Goal: Task Accomplishment & Management: Use online tool/utility

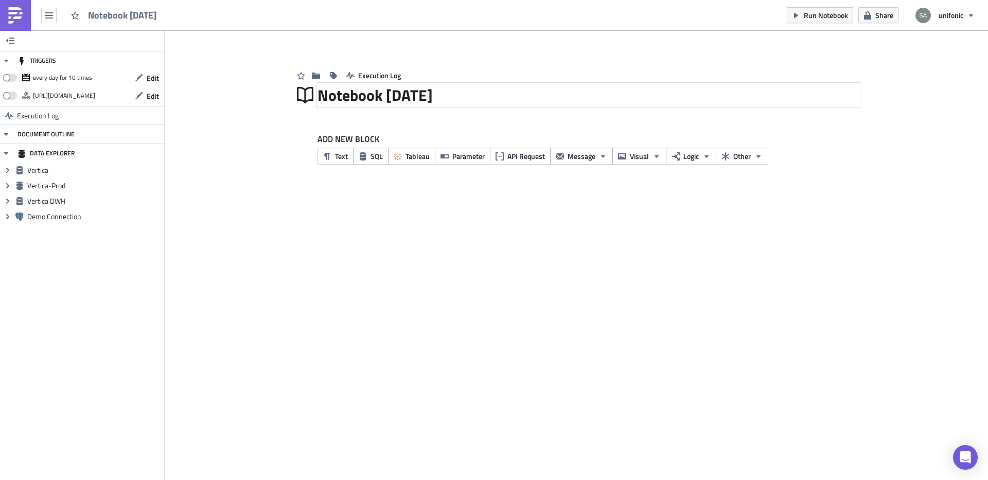
click at [437, 95] on div "Notebook 2025-09-03" at bounding box center [589, 95] width 542 height 24
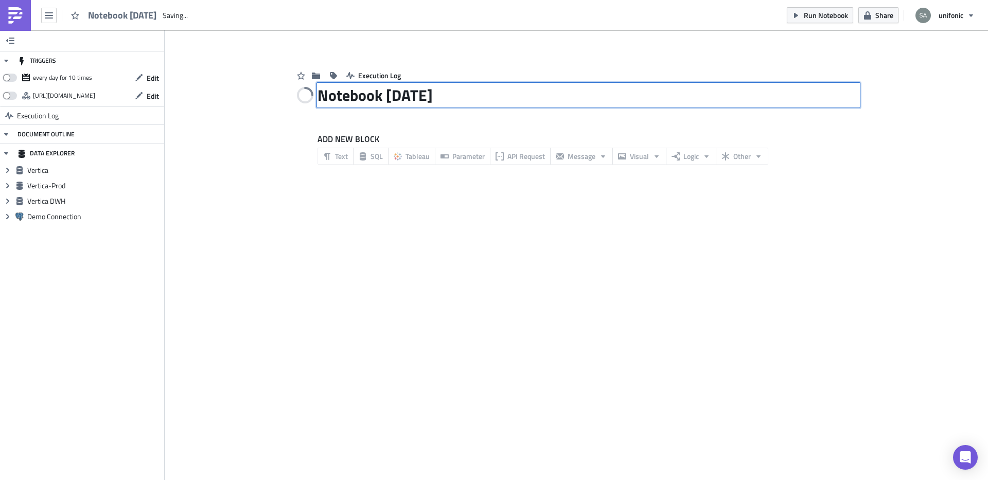
click at [437, 95] on input "Notebook 2025-09-03" at bounding box center [395, 95] width 154 height 20
type input "-03"
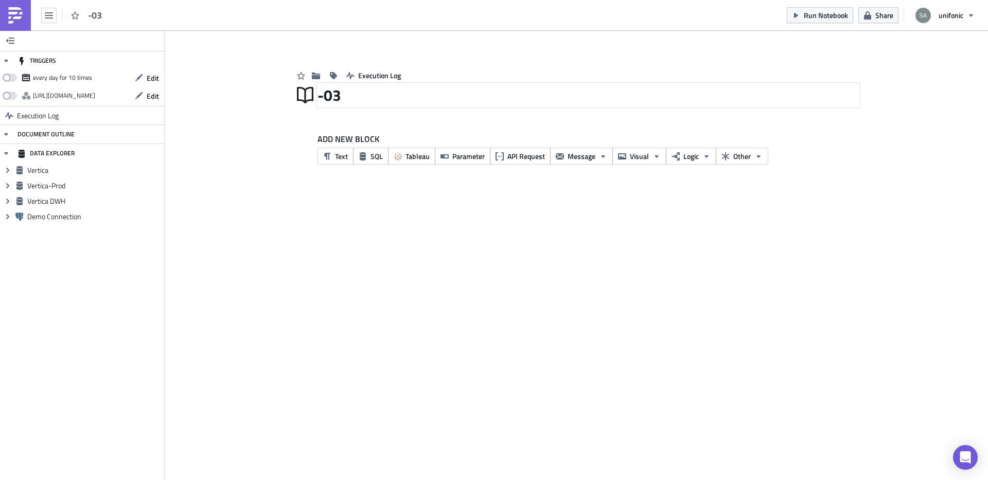
click at [439, 96] on div "-03" at bounding box center [589, 95] width 542 height 24
click at [385, 88] on div "-03" at bounding box center [589, 95] width 542 height 24
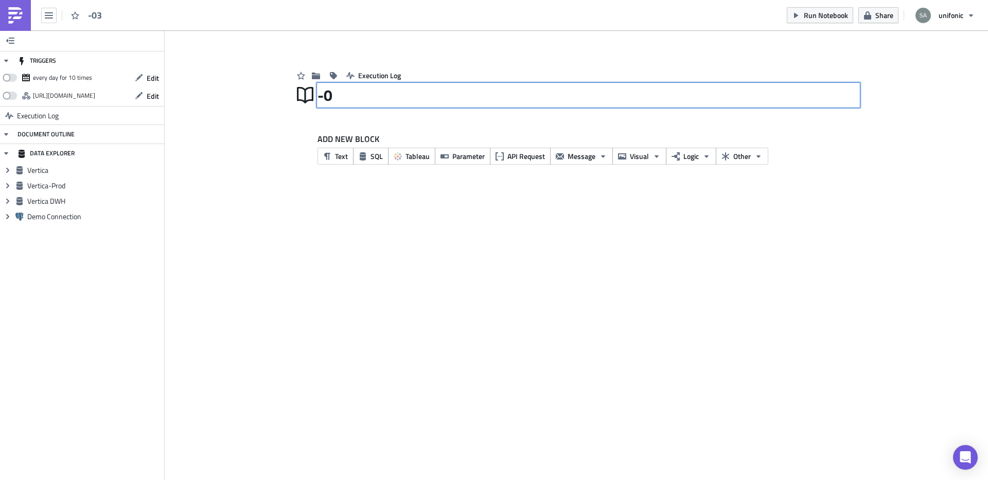
type input "-"
type input "NUPCO Balance"
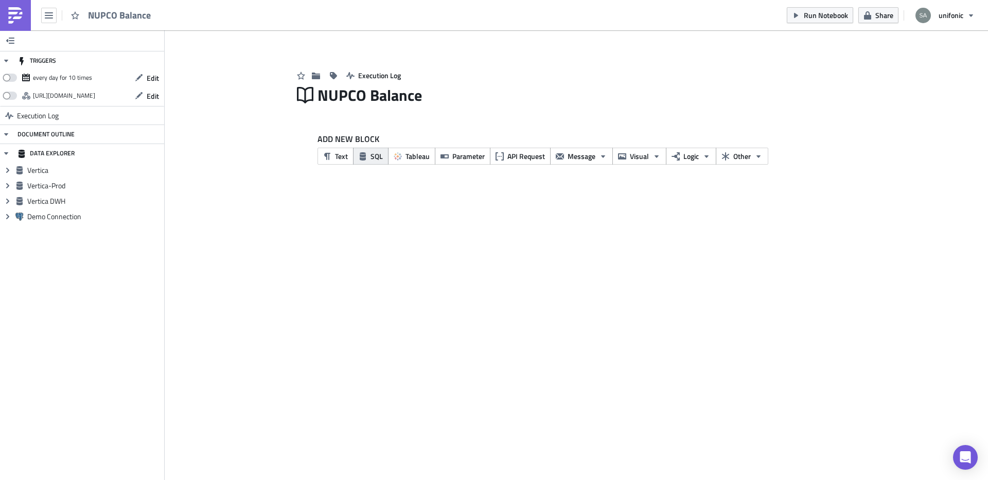
click at [371, 158] on span "SQL" at bounding box center [377, 156] width 12 height 11
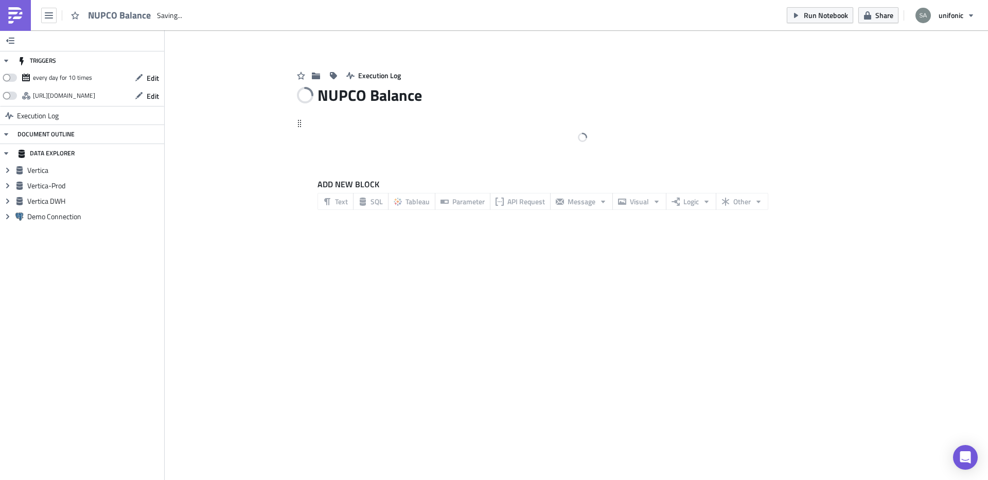
click at [392, 119] on div at bounding box center [582, 138] width 554 height 43
click at [324, 119] on div at bounding box center [582, 138] width 554 height 43
click at [570, 207] on button "Message" at bounding box center [581, 201] width 63 height 17
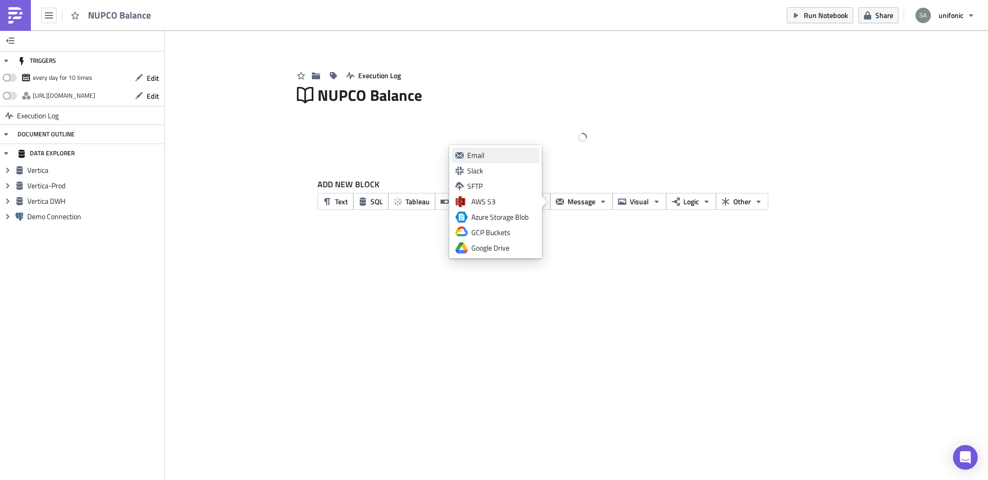
click at [509, 160] on div "Email" at bounding box center [501, 155] width 68 height 10
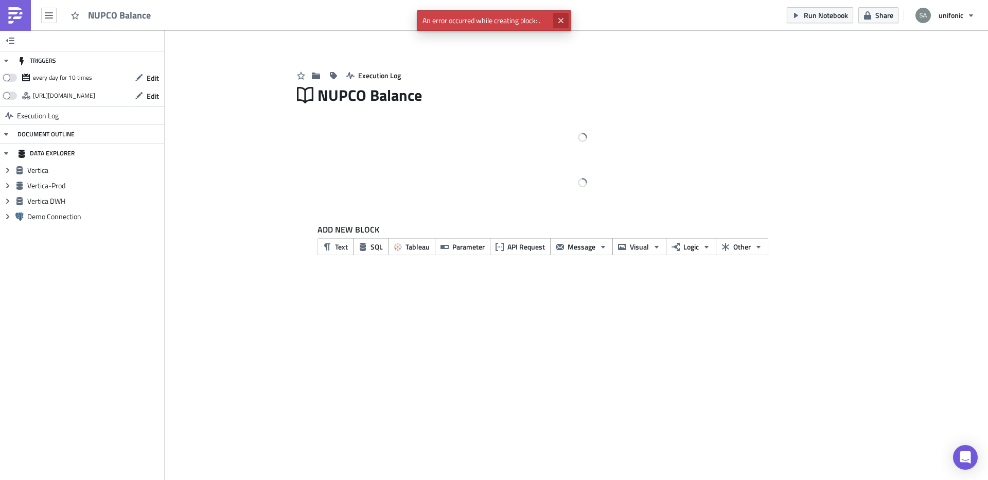
click at [557, 21] on icon "Close" at bounding box center [561, 20] width 8 height 8
click at [51, 12] on icon "button" at bounding box center [49, 15] width 8 height 6
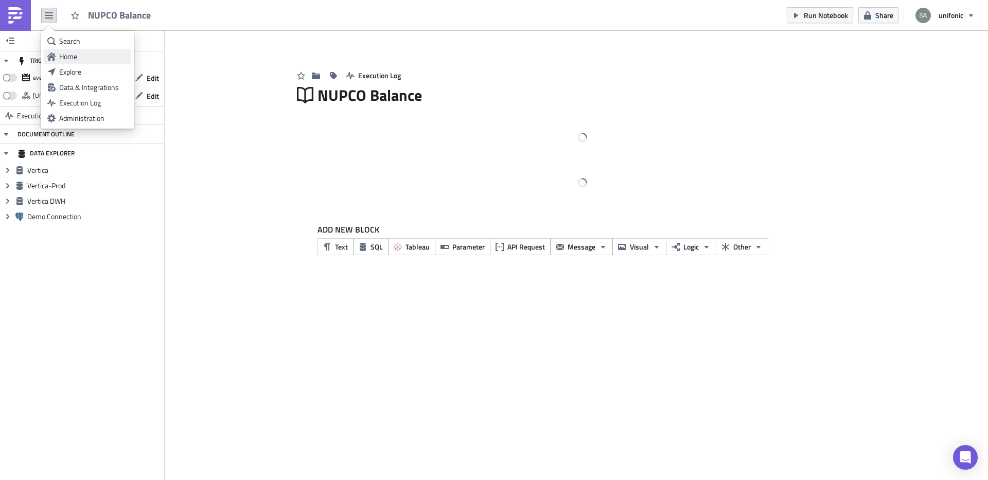
click at [69, 56] on div "Home" at bounding box center [93, 56] width 68 height 10
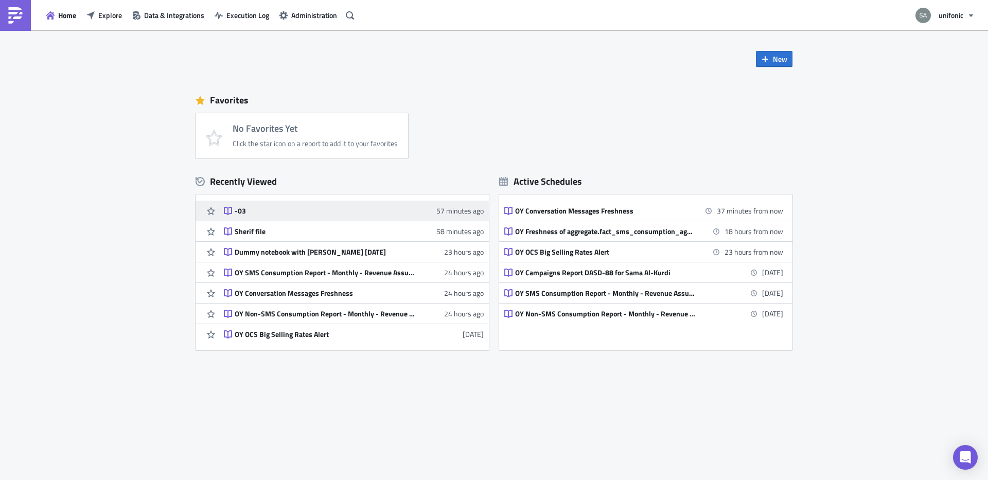
click at [247, 210] on div "-03" at bounding box center [325, 210] width 180 height 9
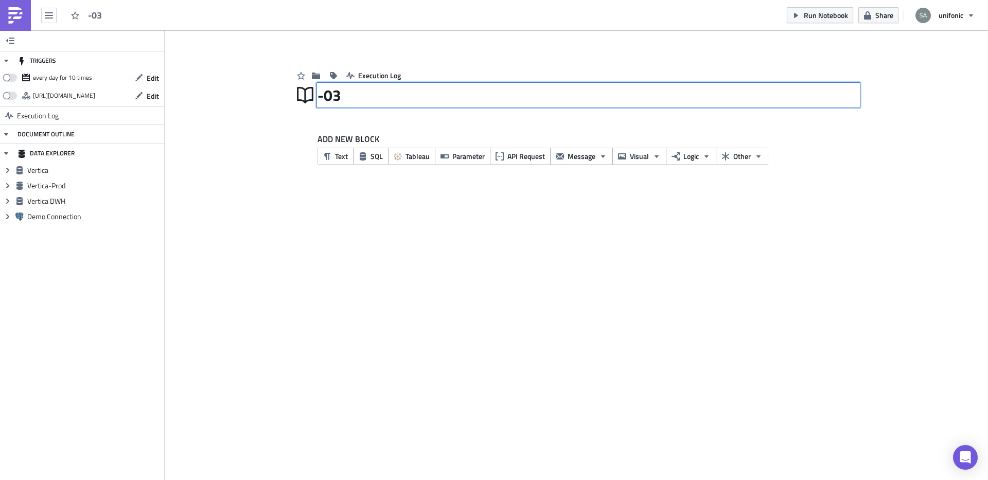
click at [340, 105] on div "-03 -03" at bounding box center [589, 95] width 542 height 24
type input "-"
type input "NUPCO Balamce"
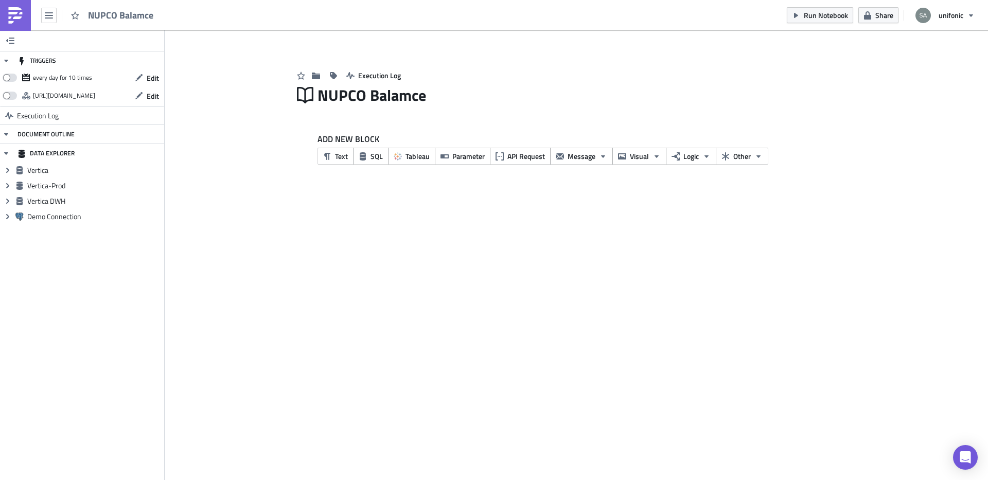
click at [461, 190] on div "TRIGGERS every day for 10 times Edit [URL][DOMAIN_NAME] Edit Execution Log DOCU…" at bounding box center [494, 255] width 988 height 450
click at [410, 102] on div "NUPCO Balamce" at bounding box center [589, 95] width 542 height 24
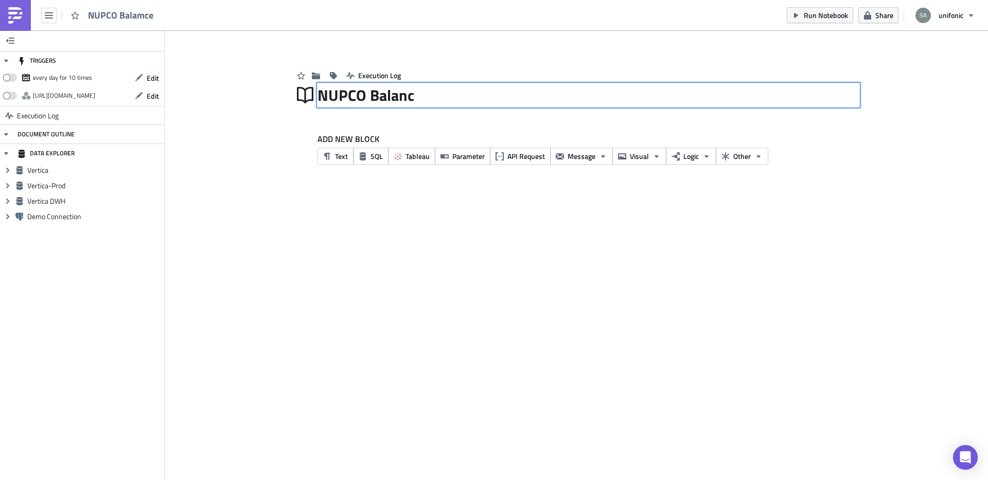
type input "NUPCO Balance"
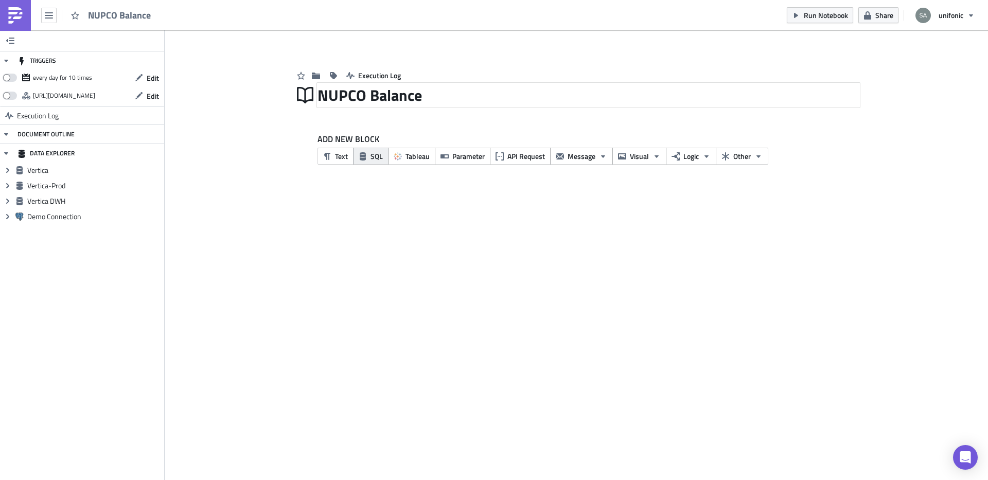
click at [376, 163] on button "SQL" at bounding box center [371, 156] width 36 height 17
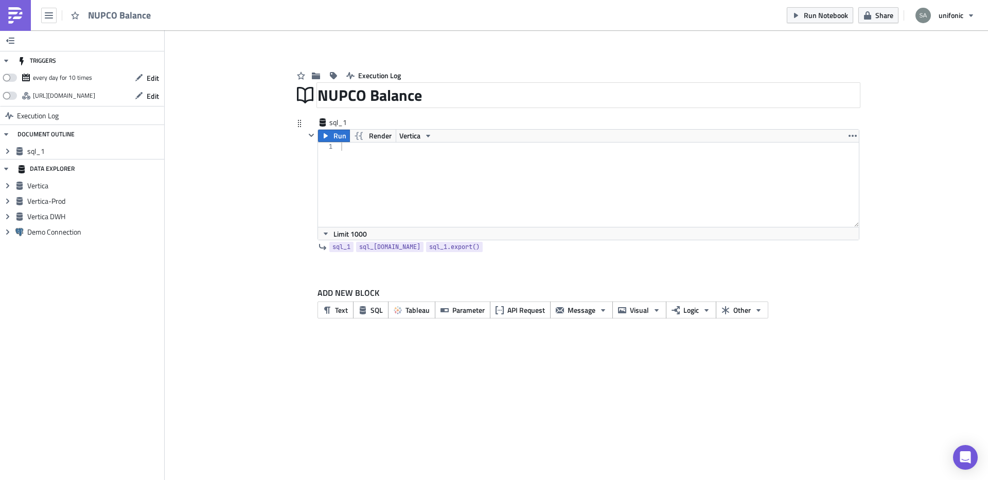
click at [384, 150] on div at bounding box center [599, 193] width 520 height 101
paste textarea "order by Balance_Date desc"
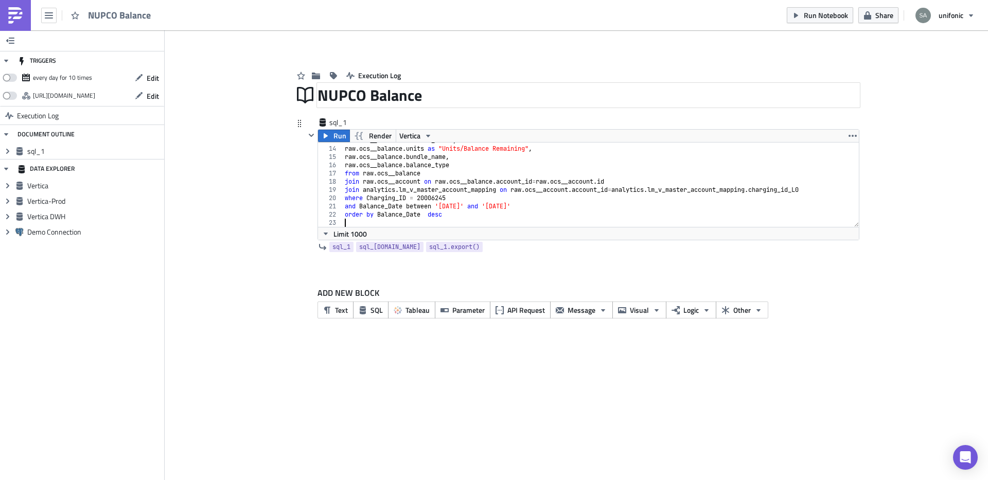
scroll to position [105, 0]
type textarea "order by Balance_Date desc"
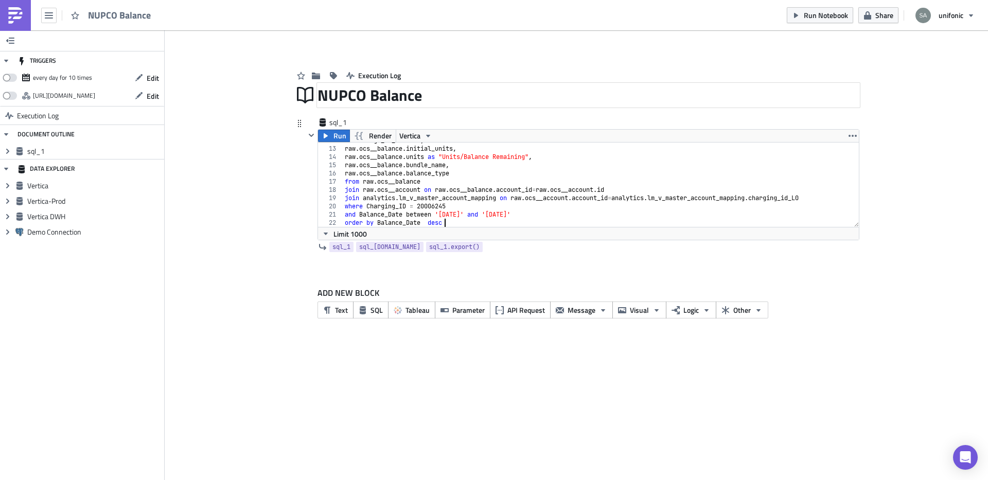
scroll to position [97, 0]
click at [592, 311] on span "Message" at bounding box center [582, 310] width 28 height 11
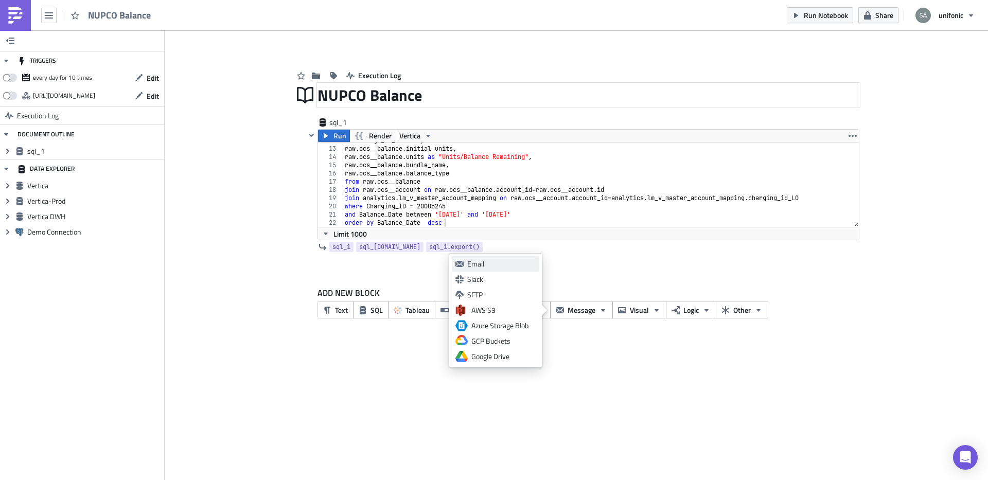
click at [507, 266] on div "Email" at bounding box center [501, 264] width 68 height 10
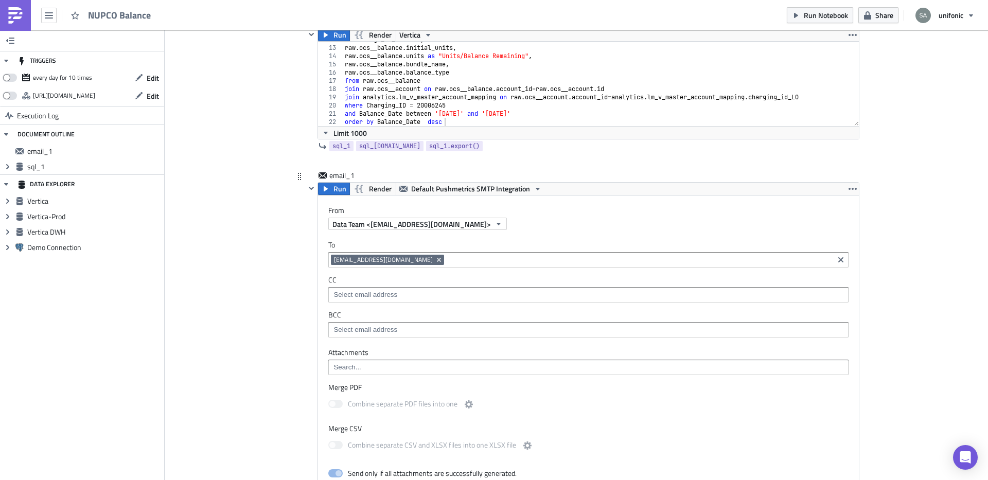
scroll to position [106, 0]
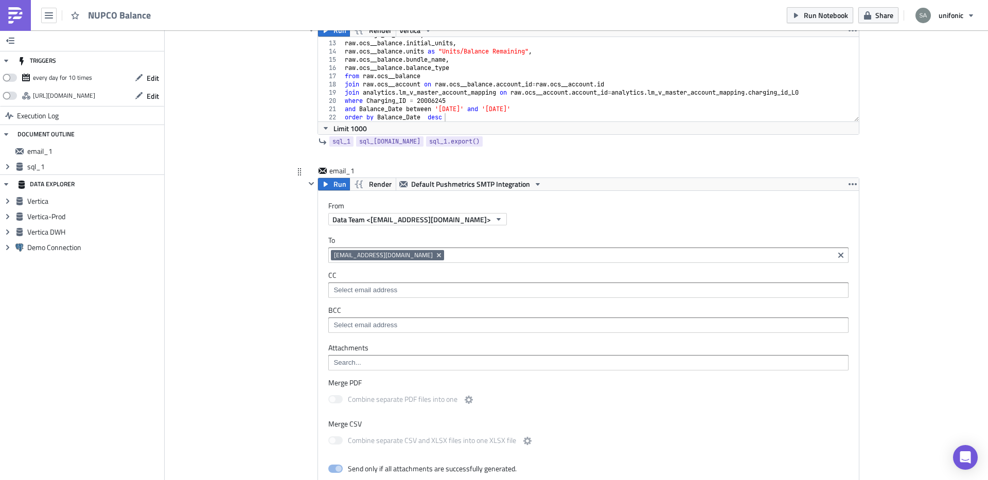
click at [447, 254] on input at bounding box center [639, 255] width 385 height 10
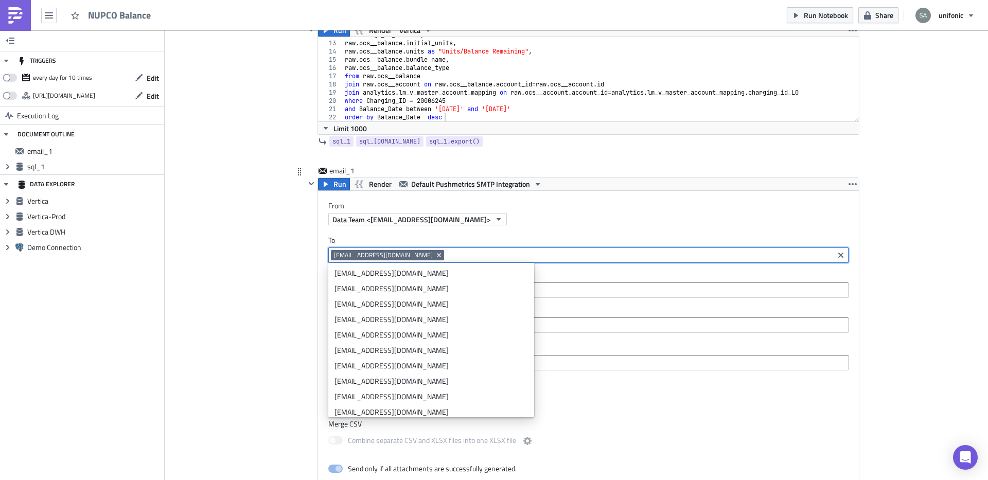
scroll to position [110, 0]
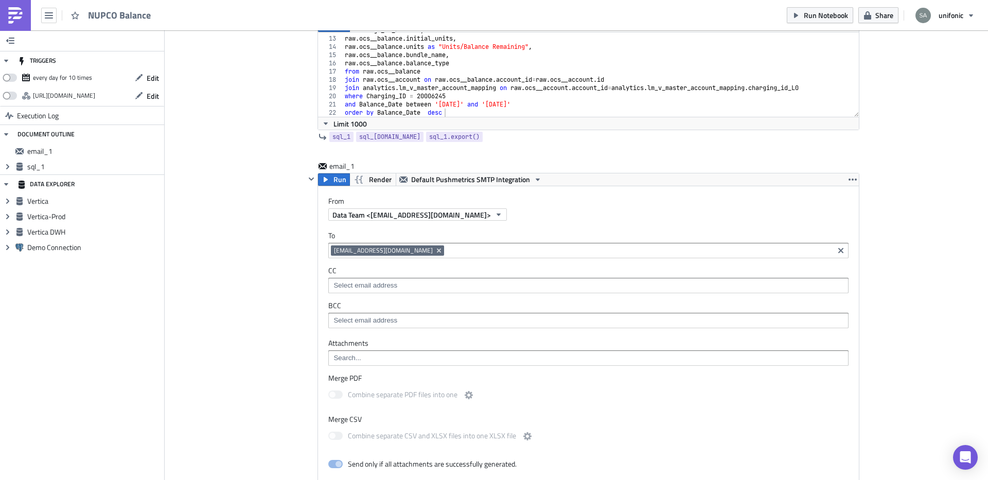
click at [277, 276] on div "Add Image Execution Log NUPCO Balance sql_1 Run Render Vertica order by Balance…" at bounding box center [577, 351] width 824 height 862
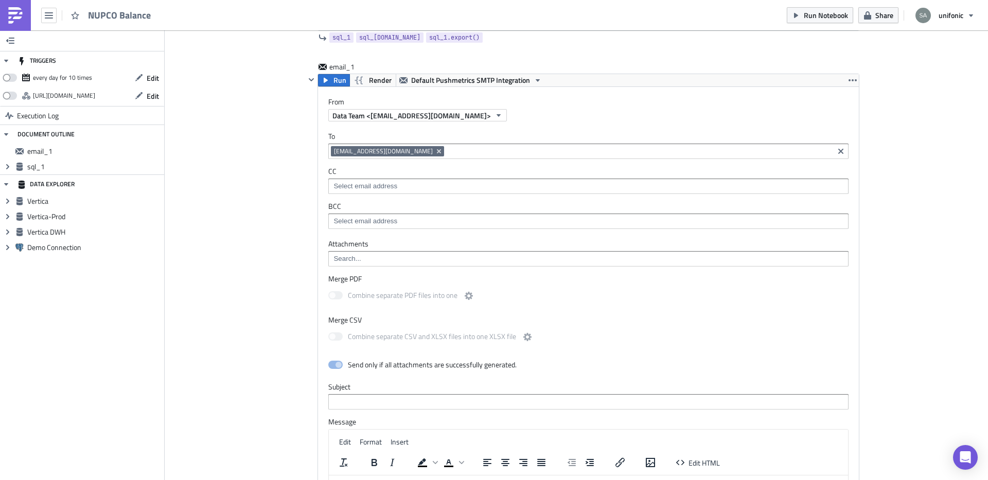
scroll to position [218, 0]
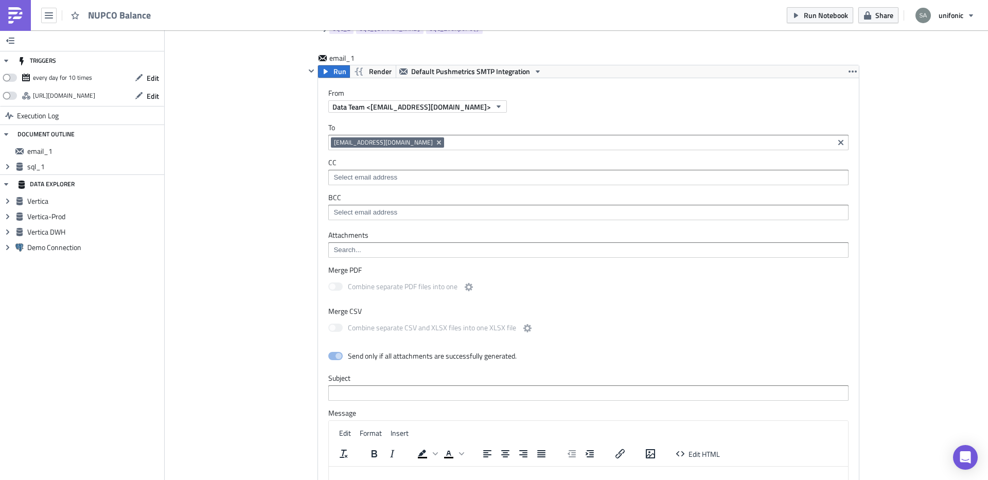
click at [289, 251] on div "Execution Log NUPCO Balance sql_1 Run Render Vertica order by Balance_Date desc…" at bounding box center [576, 251] width 587 height 845
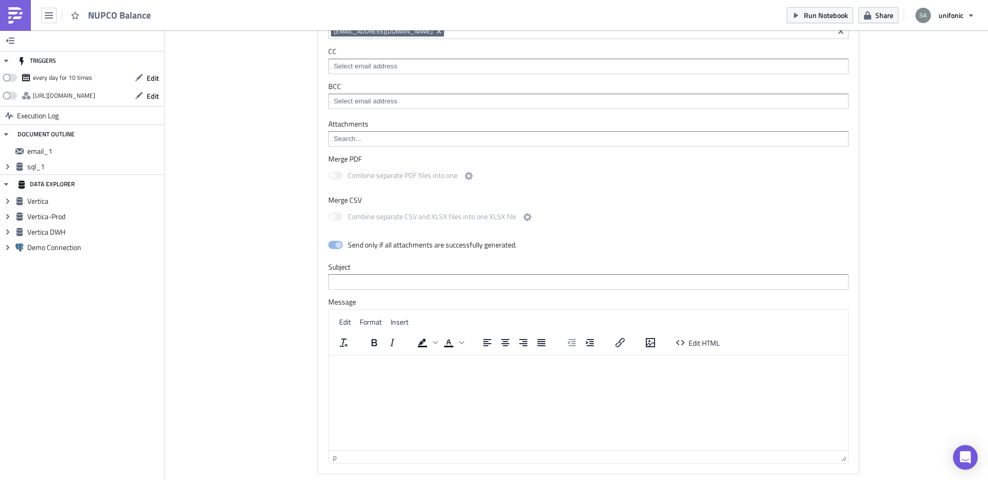
scroll to position [330, 0]
click at [359, 277] on input "text" at bounding box center [588, 280] width 520 height 15
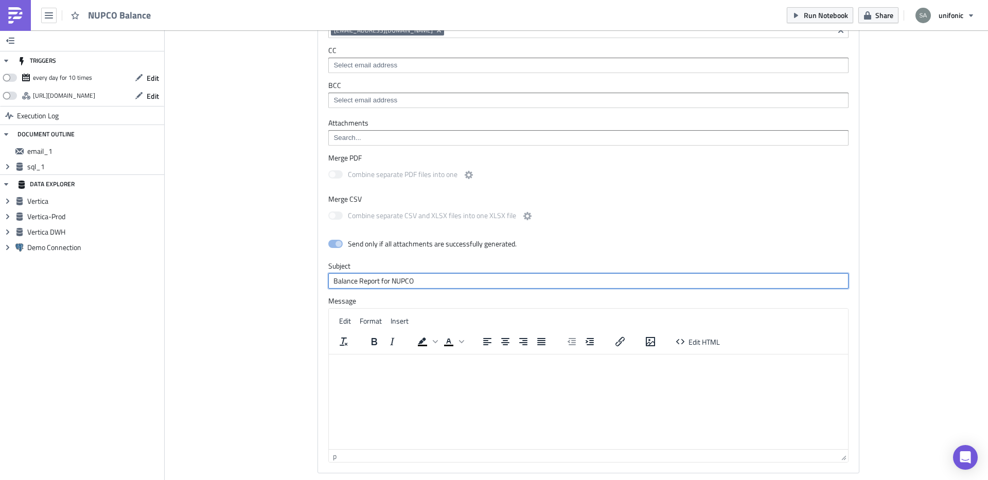
drag, startPoint x: 424, startPoint y: 278, endPoint x: 277, endPoint y: 278, distance: 146.2
click at [277, 278] on div "Add Image Execution Log NUPCO Balance sql_1 Run Render Vertica order by Balance…" at bounding box center [577, 131] width 824 height 862
type input "Balance Report for NUPCO"
click at [373, 371] on html at bounding box center [588, 363] width 519 height 16
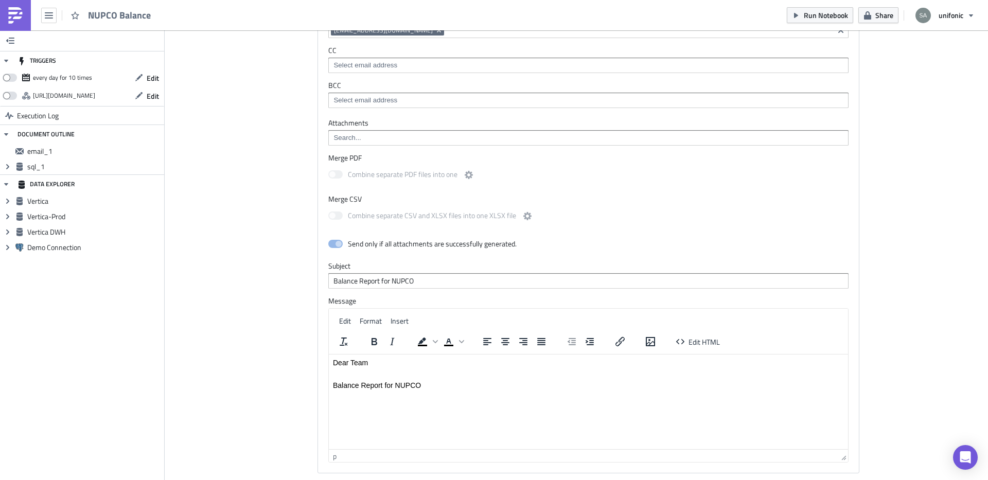
click at [334, 387] on p "Balance Report for NUPCO" at bounding box center [588, 385] width 511 height 8
click at [509, 391] on html "Dear Team Please find the Balance Report for NUPCO" at bounding box center [588, 374] width 519 height 39
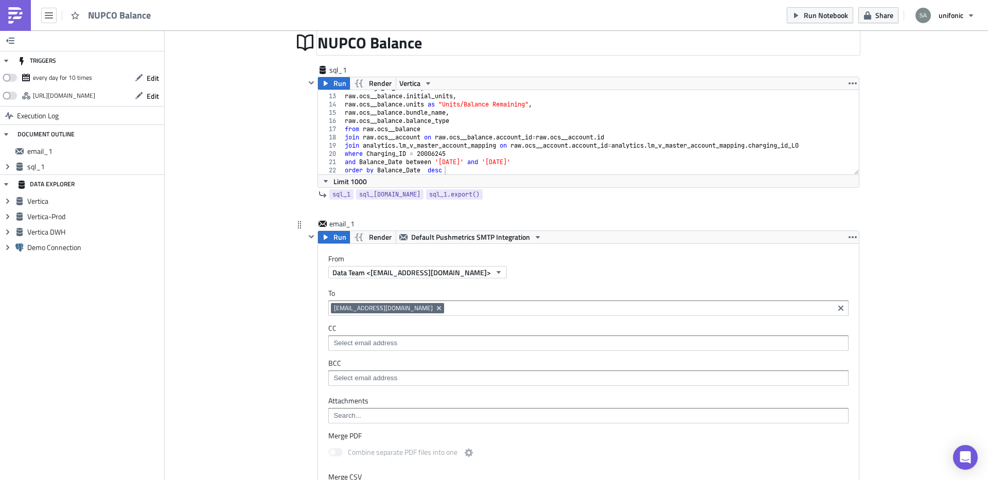
scroll to position [0, 0]
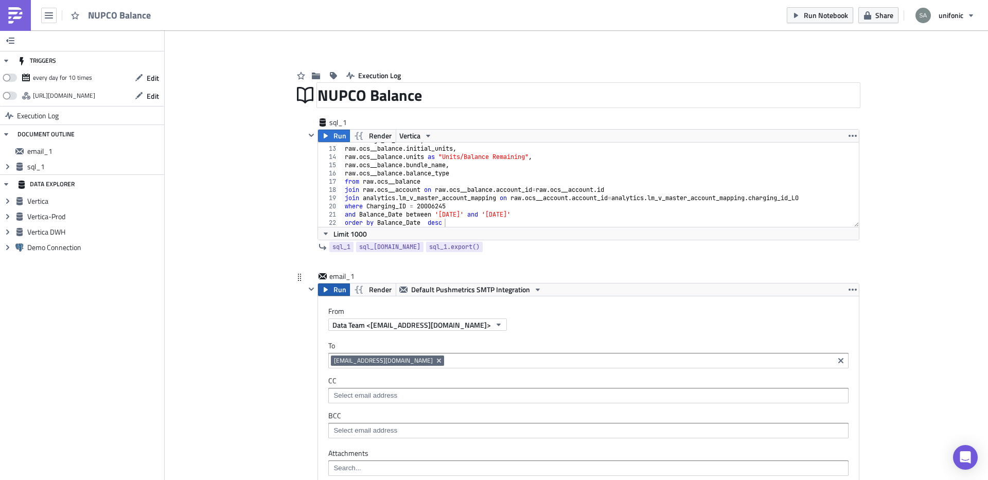
click at [327, 291] on icon "button" at bounding box center [326, 290] width 8 height 8
click at [628, 93] on div "NUPCO Balance" at bounding box center [589, 95] width 542 height 24
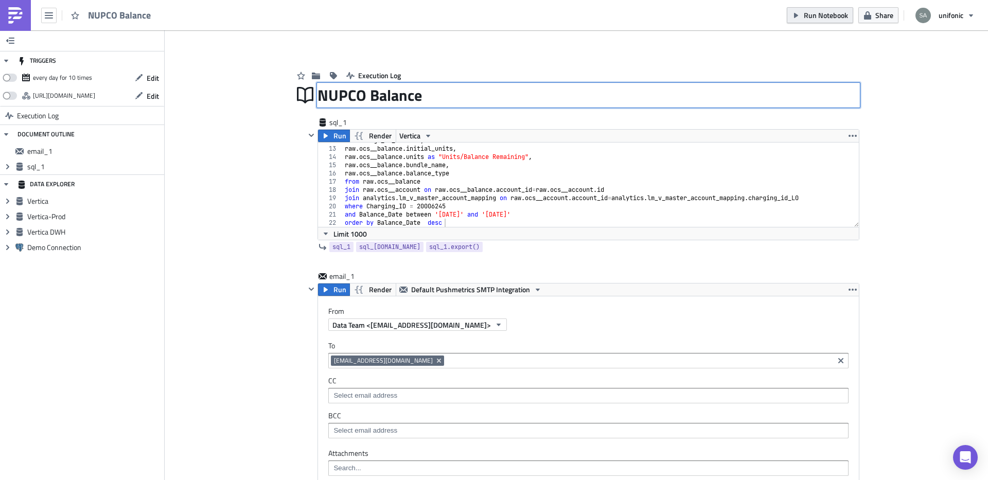
click at [814, 12] on span "Run Notebook" at bounding box center [826, 15] width 44 height 11
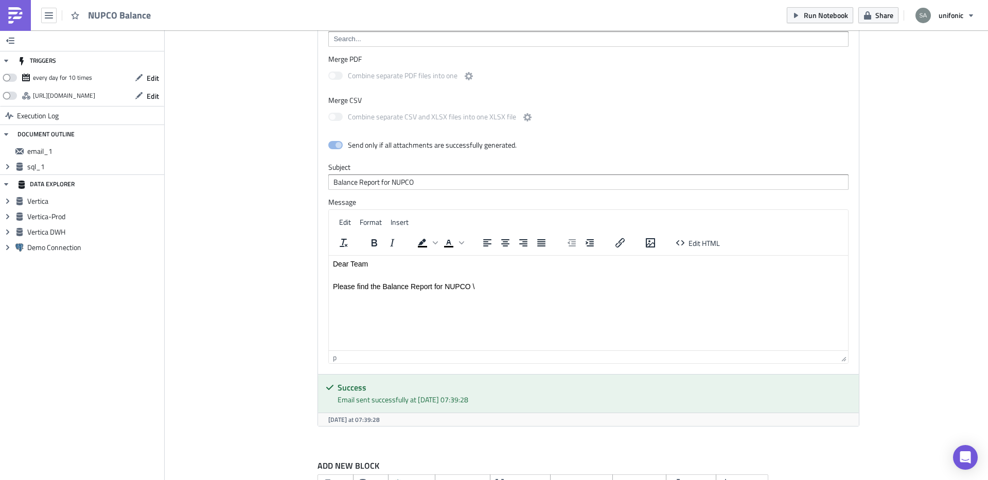
scroll to position [462, 0]
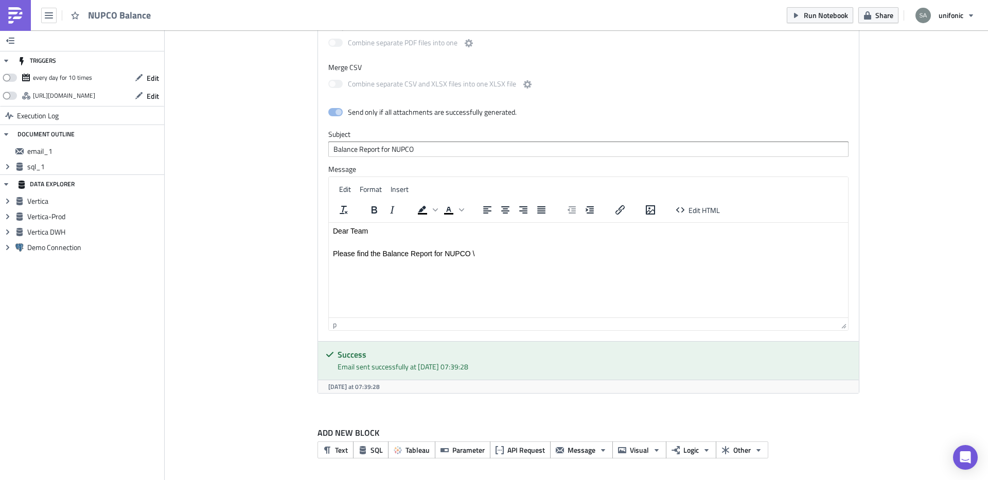
click at [492, 258] on html "Dear Team Please find the Balance Report for NUPCO \" at bounding box center [588, 242] width 519 height 39
drag, startPoint x: 492, startPoint y: 258, endPoint x: 302, endPoint y: 216, distance: 194.6
click at [329, 223] on html "Dear Team Please find the Balance Report for NUPCO \" at bounding box center [588, 242] width 519 height 39
click at [393, 239] on html at bounding box center [588, 231] width 519 height 16
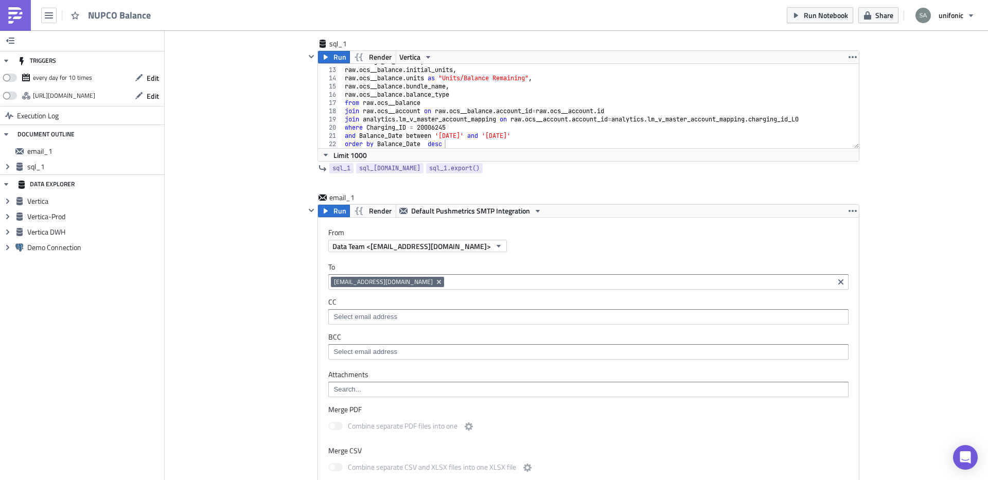
scroll to position [72, 0]
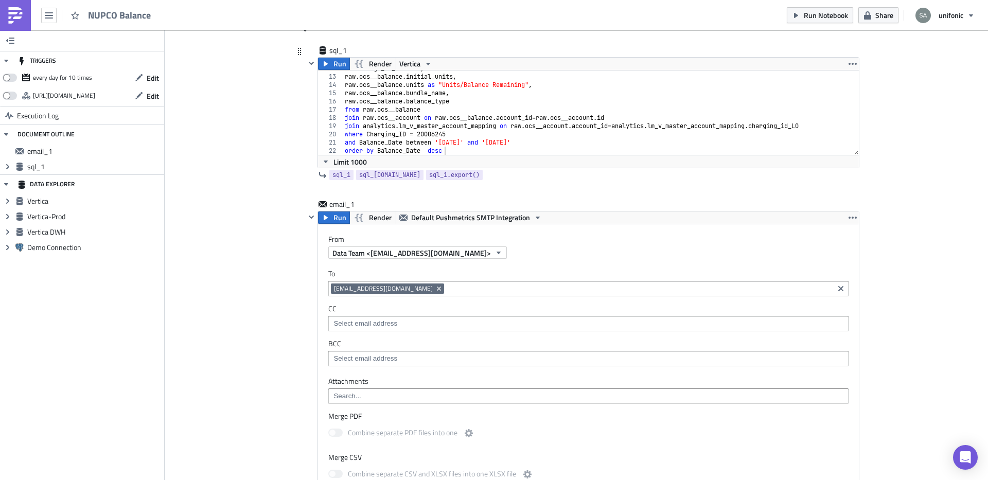
type textarea "join analytics.lm_v_master_account_mapping on raw.ocs__account.account_id=analy…"
click at [474, 126] on div "as Package_Vs_Balance , raw . ocs__balance . initial_units , raw . ocs__balance…" at bounding box center [601, 114] width 517 height 101
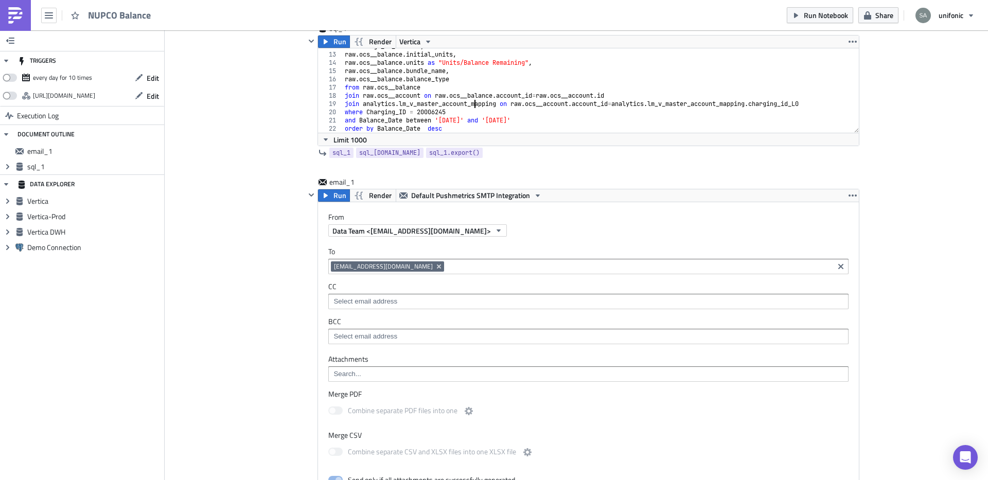
scroll to position [0, 0]
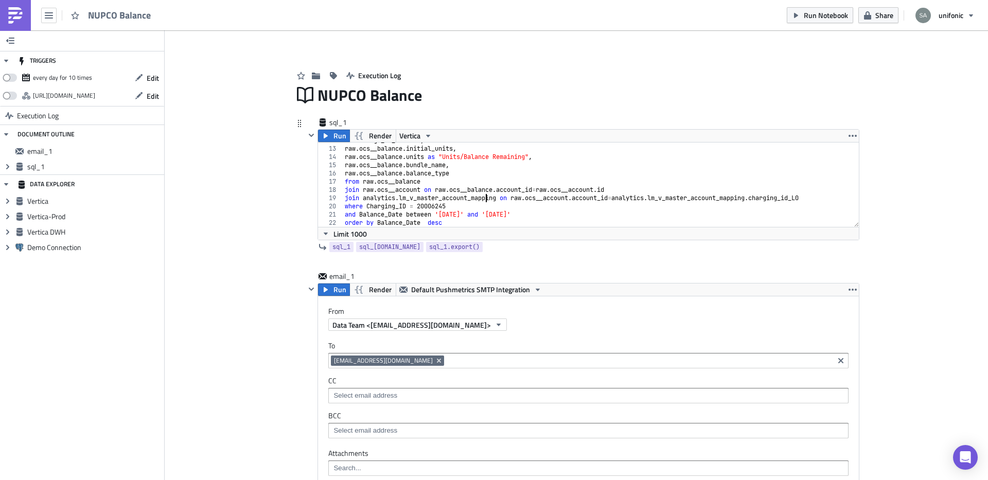
click at [484, 200] on div "as Package_Vs_Balance , raw . ocs__balance . initial_units , raw . ocs__balance…" at bounding box center [601, 186] width 517 height 101
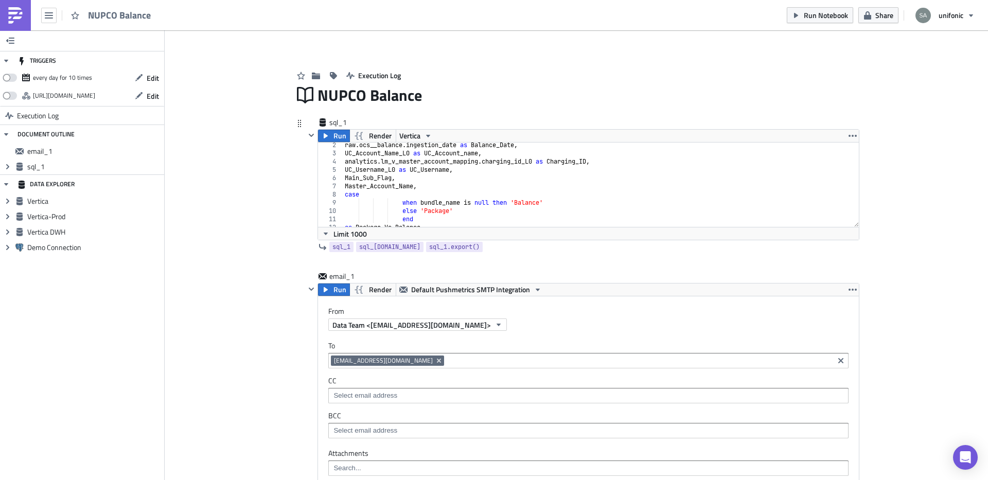
scroll to position [97, 0]
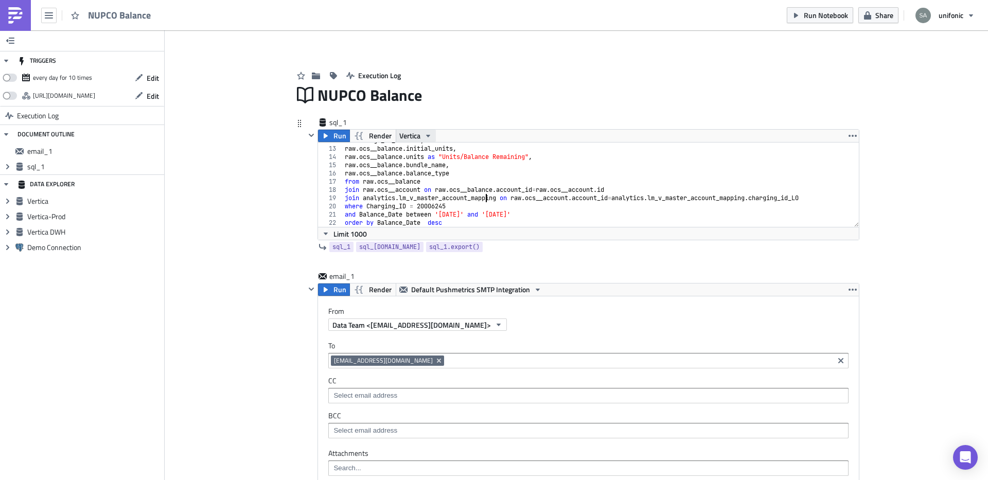
click at [428, 138] on icon "button" at bounding box center [428, 136] width 8 height 8
click at [517, 83] on div "NUPCO Balance" at bounding box center [589, 95] width 542 height 24
click at [813, 8] on button "Run Notebook" at bounding box center [820, 15] width 66 height 16
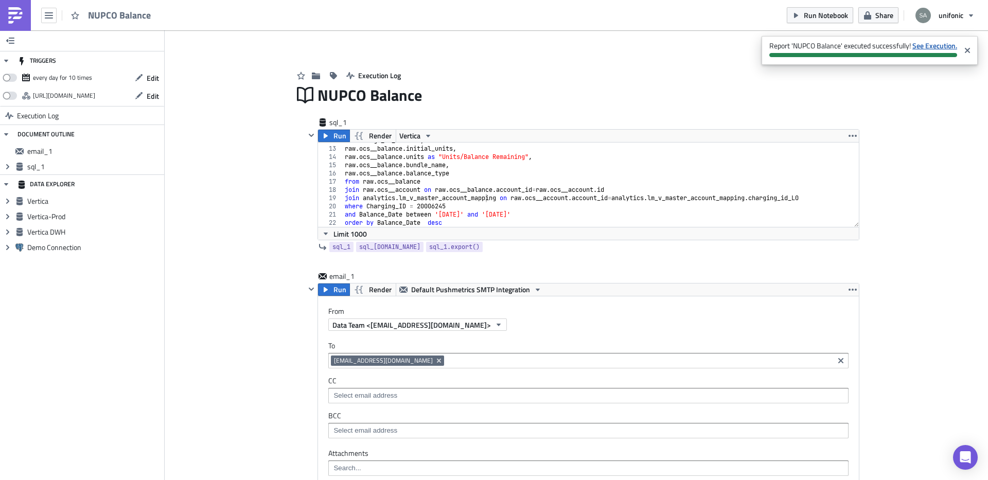
click at [942, 47] on strong "See Execution." at bounding box center [935, 45] width 45 height 11
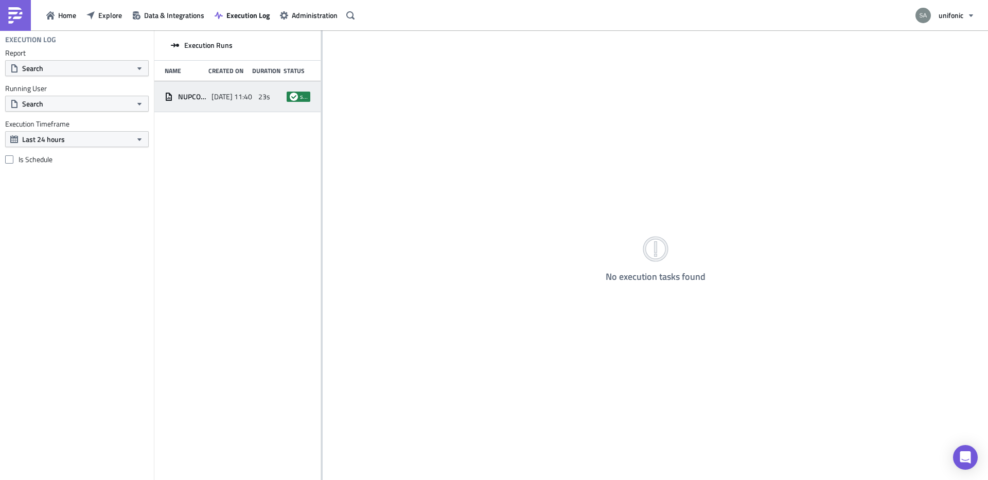
click at [205, 97] on span "NUPCO Balance" at bounding box center [192, 96] width 28 height 9
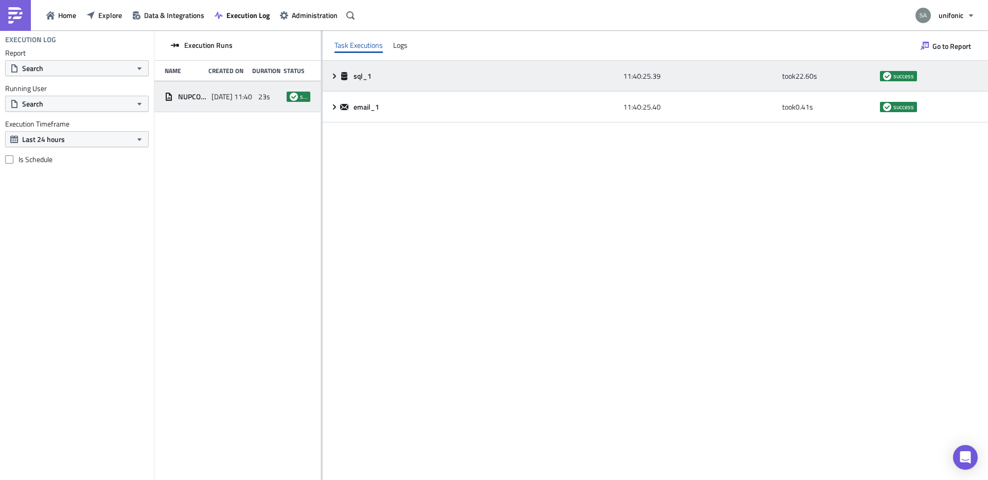
click at [334, 79] on icon at bounding box center [334, 76] width 8 height 8
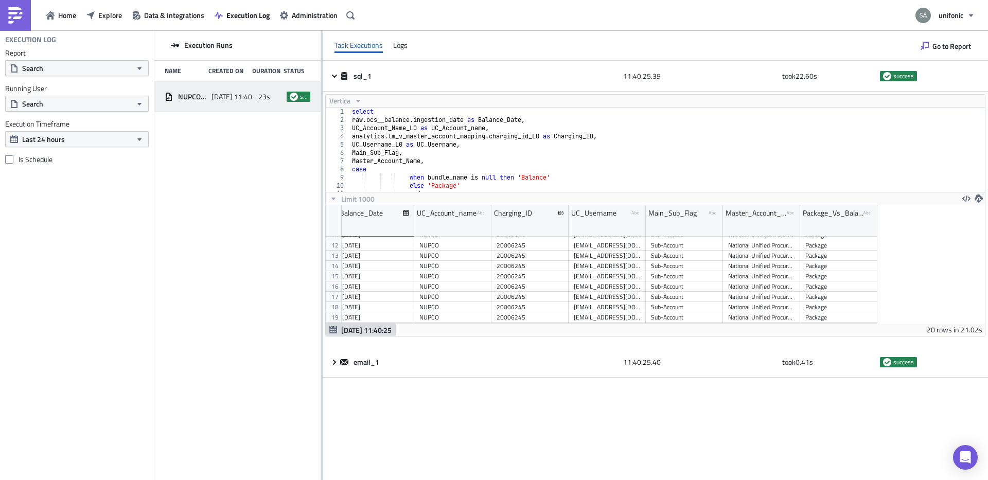
scroll to position [115, 4]
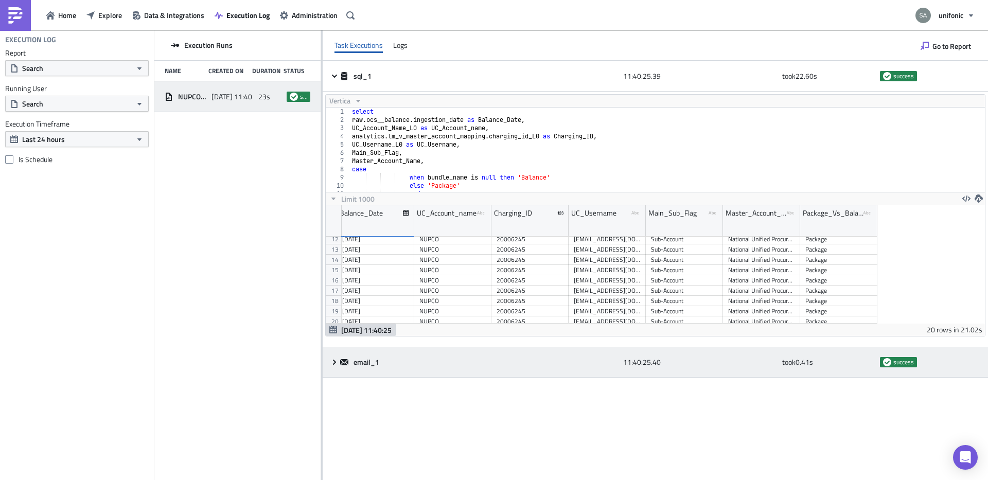
click at [339, 362] on span at bounding box center [335, 362] width 10 height 8
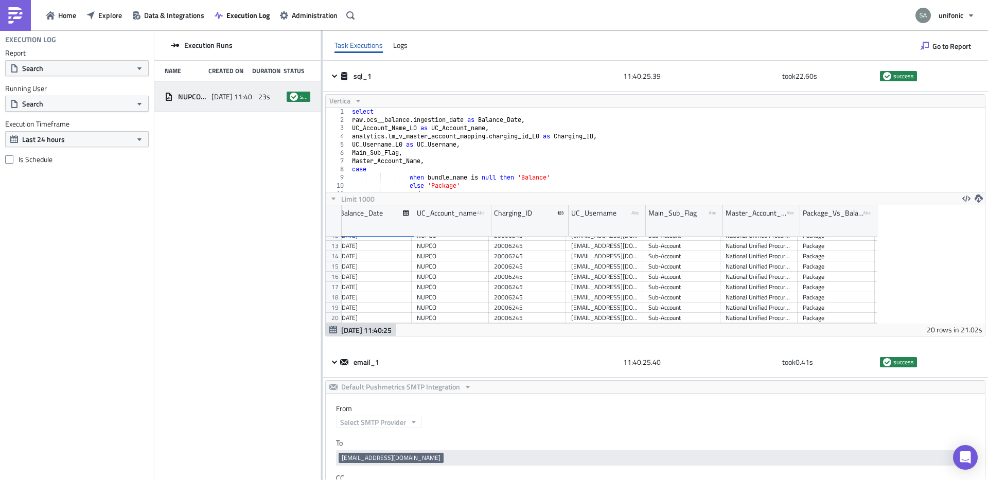
scroll to position [0, 7]
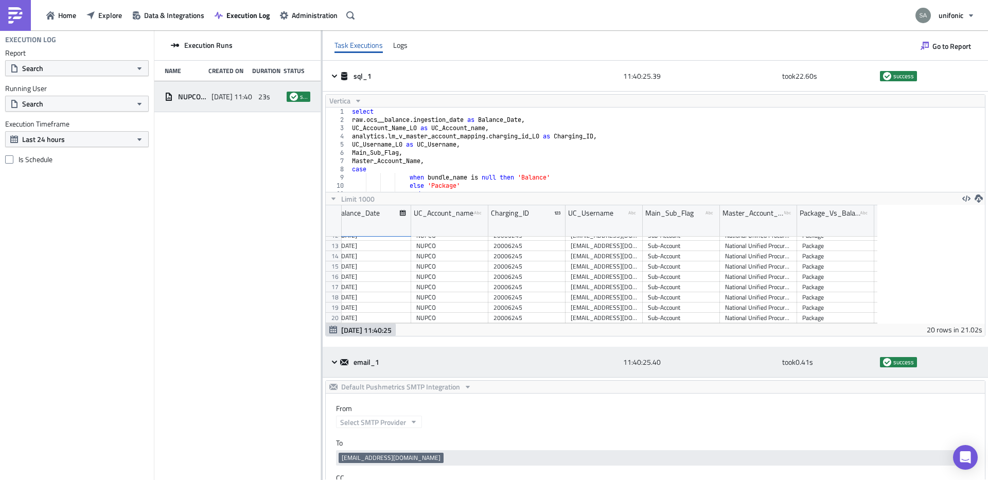
click at [335, 361] on icon at bounding box center [334, 362] width 8 height 8
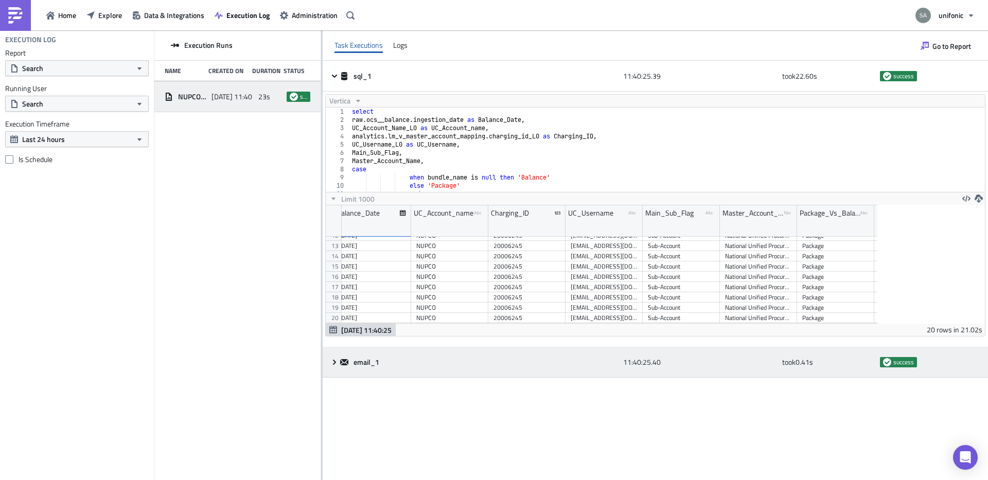
click at [335, 361] on icon at bounding box center [334, 361] width 3 height 5
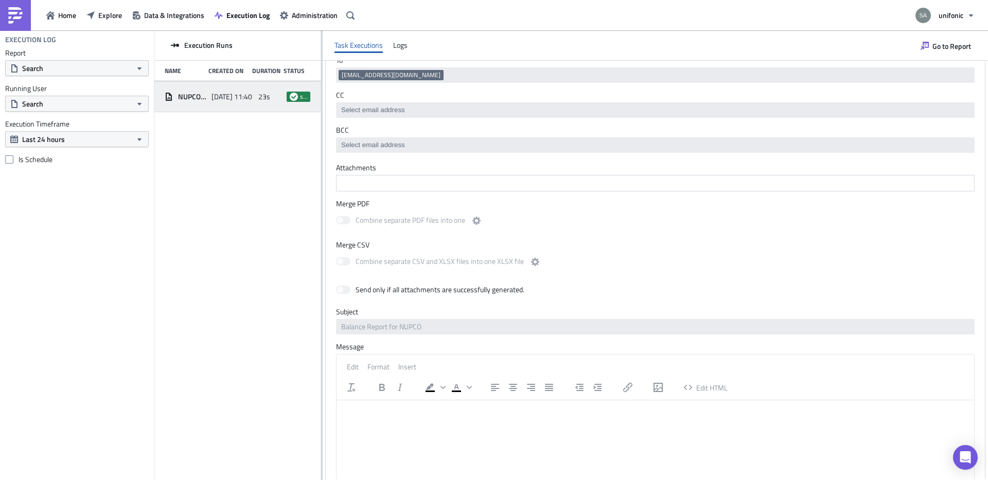
scroll to position [485, 0]
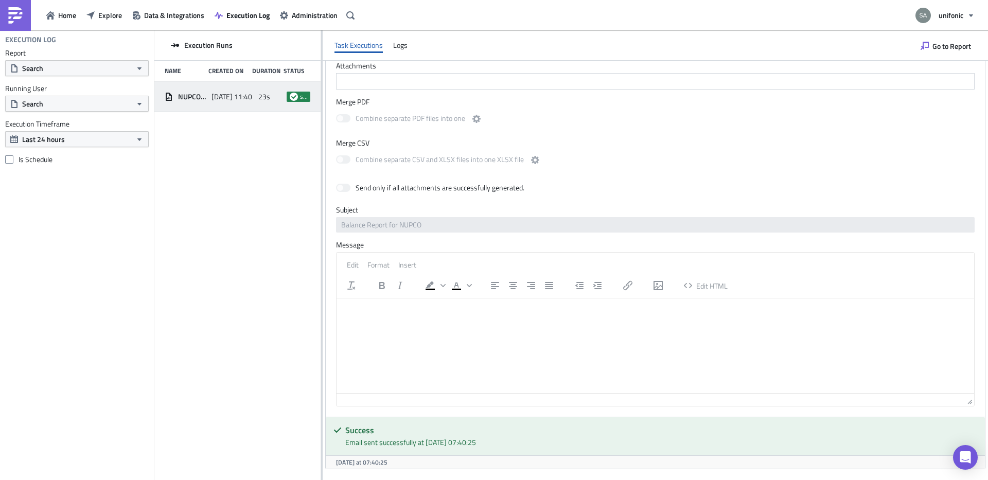
click at [402, 315] on html at bounding box center [656, 307] width 638 height 16
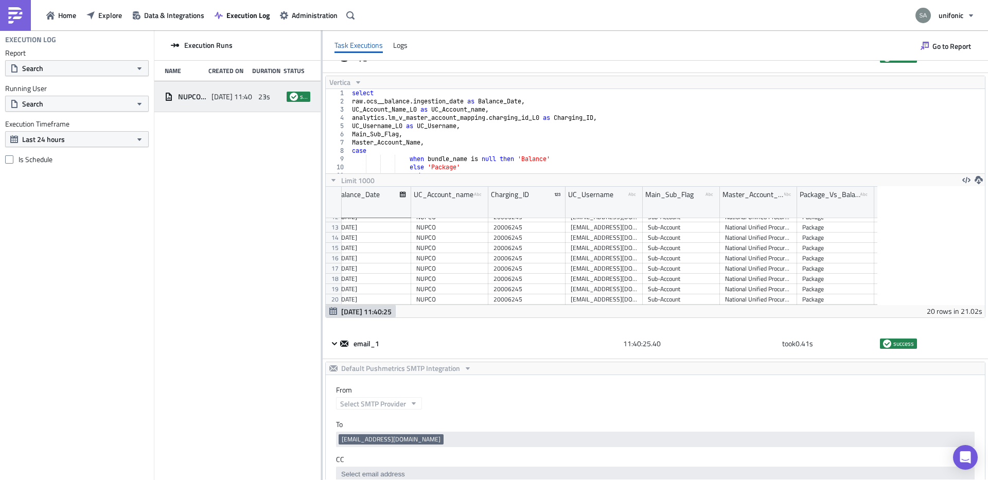
scroll to position [6, 0]
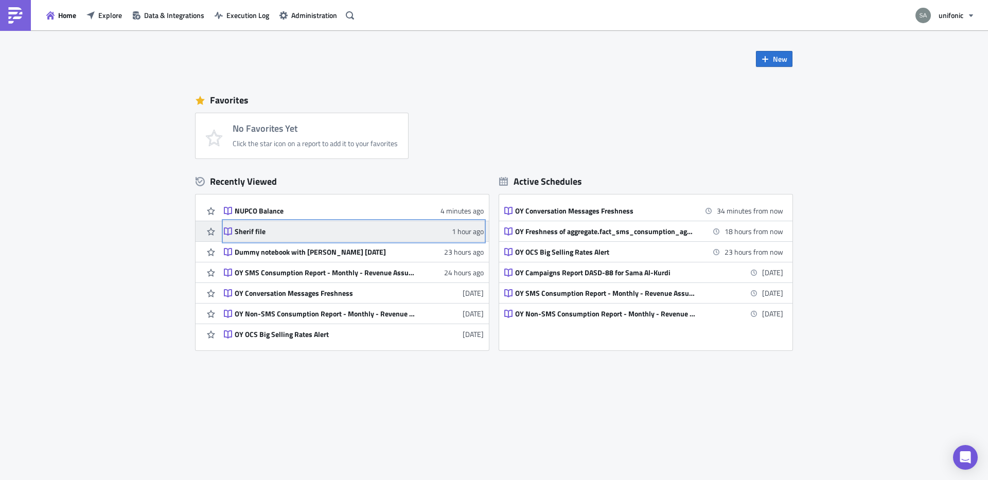
click at [320, 231] on div "Sherif file" at bounding box center [325, 231] width 180 height 9
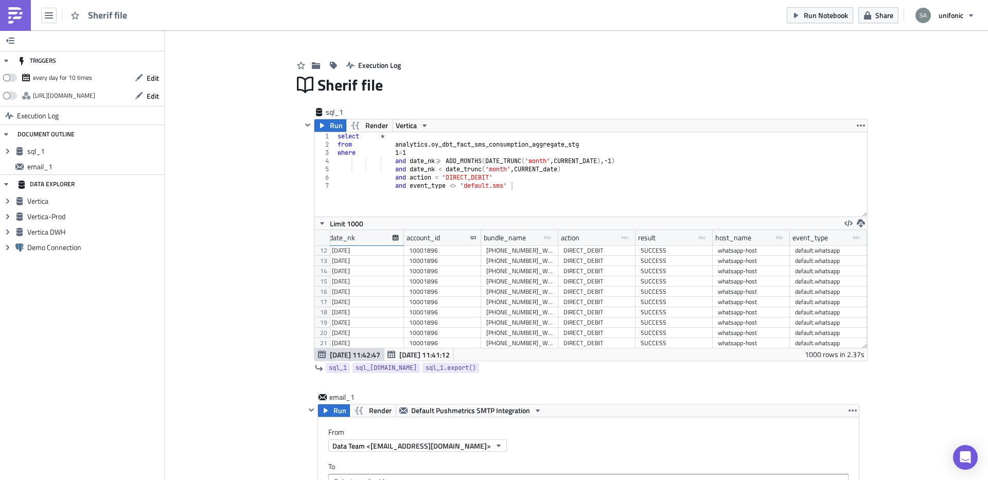
scroll to position [10, 0]
click at [506, 206] on div "select * from analytics . oy_dbt_fact_sms_consumption_aggregate_stg where 1 = 1…" at bounding box center [602, 183] width 532 height 101
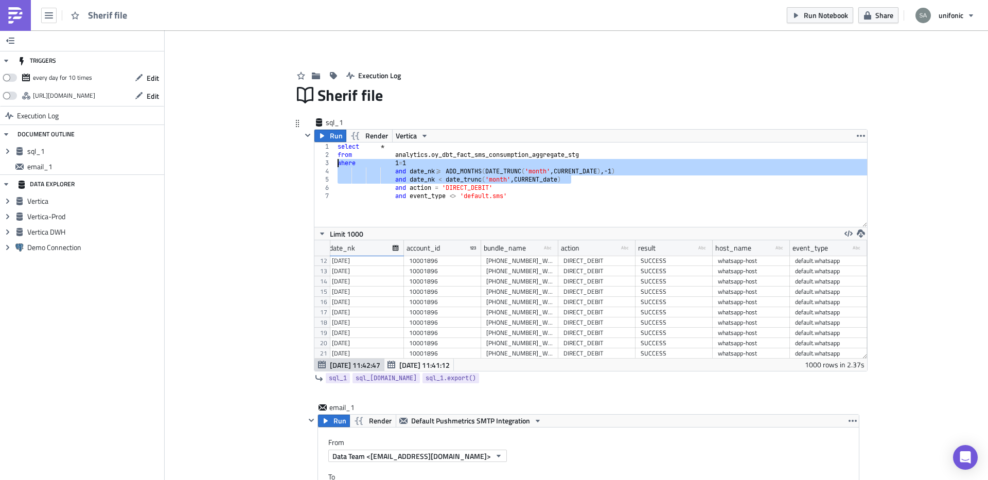
drag, startPoint x: 583, startPoint y: 181, endPoint x: 336, endPoint y: 165, distance: 247.6
click at [336, 165] on div "select * from analytics . oy_dbt_fact_sms_consumption_aggregate_stg where 1 = 1…" at bounding box center [602, 193] width 532 height 101
type textarea "where 1=1 and date_nk>= ADD_MONTHS(DATE_TRUNC('month', CURRENT_DATE),-1)"
click at [22, 18] on img at bounding box center [15, 15] width 16 height 16
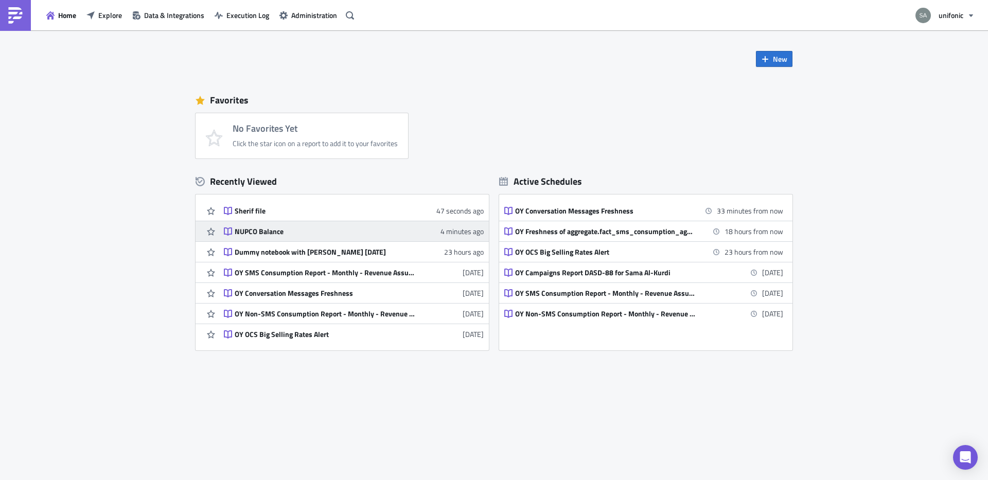
click at [311, 234] on div "NUPCO Balance" at bounding box center [325, 231] width 180 height 9
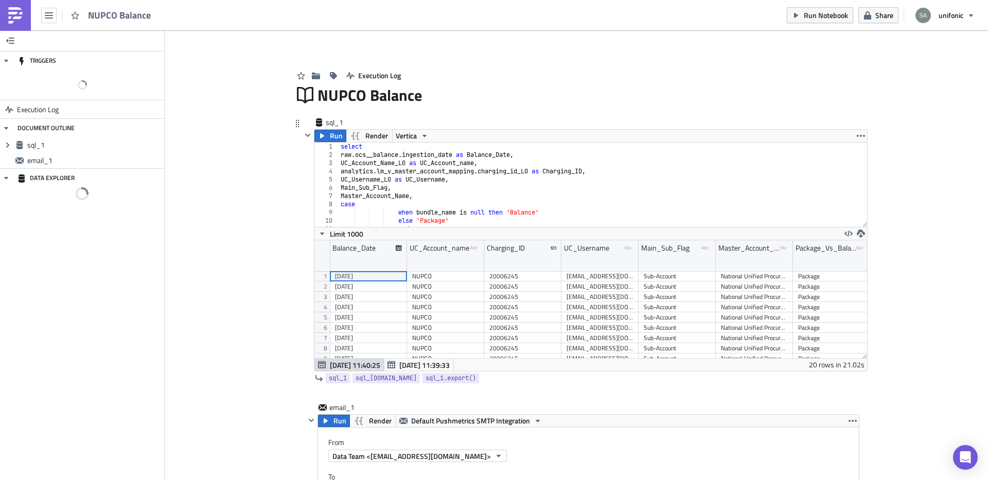
scroll to position [118, 553]
click at [492, 196] on div "select raw . ocs__balance . ingestion_date as Balance_Date , UC_Account_Name_L0…" at bounding box center [603, 193] width 529 height 101
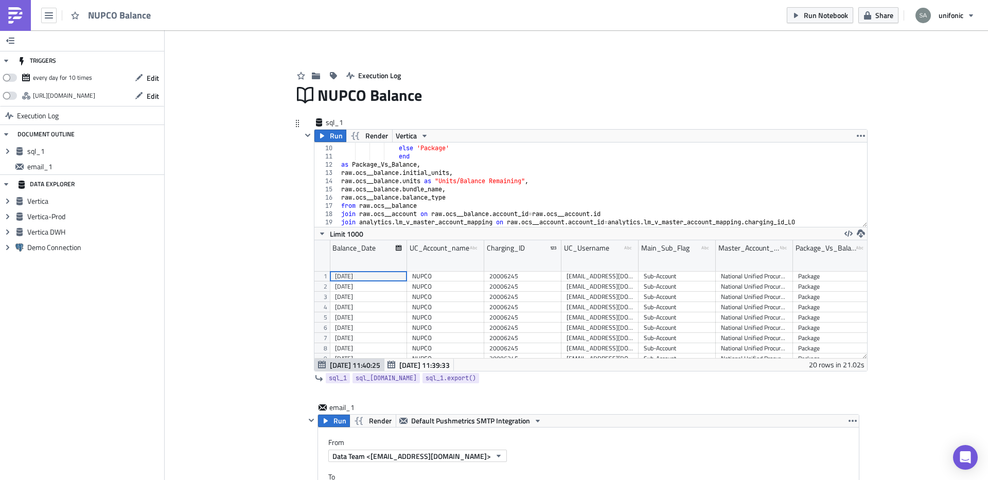
scroll to position [97, 0]
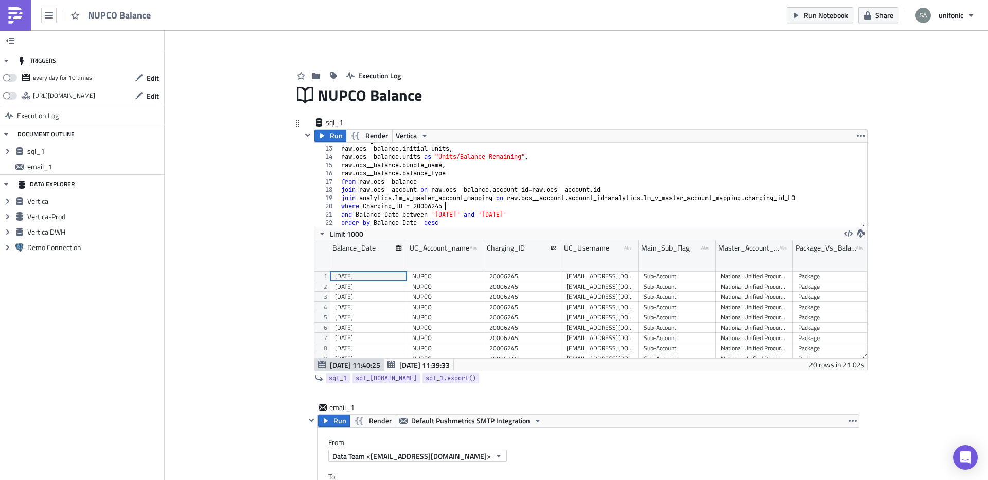
click at [493, 204] on div "as Package_Vs_Balance , raw . ocs__balance . initial_units , raw . ocs__balance…" at bounding box center [603, 186] width 528 height 101
type textarea "where Charging_ID = 20006245"
paste textarea "and date_nk < date_trunc('month', CURRENT_date)"
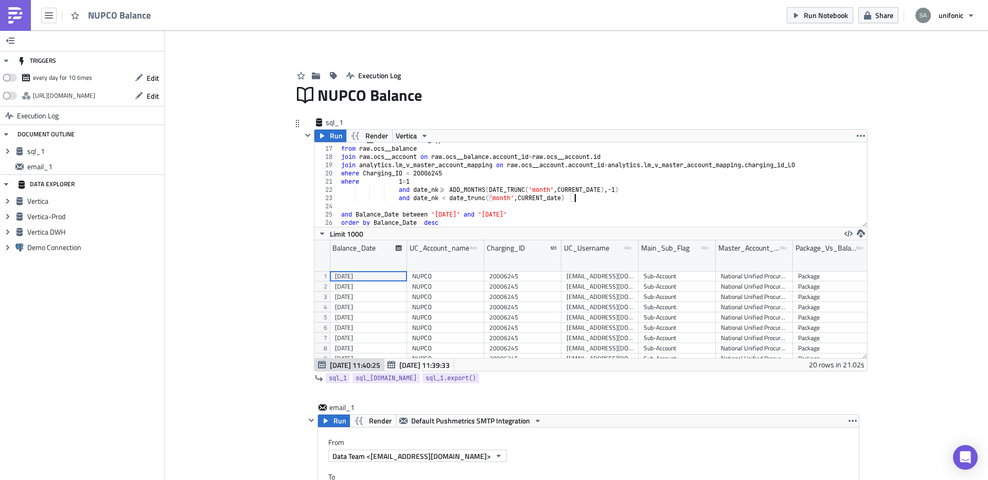
scroll to position [130, 0]
drag, startPoint x: 399, startPoint y: 216, endPoint x: 357, endPoint y: 217, distance: 42.7
click at [357, 217] on div "raw . ocs__balance . balance_type from raw . ocs__balance join raw . ocs__accou…" at bounding box center [603, 186] width 528 height 101
click at [442, 197] on div "raw . ocs__balance . balance_type from raw . ocs__balance join raw . ocs__accou…" at bounding box center [603, 186] width 528 height 101
click at [441, 192] on div "raw . ocs__balance . balance_type from raw . ocs__balance join raw . ocs__accou…" at bounding box center [603, 186] width 528 height 101
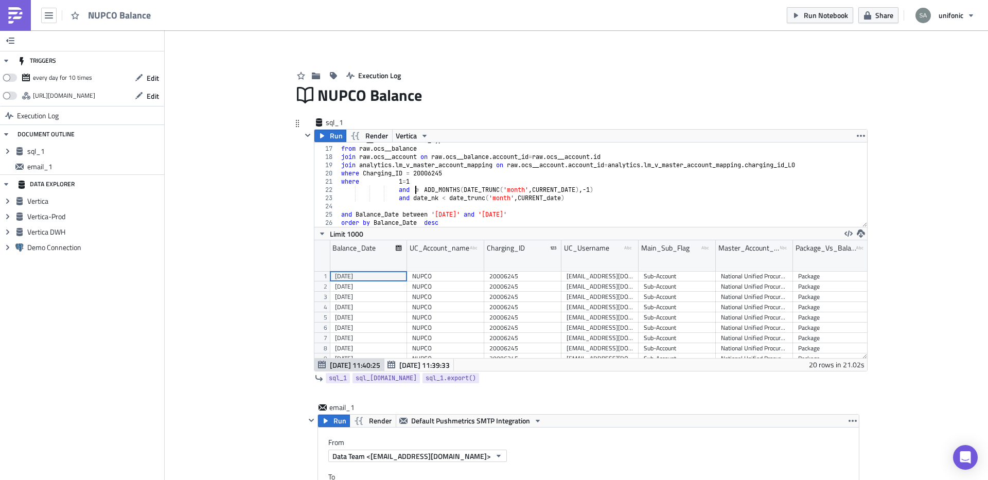
paste textarea "Balance_Date"
click at [443, 199] on div "raw . ocs__balance . balance_type from raw . ocs__balance join raw . ocs__accou…" at bounding box center [603, 186] width 528 height 101
paste textarea "Balance_Date"
drag, startPoint x: 547, startPoint y: 213, endPoint x: 309, endPoint y: 213, distance: 237.3
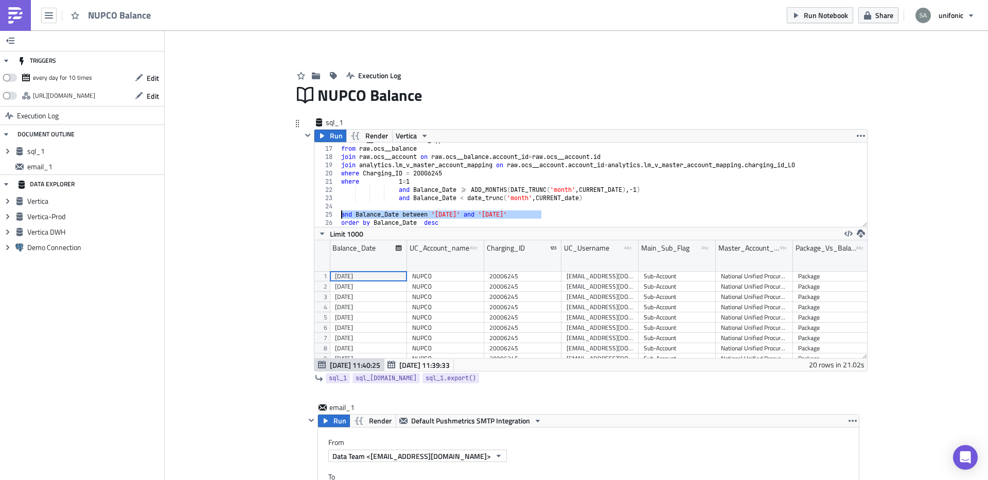
click at [309, 213] on div "Run Render Vertica and Balance_Date < date_trunc('month', CURRENT_date) 16 17 1…" at bounding box center [585, 250] width 566 height 242
type textarea "and Balance_Date between '2025-08-01' and '2025-08-10'"
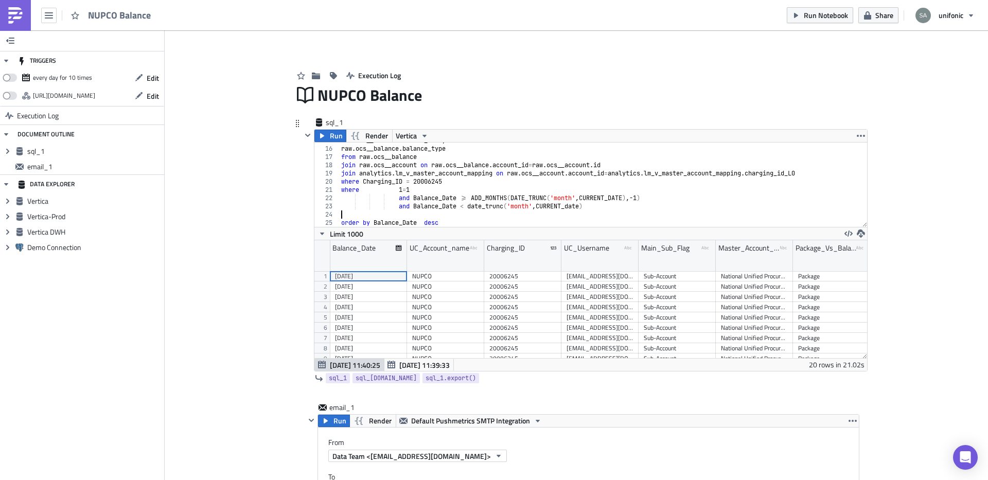
scroll to position [113, 0]
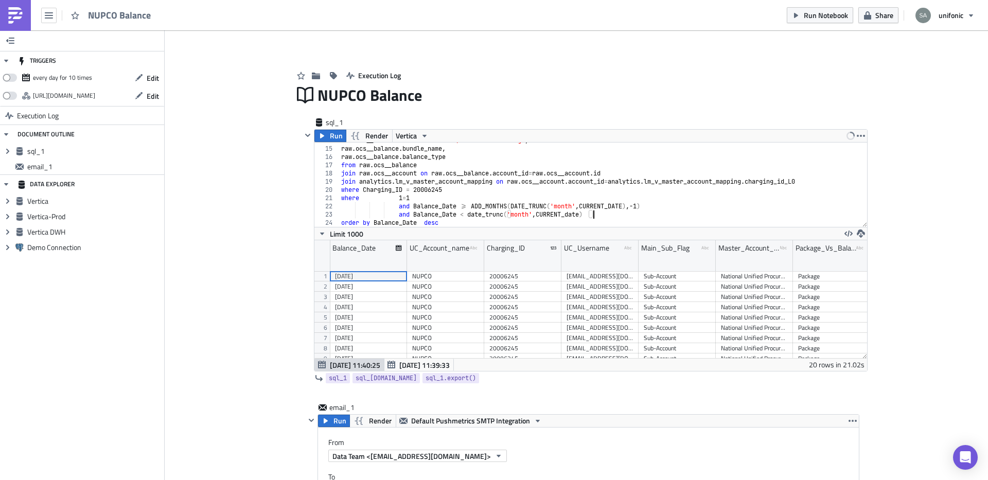
click at [333, 140] on span "Run" at bounding box center [336, 136] width 13 height 12
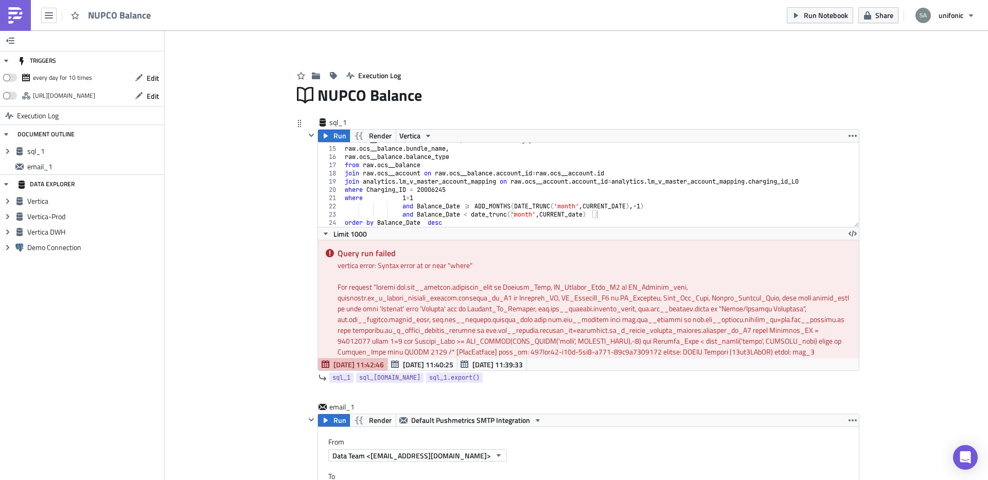
click at [550, 208] on div "raw . ocs__balance . units as "Units/Balance Remaining" , raw . ocs__balance . …" at bounding box center [601, 186] width 516 height 101
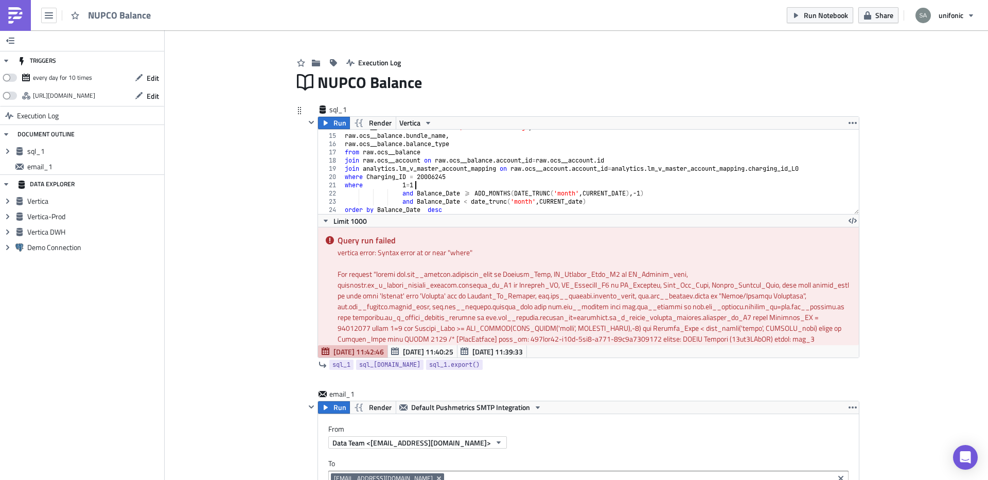
click at [552, 184] on div "raw . ocs__balance . units as "Units/Balance Remaining" , raw . ocs__balance . …" at bounding box center [601, 174] width 516 height 101
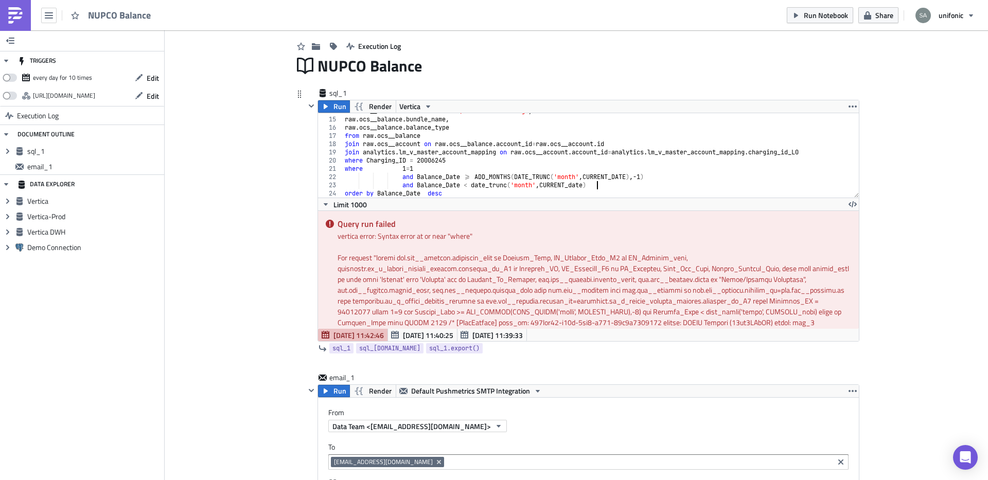
click at [610, 183] on div "raw . ocs__balance . units as "Units/Balance Remaining" , raw . ocs__balance . …" at bounding box center [601, 157] width 516 height 101
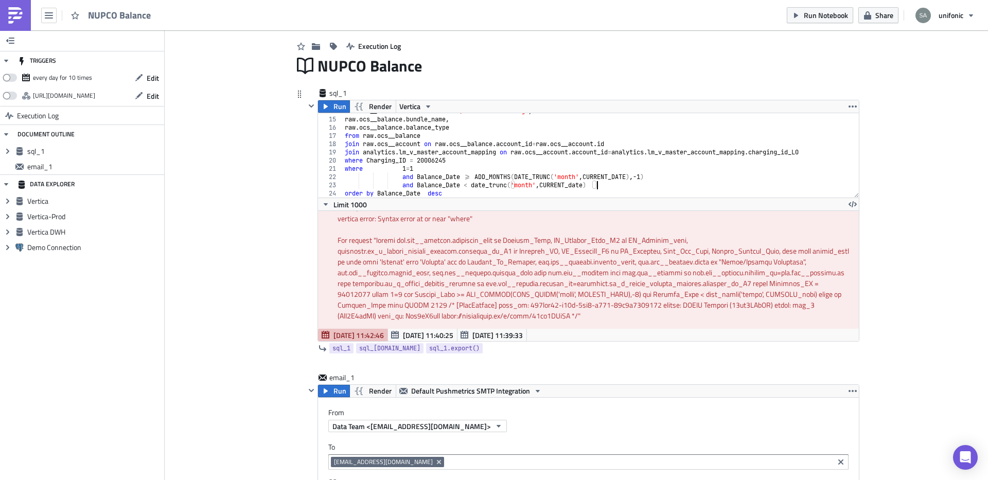
click at [597, 182] on div "raw . ocs__balance . units as "Units/Balance Remaining" , raw . ocs__balance . …" at bounding box center [601, 157] width 516 height 101
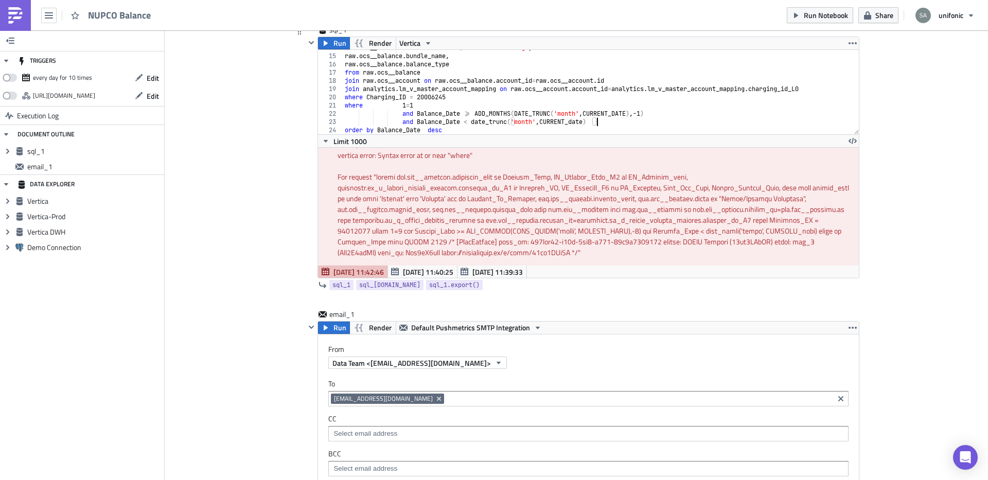
scroll to position [94, 0]
click at [502, 127] on div "raw . ocs__balance . units as "Units/Balance Remaining" , raw . ocs__balance . …" at bounding box center [601, 93] width 516 height 101
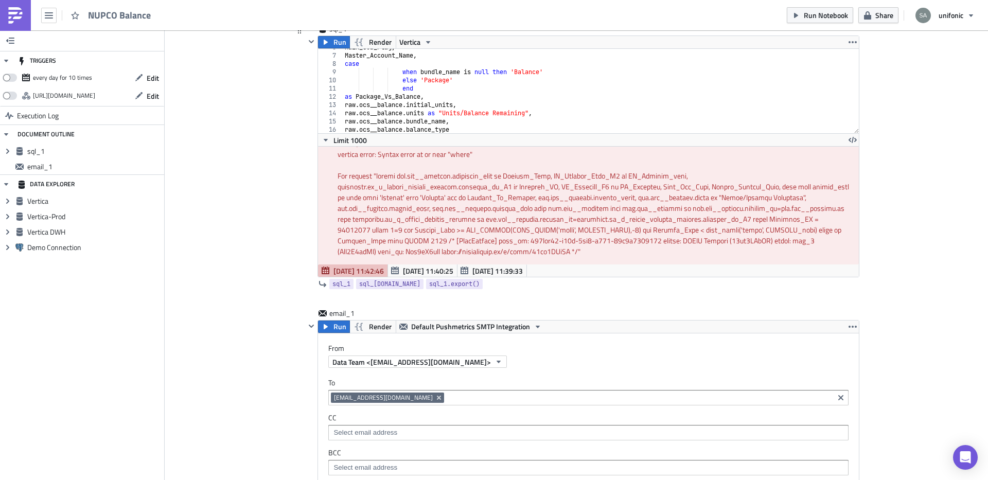
scroll to position [113, 0]
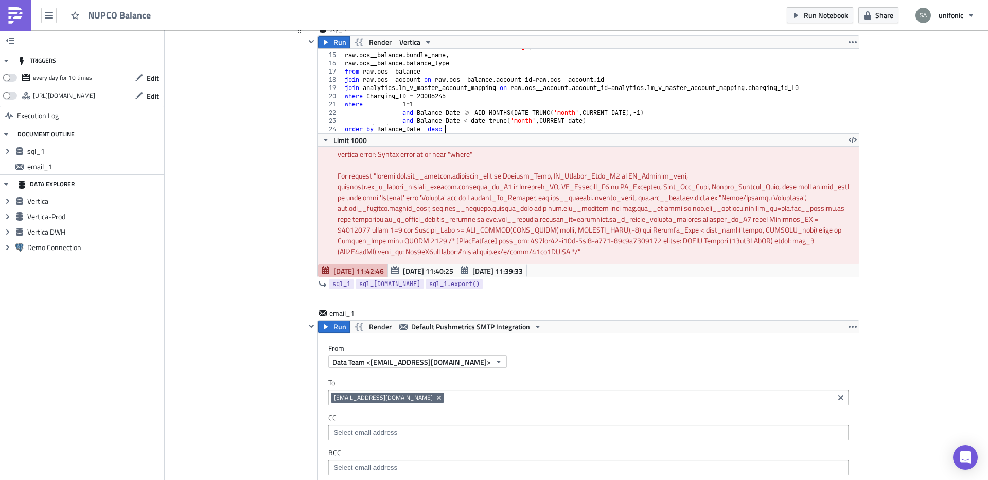
click at [538, 103] on div "raw . ocs__balance . units as "Units/Balance Remaining" , raw . ocs__balance . …" at bounding box center [601, 93] width 516 height 101
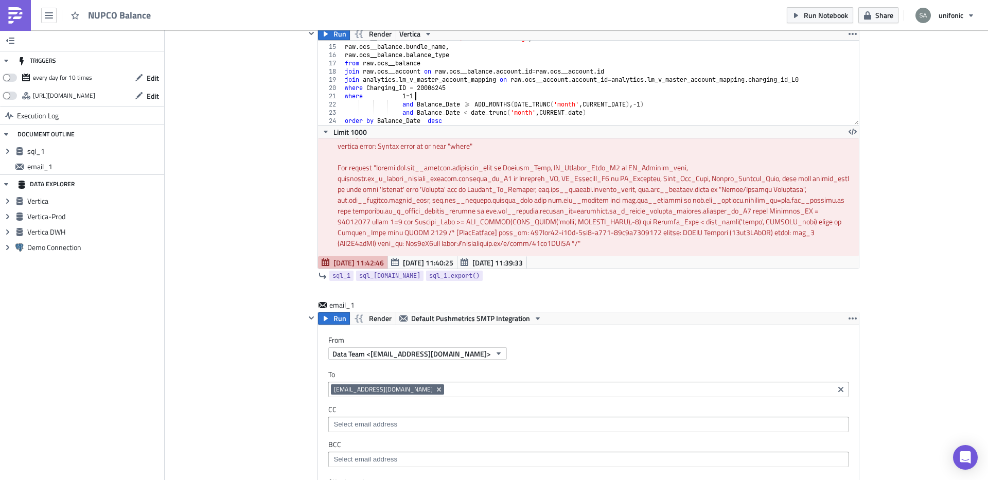
scroll to position [105, 0]
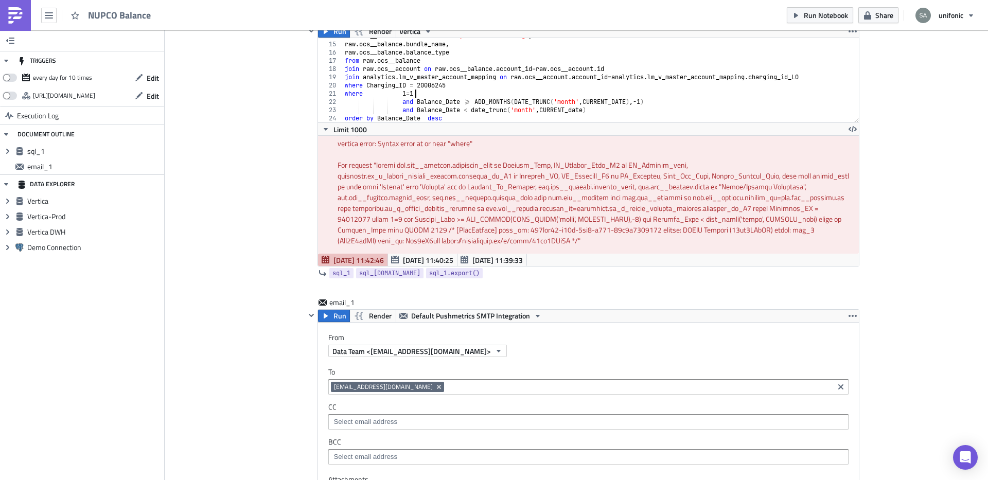
click at [445, 105] on div "raw . ocs__balance . units as "Units/Balance Remaining" , raw . ocs__balance . …" at bounding box center [601, 82] width 516 height 101
click at [602, 99] on div "raw . ocs__balance . units as "Units/Balance Remaining" , raw . ocs__balance . …" at bounding box center [601, 82] width 516 height 101
paste textarea "Balance_Date"
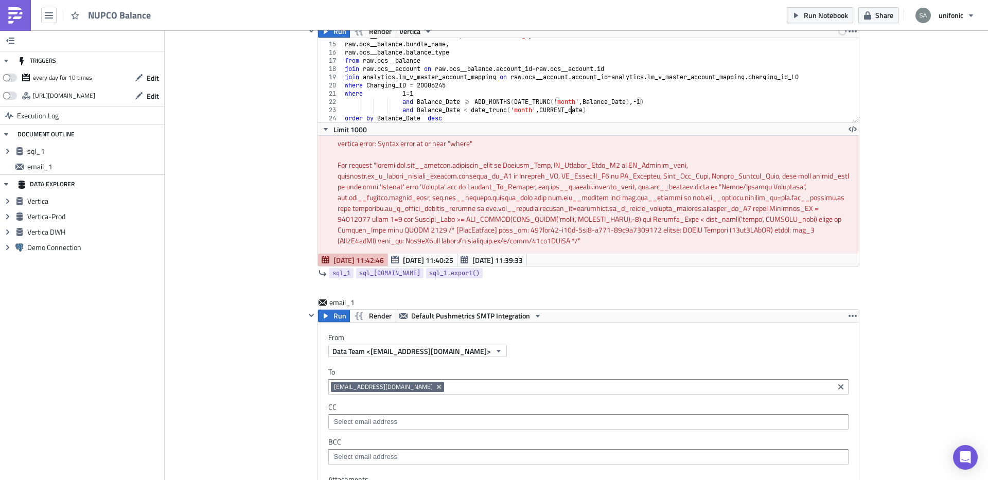
click at [571, 110] on div "raw . ocs__balance . units as "Units/Balance Remaining" , raw . ocs__balance . …" at bounding box center [601, 82] width 516 height 101
paste textarea "Balance_D"
click at [341, 36] on span "Run" at bounding box center [340, 31] width 13 height 12
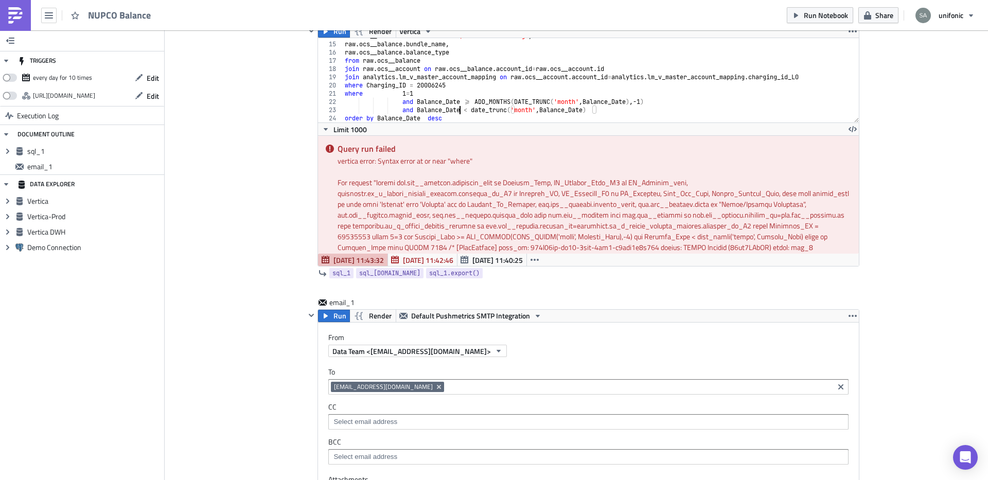
click at [459, 113] on div "raw . ocs__balance . units as "Units/Balance Remaining" , raw . ocs__balance . …" at bounding box center [601, 82] width 516 height 101
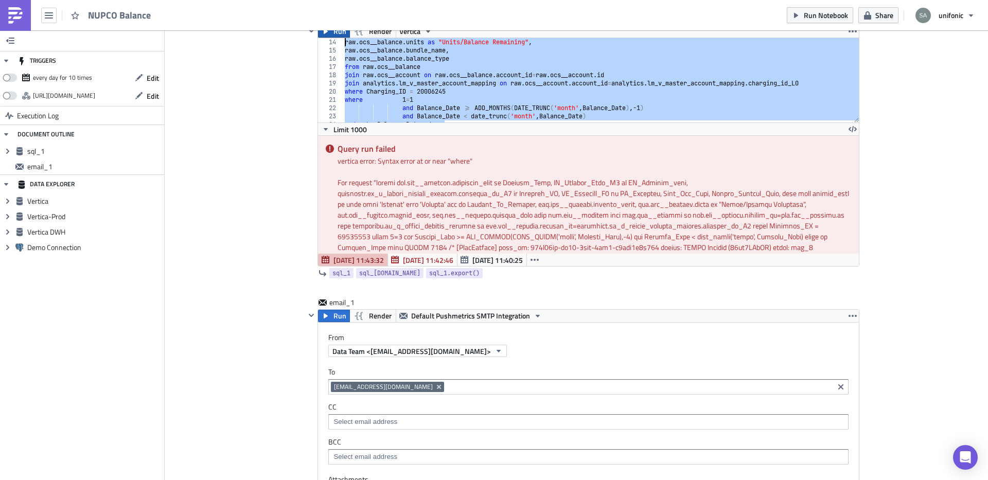
scroll to position [8, 0]
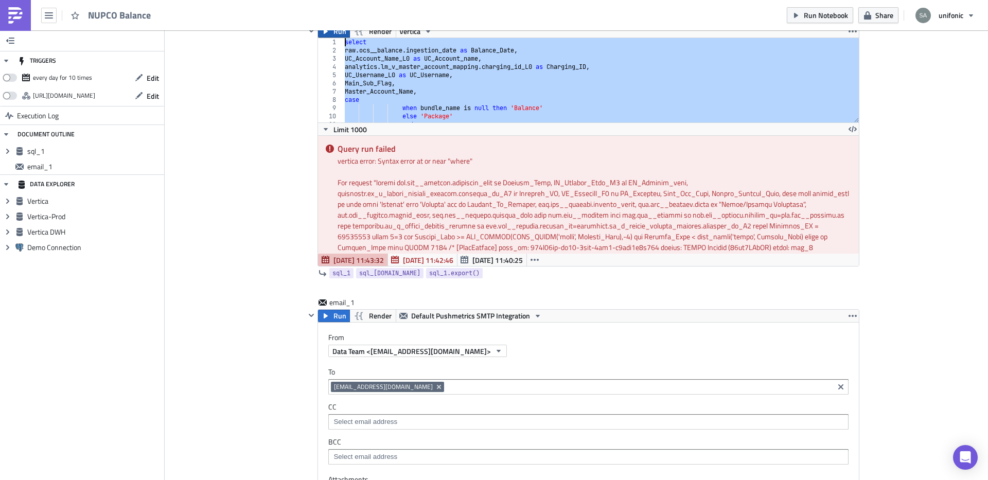
drag, startPoint x: 454, startPoint y: 119, endPoint x: 339, endPoint y: 35, distance: 142.2
click at [339, 35] on div "Run Render Vertica and Balance_Date < date_trunc('month', Balance_Date) 1 2 3 4…" at bounding box center [589, 146] width 542 height 242
type textarea "select raw.ocs__balance.ingestion_date as Balance_Date,"
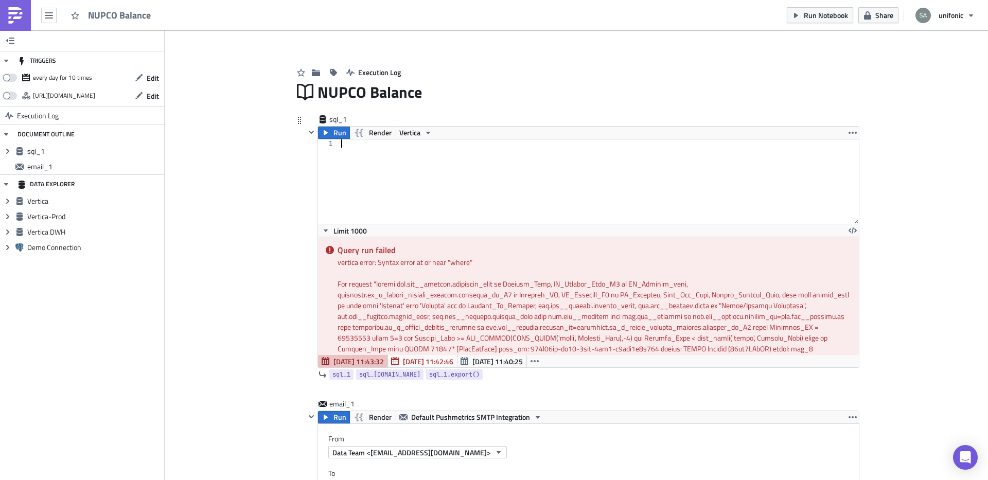
scroll to position [0, 0]
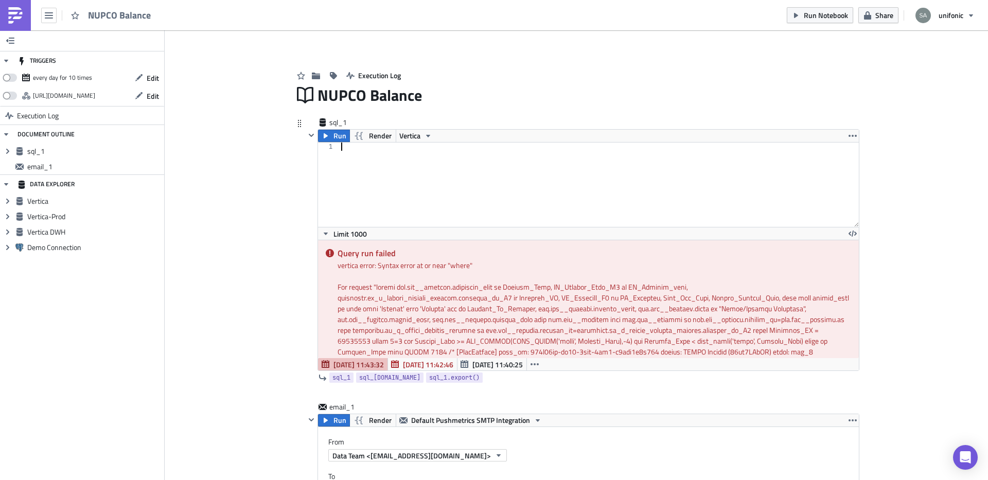
paste textarea "order by Balance_Date desc"
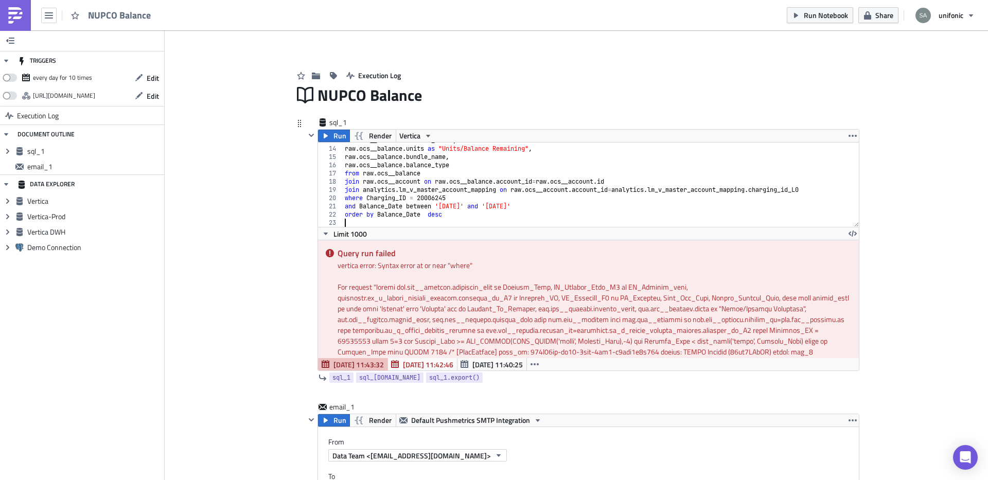
scroll to position [105, 0]
type textarea "order by Balance_Date desc"
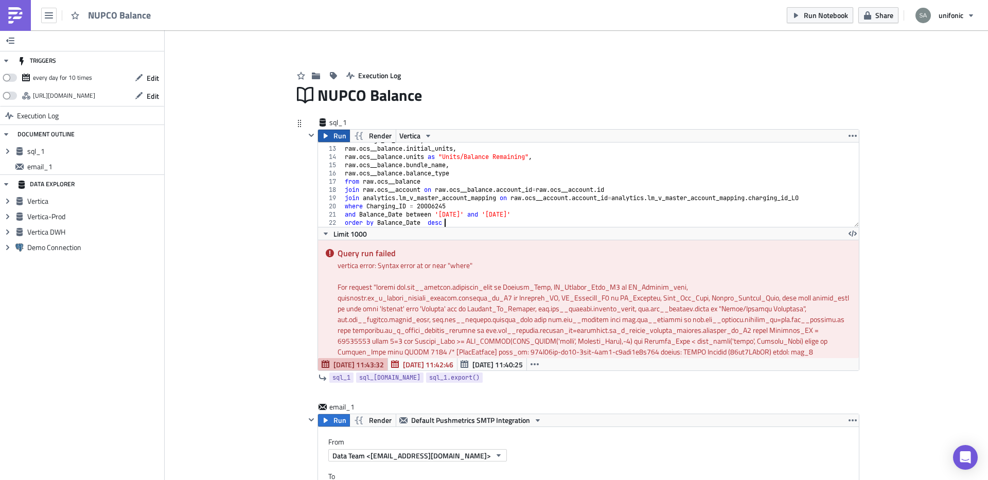
click at [327, 135] on icon "button" at bounding box center [326, 135] width 4 height 5
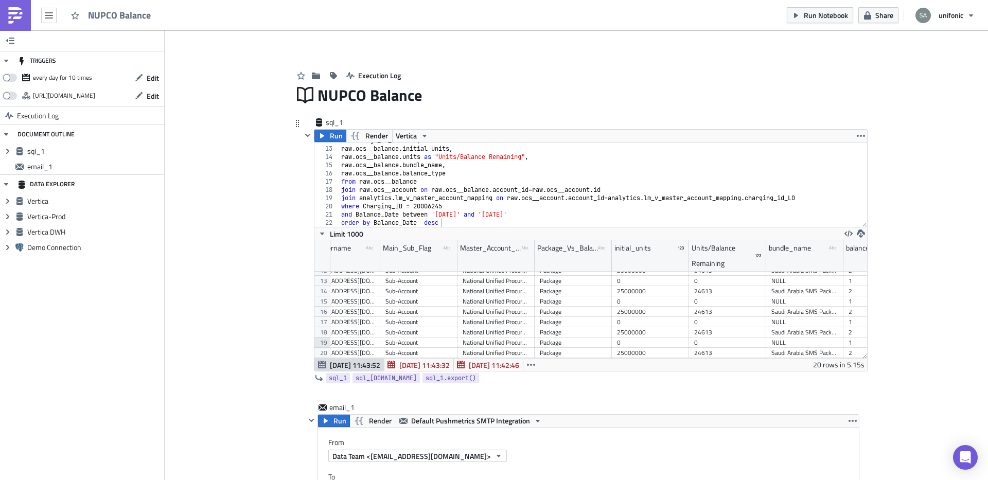
scroll to position [48, 0]
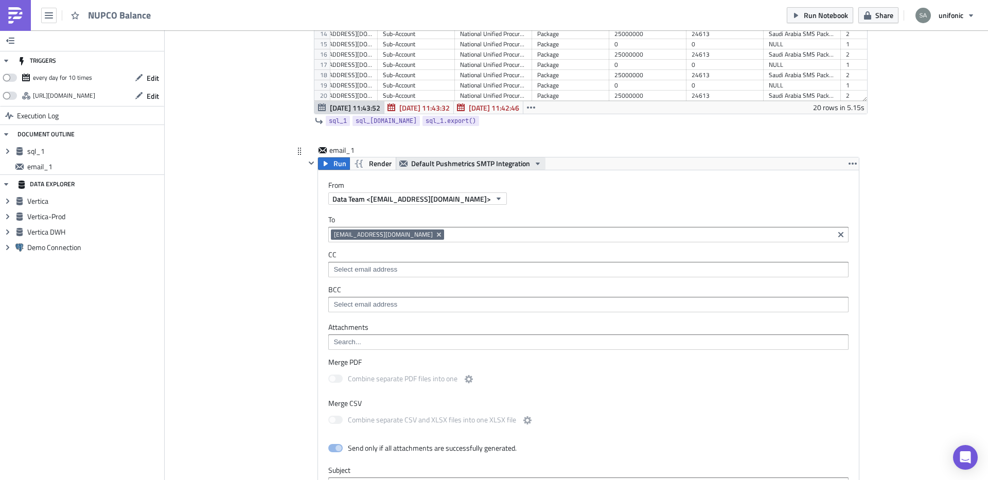
click at [536, 165] on icon "button" at bounding box center [538, 164] width 8 height 8
click at [209, 238] on div "Add Image Execution Log NUPCO Balance sql_1 Run Render Vertica order by Balance…" at bounding box center [577, 295] width 824 height 1045
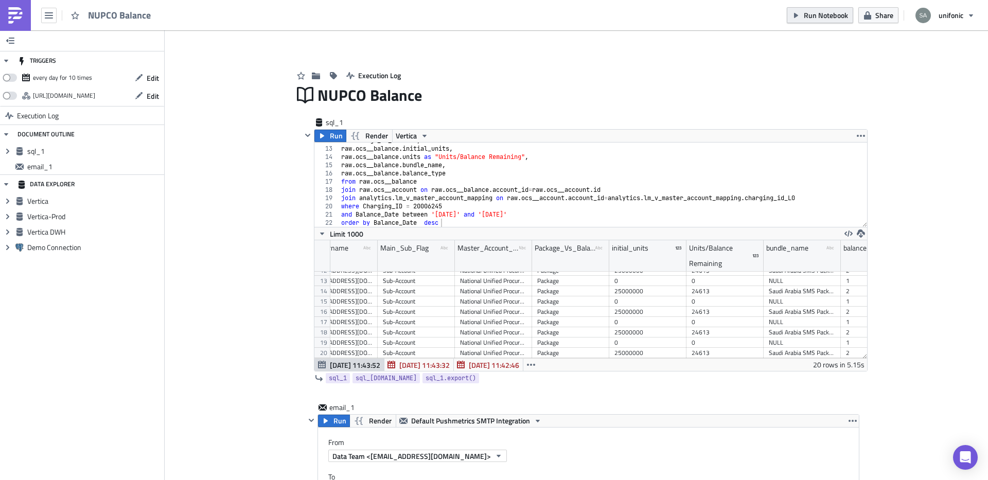
click at [832, 20] on span "Run Notebook" at bounding box center [826, 15] width 44 height 11
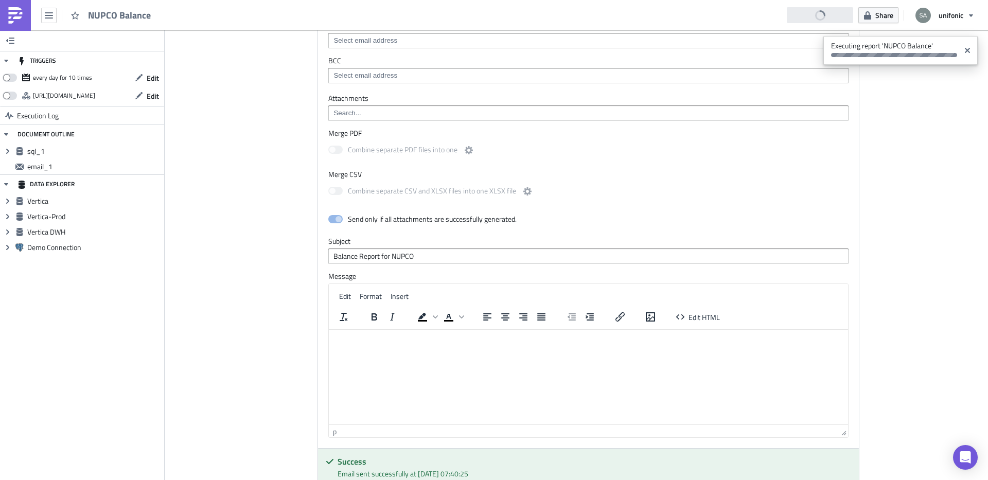
click at [435, 335] on p "Rich Text Area. Press ALT-0 for help." at bounding box center [588, 338] width 511 height 8
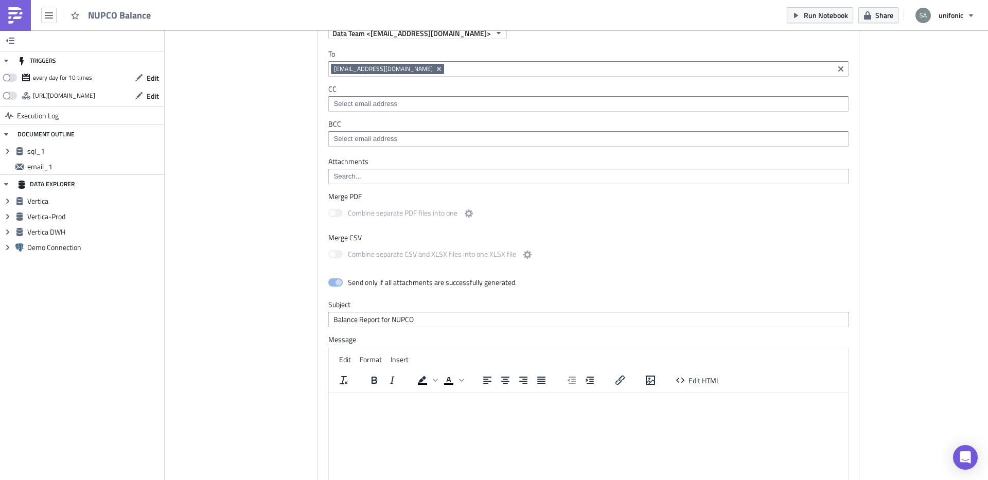
drag, startPoint x: 427, startPoint y: 317, endPoint x: 317, endPoint y: 317, distance: 110.2
click at [318, 317] on div "Run Render Default Pushmetrics SMTP Integration From Data Team <do-not-reply@pu…" at bounding box center [589, 277] width 542 height 573
click at [295, 299] on div "email_1 Run Render Default Pushmetrics SMTP Integration From Data Team <do-not-…" at bounding box center [576, 280] width 566 height 602
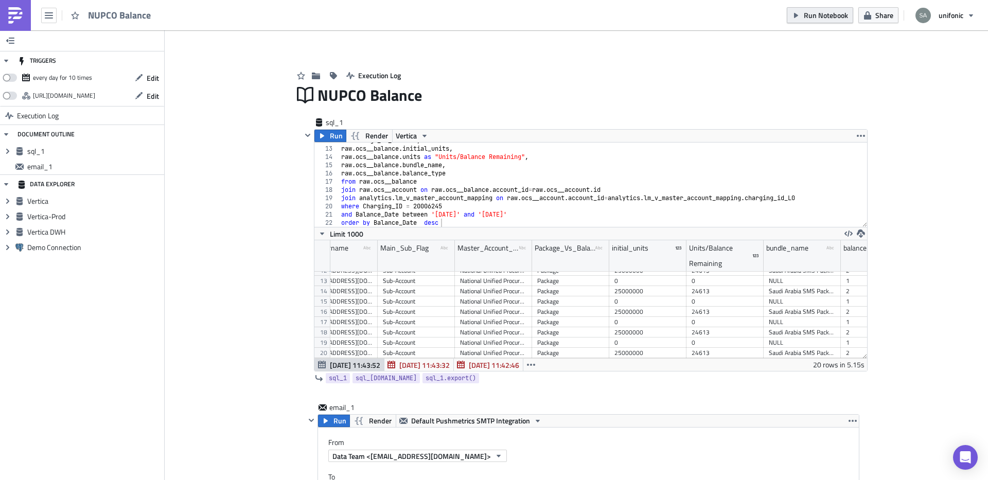
click at [809, 12] on span "Run Notebook" at bounding box center [826, 15] width 44 height 11
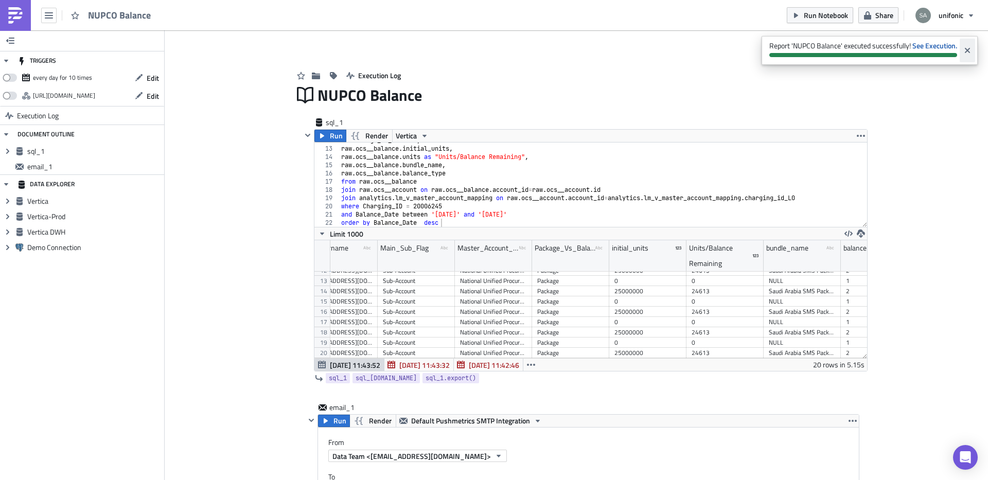
click at [970, 52] on icon "Close" at bounding box center [967, 50] width 5 height 5
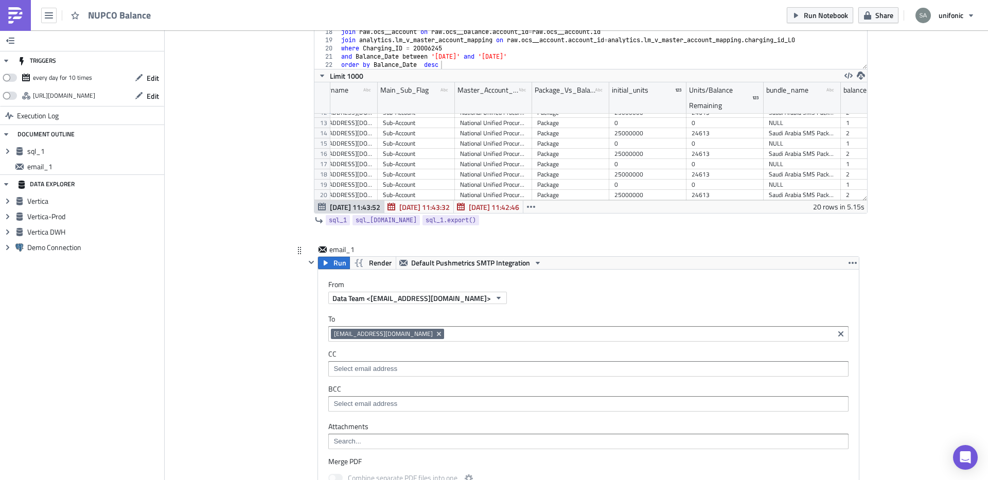
scroll to position [160, 0]
click at [360, 259] on icon "button" at bounding box center [359, 262] width 8 height 8
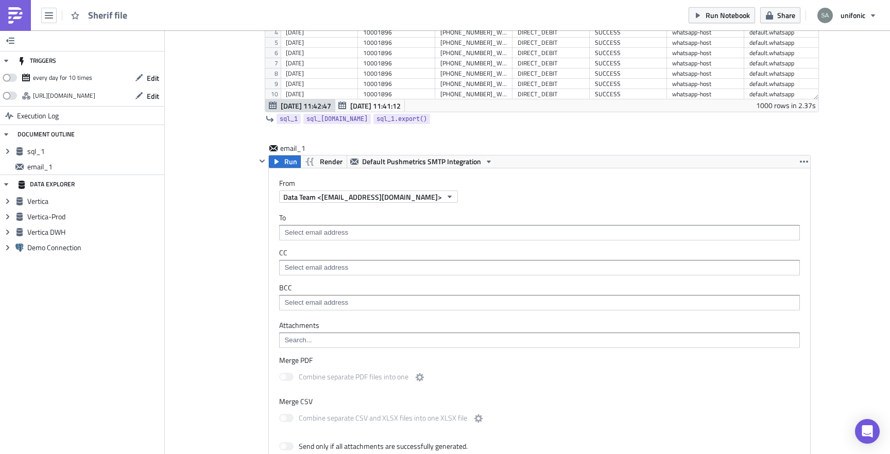
scroll to position [247, 0]
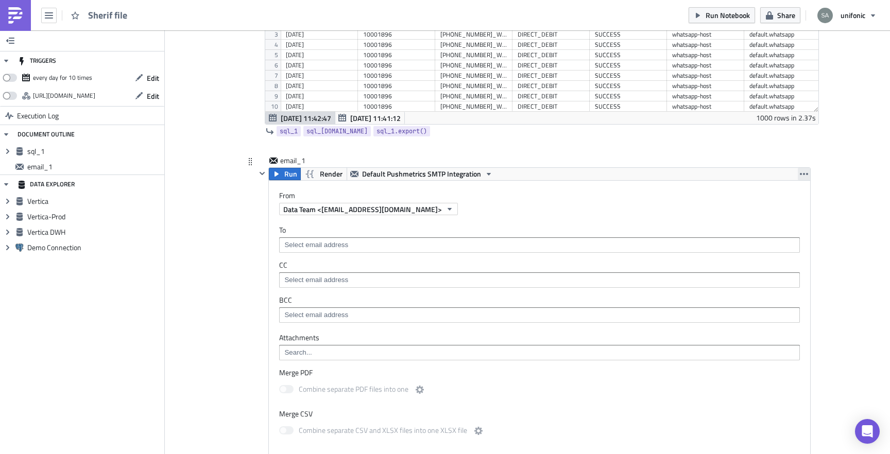
click at [803, 177] on icon "button" at bounding box center [803, 174] width 8 height 8
click at [837, 167] on div "Add Image Execution Log Sherif file sql_1 Run Render Vertica 1 2 3 4 5 6 7 sele…" at bounding box center [527, 305] width 725 height 1045
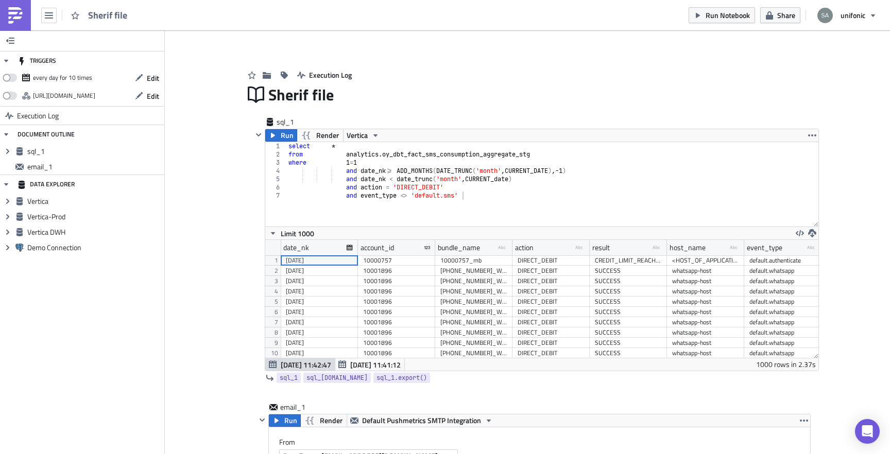
scroll to position [0, 0]
click at [709, 15] on span "Run Notebook" at bounding box center [727, 15] width 44 height 11
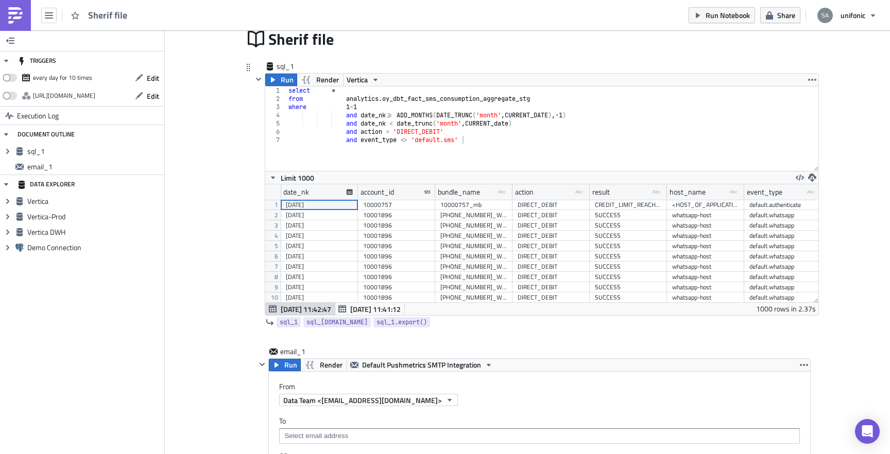
type textarea "and event_type <> 'default.sms'"
click at [653, 142] on div "select * from analytics . oy_dbt_fact_sms_consumption_aggregate_stg where 1 = 1…" at bounding box center [552, 136] width 532 height 101
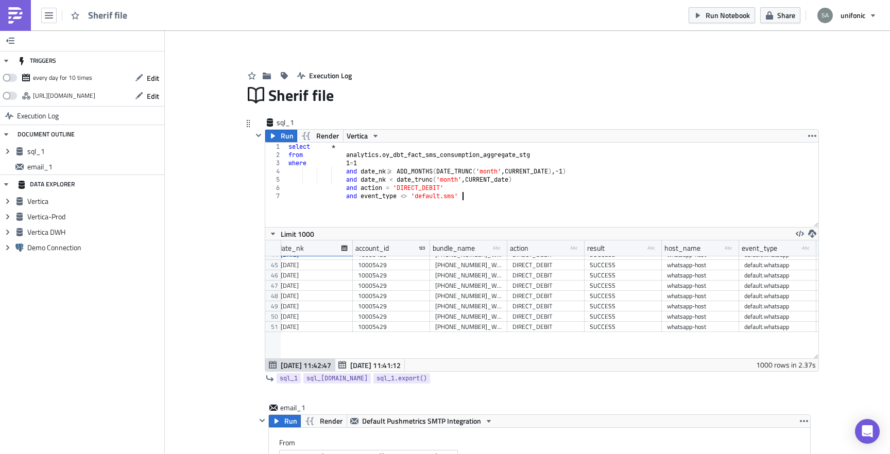
scroll to position [488, 5]
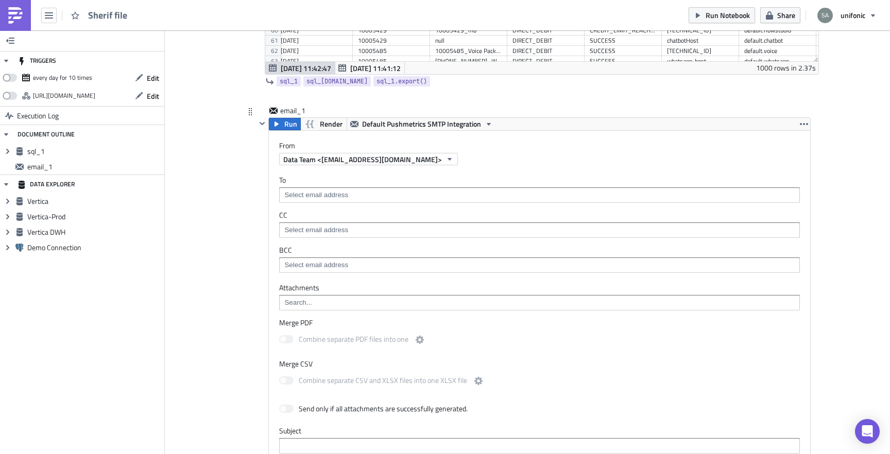
click at [331, 199] on input at bounding box center [539, 195] width 514 height 10
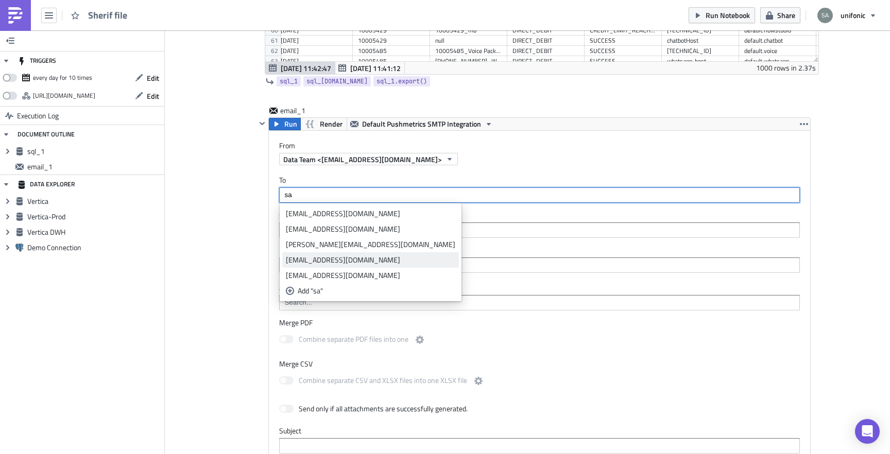
type input "sa"
click at [319, 259] on div "sahmed@unifonic.com" at bounding box center [370, 260] width 169 height 10
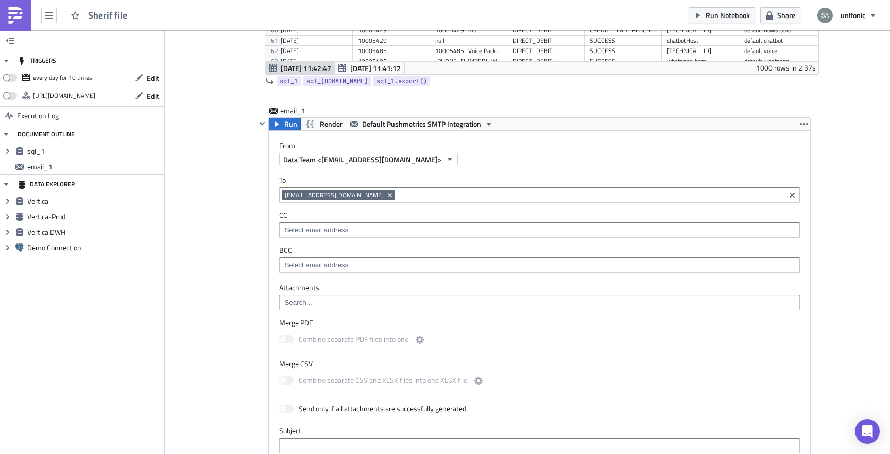
click at [216, 259] on div "Add Image Execution Log Sherif file sql_1 Run Render Vertica and event_type <> …" at bounding box center [527, 255] width 725 height 1045
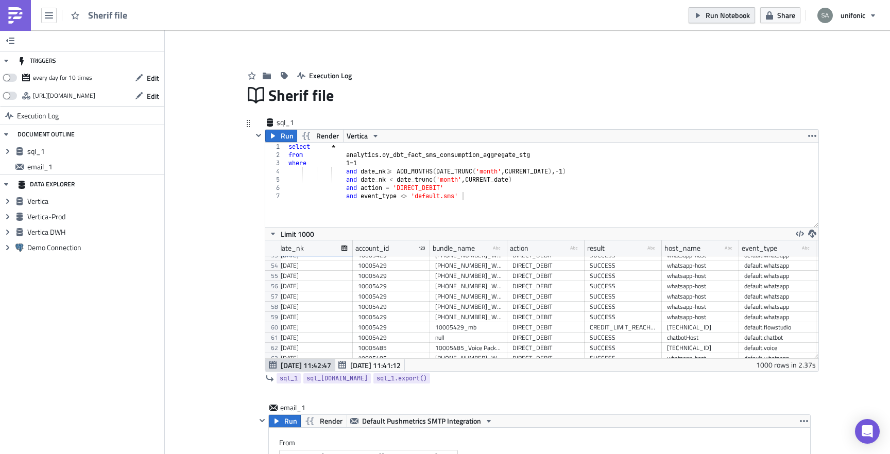
click at [738, 16] on span "Run Notebook" at bounding box center [727, 15] width 44 height 11
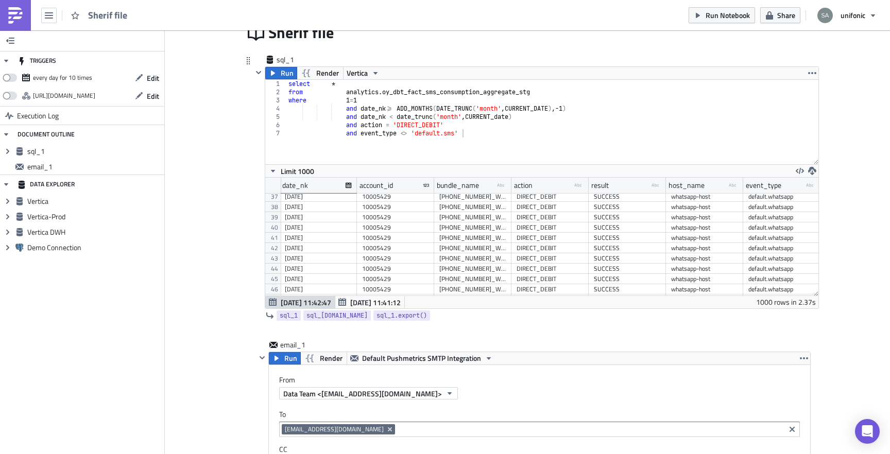
scroll to position [371, 0]
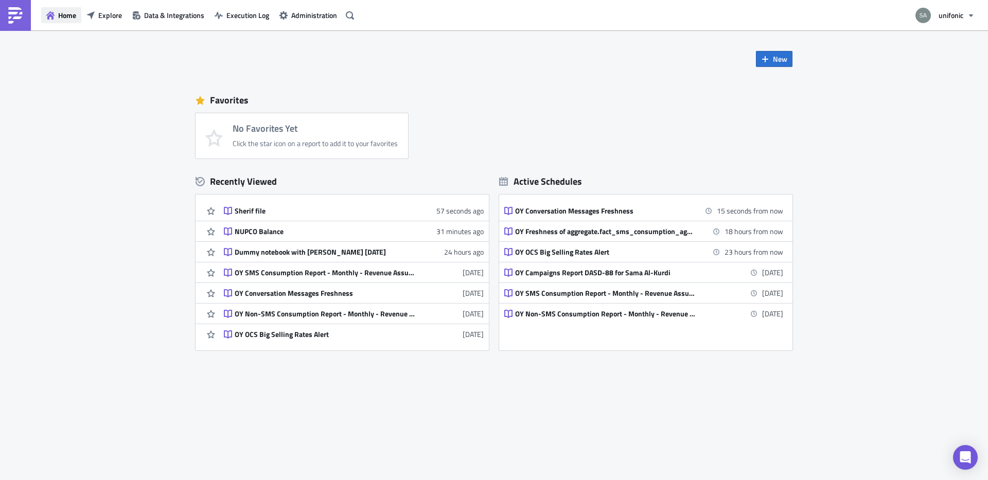
click at [67, 16] on span "Home" at bounding box center [67, 15] width 18 height 11
click at [72, 18] on span "Home" at bounding box center [67, 15] width 18 height 11
click at [108, 12] on span "Explore" at bounding box center [110, 15] width 24 height 11
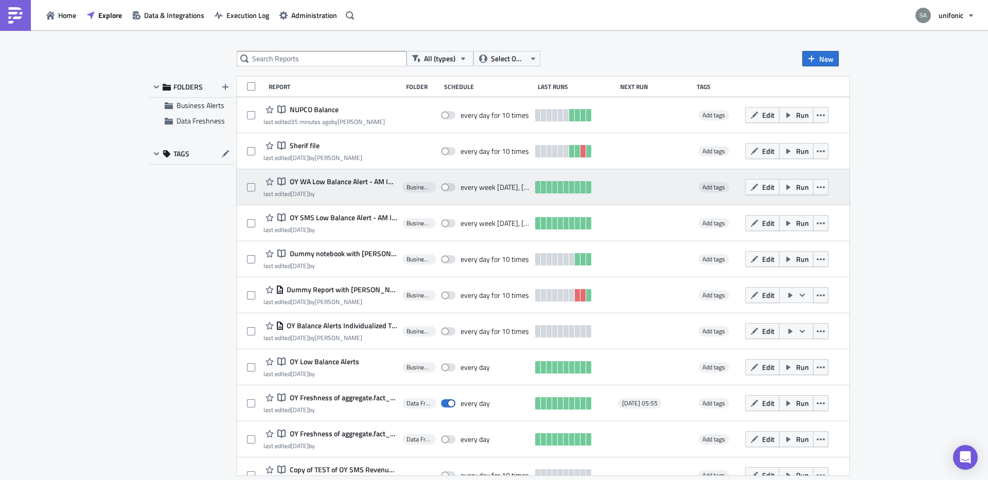
click at [341, 183] on span "OY WA Low Balance Alert - AM Individualized" at bounding box center [342, 181] width 110 height 9
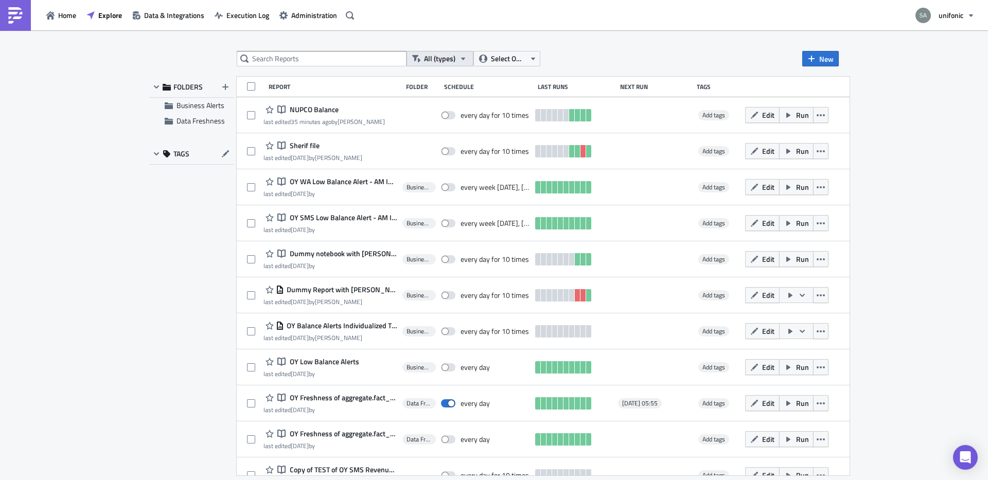
click at [449, 60] on span "All (types)" at bounding box center [439, 58] width 31 height 11
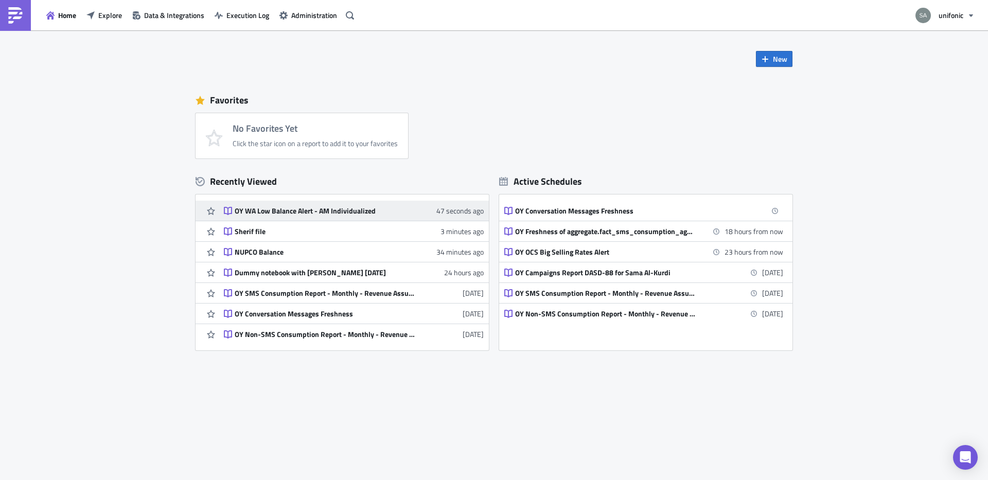
click at [350, 212] on div "OY WA Low Balance Alert - AM Individualized" at bounding box center [325, 210] width 180 height 9
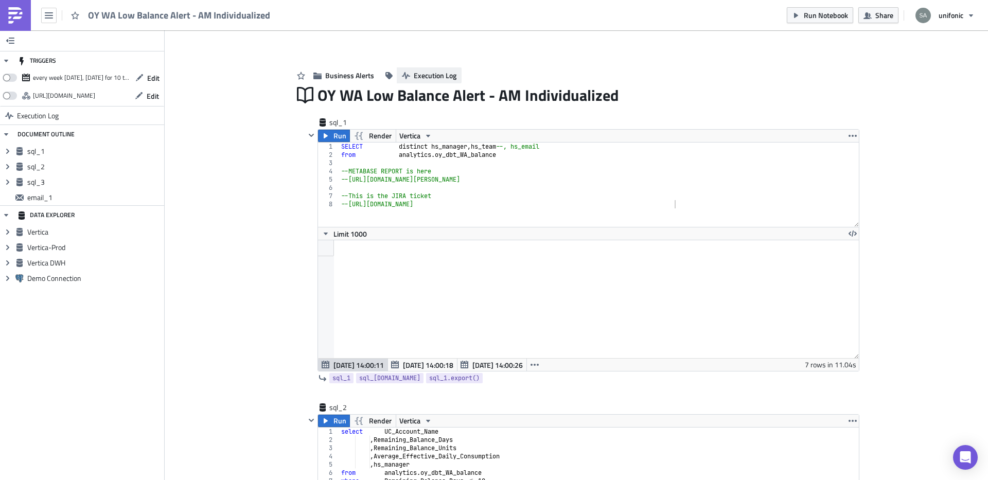
click at [432, 77] on span "Execution Log" at bounding box center [435, 75] width 43 height 11
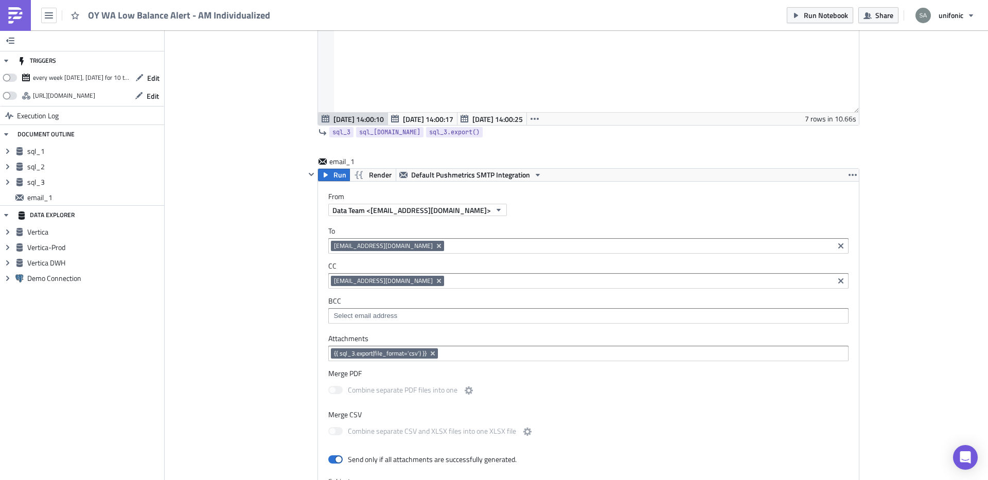
scroll to position [814, 0]
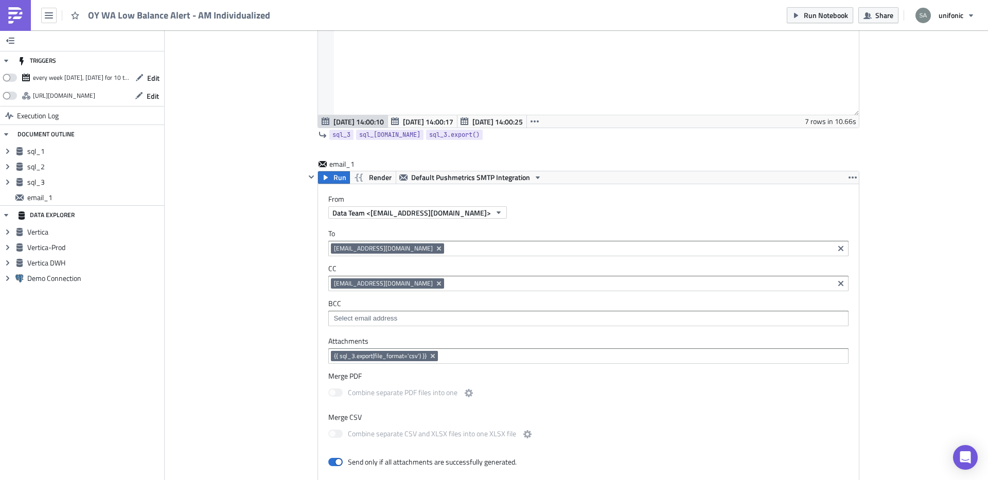
click at [511, 109] on div at bounding box center [588, 56] width 541 height 118
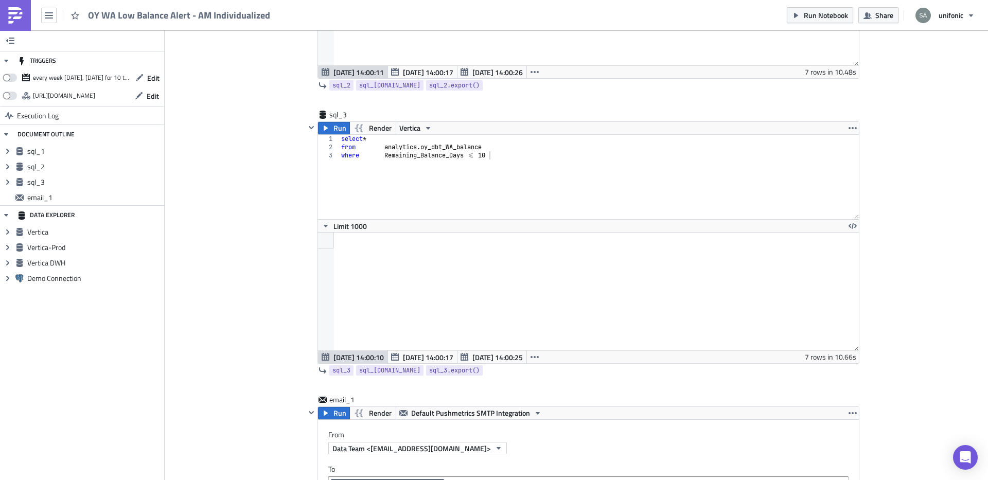
scroll to position [118, 541]
click at [19, 14] on img at bounding box center [15, 15] width 16 height 16
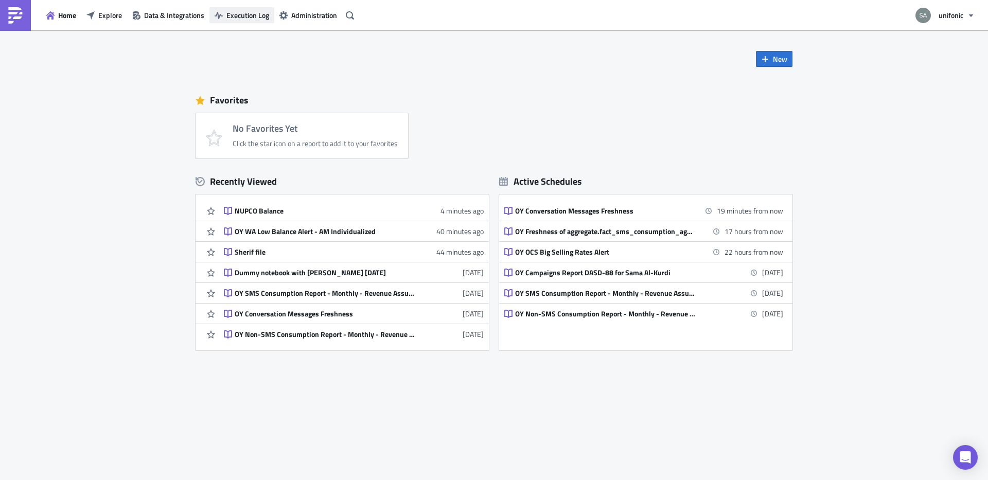
click at [250, 20] on span "Execution Log" at bounding box center [248, 15] width 43 height 11
click at [270, 212] on div "NUPCO Balance" at bounding box center [325, 210] width 180 height 9
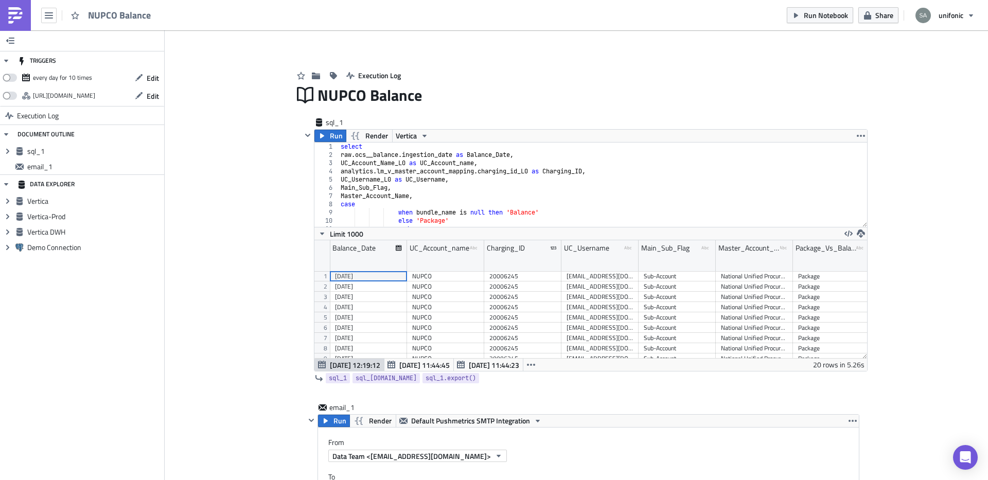
scroll to position [118, 553]
click at [313, 78] on icon "button" at bounding box center [316, 75] width 8 height 7
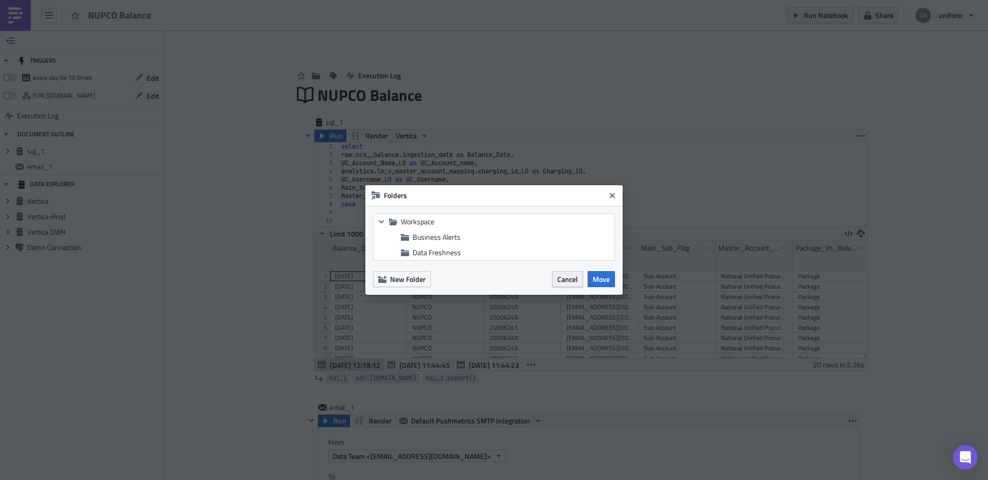
click at [563, 283] on span "Cancel" at bounding box center [568, 279] width 21 height 11
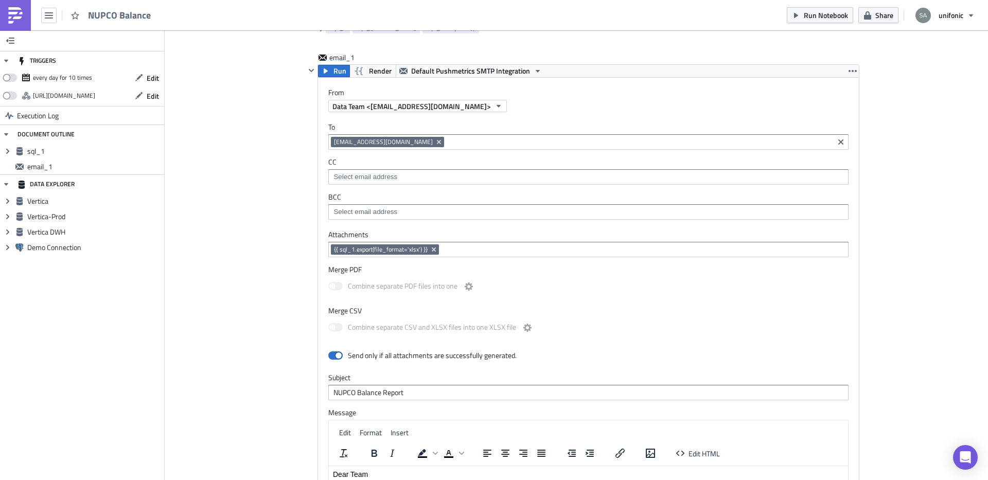
click at [241, 333] on div "Add Image Execution Log NUPCO Balance sql_1 Run Render Vertica 1 2 3 4 5 6 7 8 …" at bounding box center [577, 202] width 824 height 1045
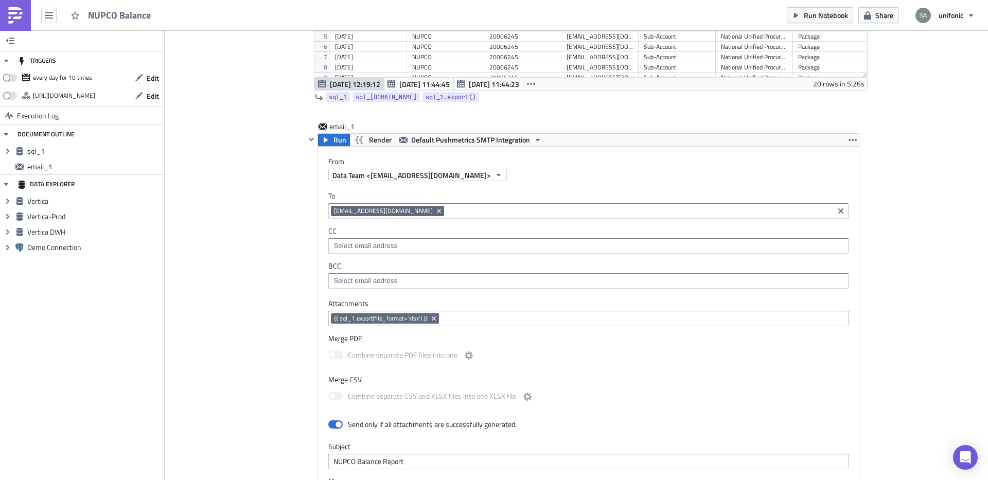
scroll to position [0, 0]
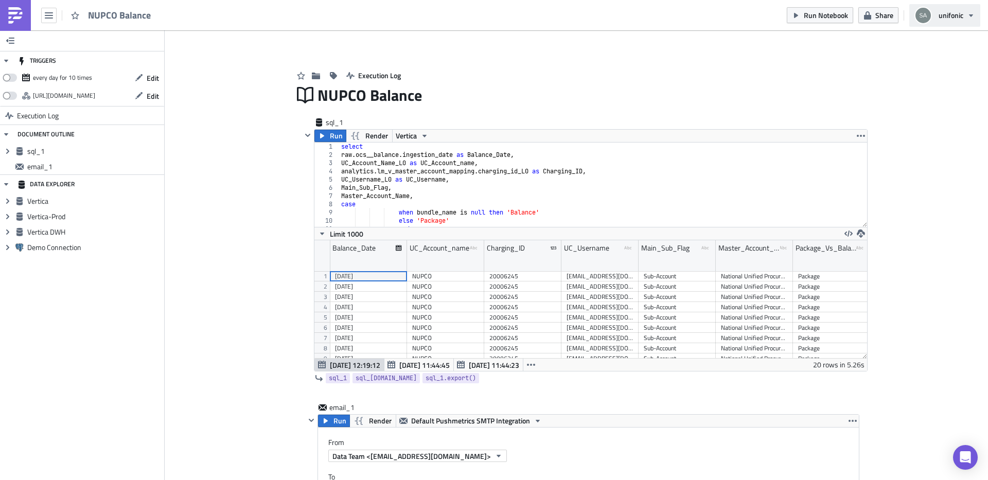
click at [974, 20] on button "unifonic" at bounding box center [945, 15] width 71 height 23
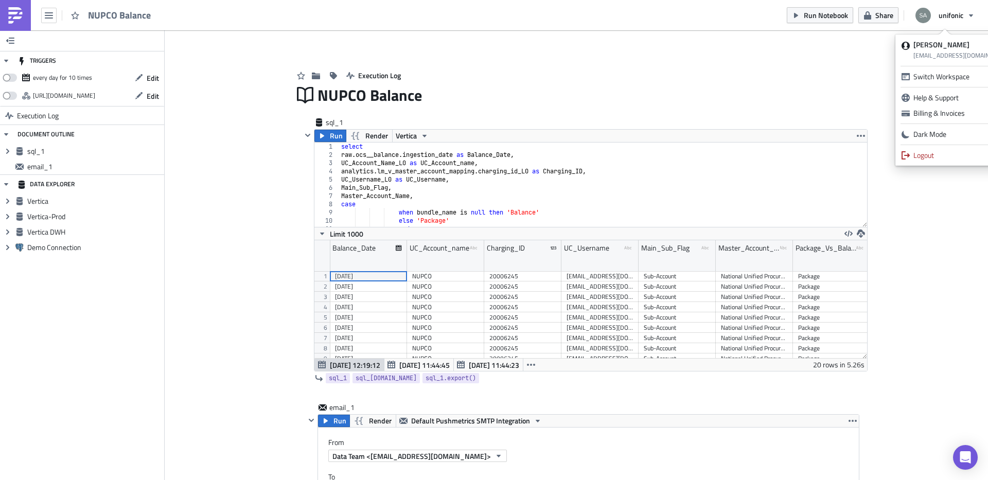
click at [845, 56] on div "Execution Log" at bounding box center [576, 65] width 566 height 37
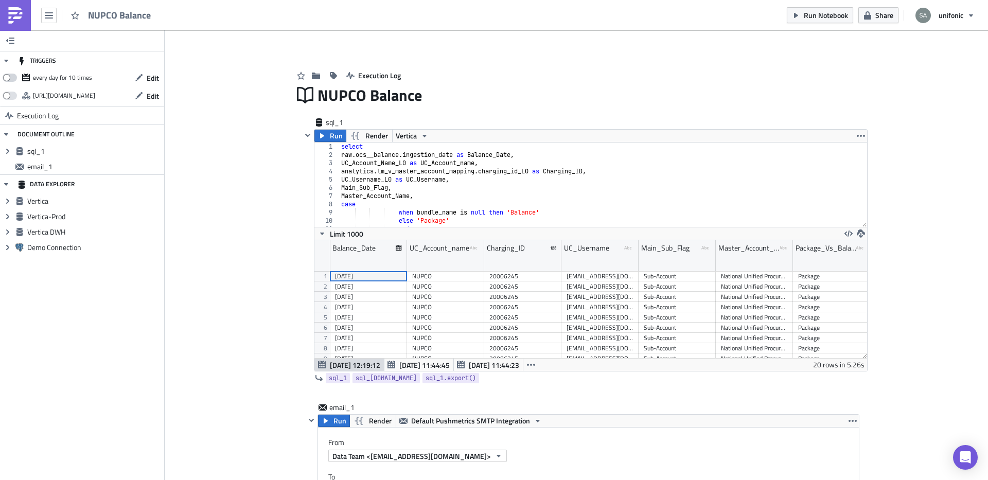
click at [15, 79] on span at bounding box center [10, 78] width 14 height 8
click at [11, 78] on input "checkbox" at bounding box center [8, 75] width 7 height 7
checkbox input "true"
click at [150, 79] on span "Edit" at bounding box center [153, 78] width 12 height 11
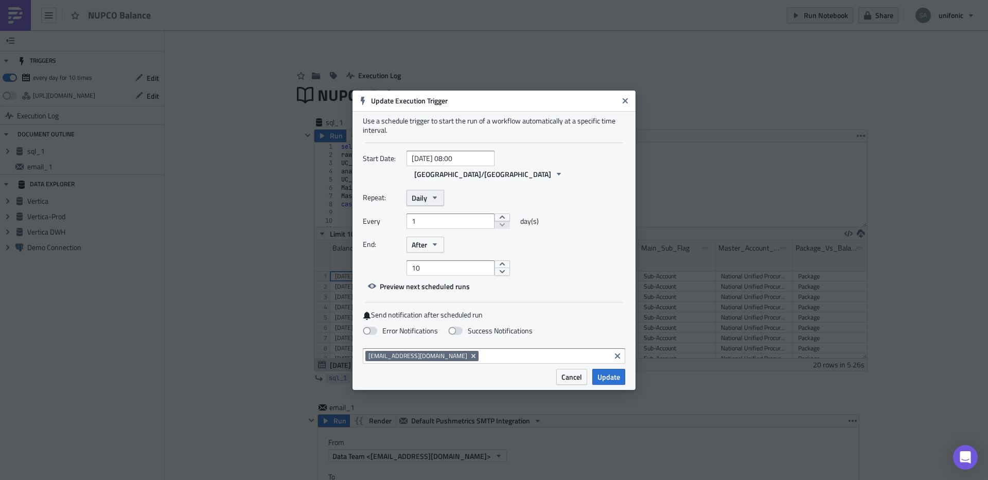
click at [429, 193] on button "Daily" at bounding box center [426, 198] width 38 height 16
click at [490, 190] on div "Repeat: Daily Yearly Monthly Weekly Daily Hourly Minutely" at bounding box center [494, 198] width 263 height 16
click at [495, 268] on button "decrement" at bounding box center [502, 272] width 15 height 8
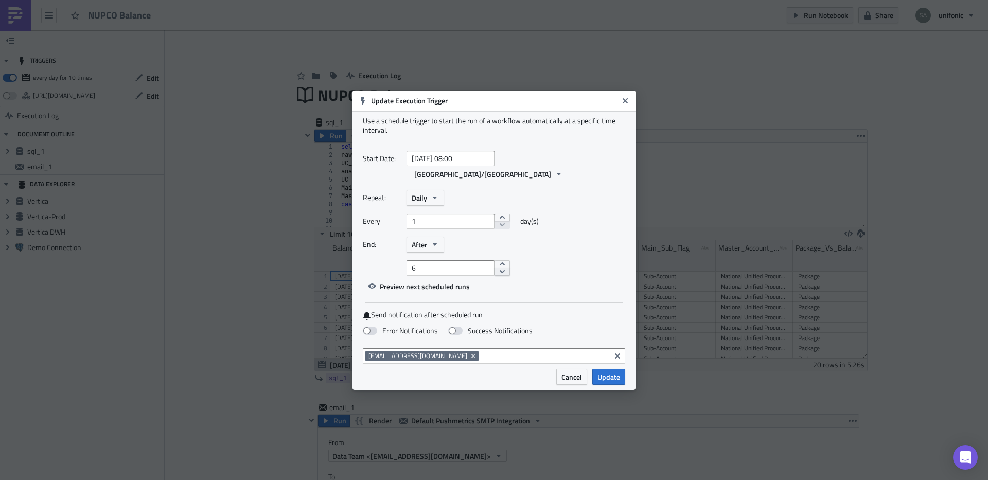
click at [495, 268] on button "decrement" at bounding box center [502, 272] width 15 height 8
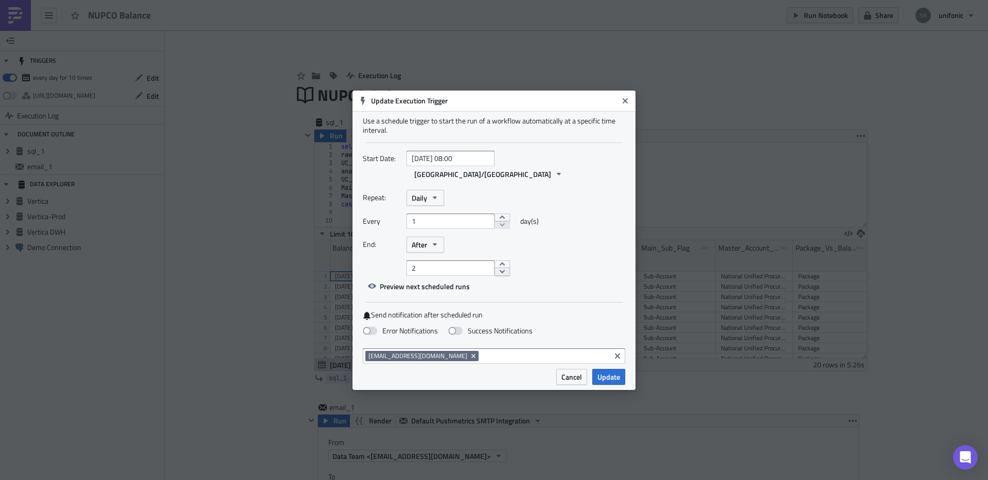
type input "1"
click at [374, 327] on span at bounding box center [370, 331] width 14 height 8
click at [9, 8] on input "Error Notifications" at bounding box center [5, 5] width 7 height 7
checkbox input "true"
click at [463, 326] on label "Success Notifications" at bounding box center [490, 330] width 84 height 9
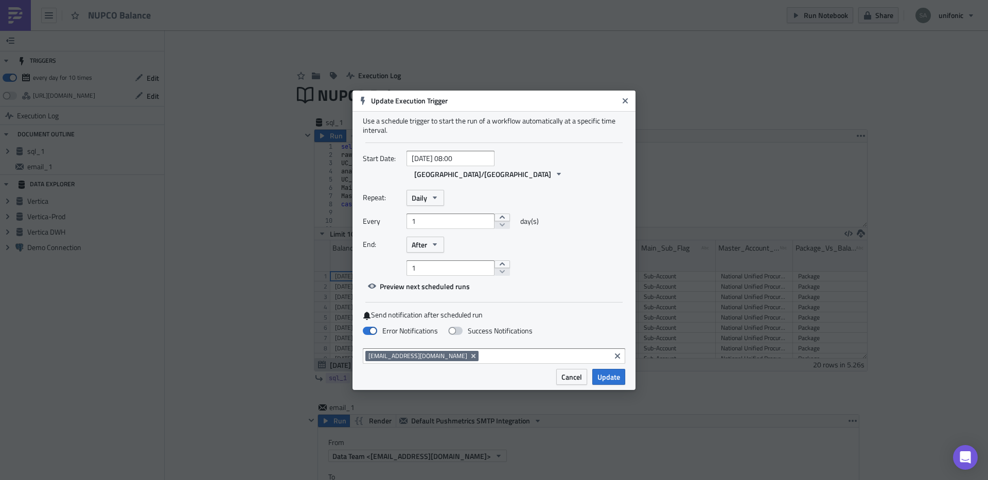
click at [9, 8] on input "Success Notifications" at bounding box center [5, 5] width 7 height 7
checkbox input "true"
click at [608, 372] on span "Update" at bounding box center [609, 377] width 23 height 11
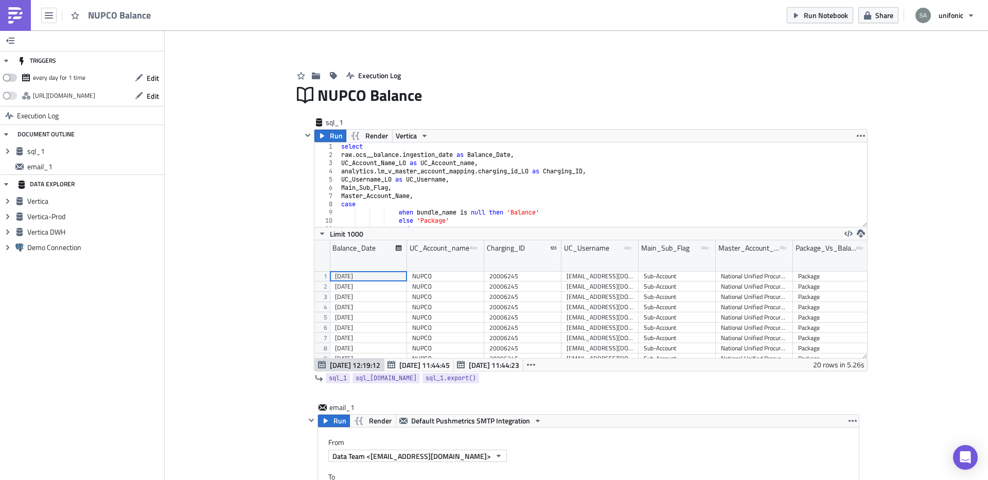
click at [15, 79] on span at bounding box center [10, 78] width 14 height 8
click at [11, 78] on input "checkbox" at bounding box center [8, 75] width 7 height 7
checkbox input "true"
click at [16, 10] on img at bounding box center [15, 15] width 16 height 16
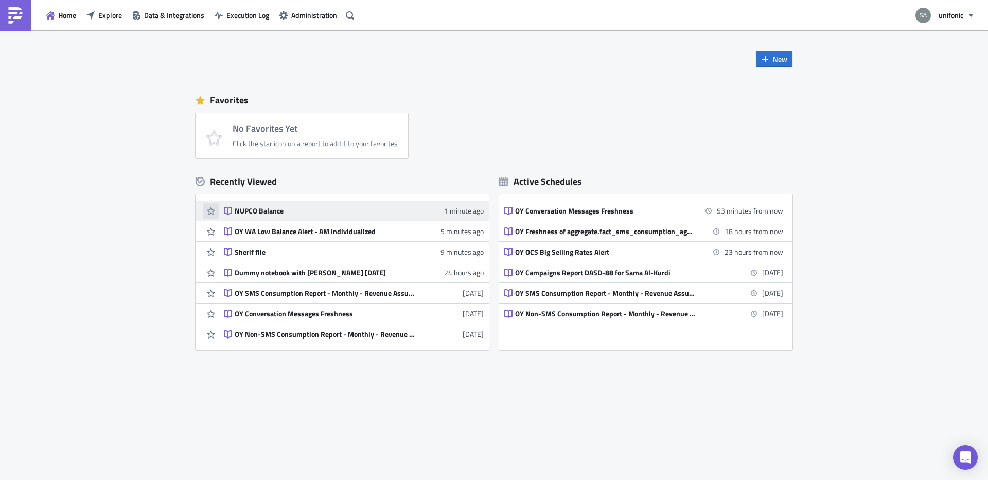
click at [213, 213] on icon "button" at bounding box center [211, 211] width 8 height 8
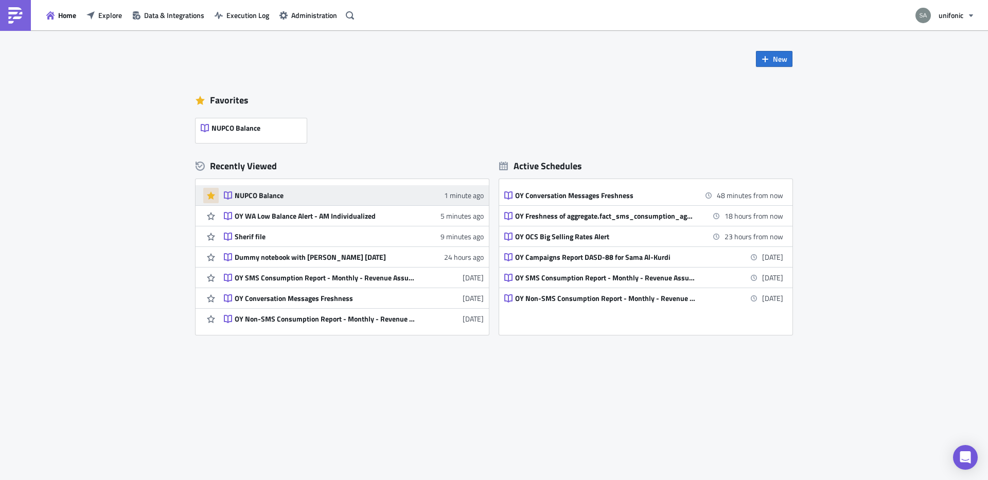
click at [254, 194] on div "NUPCO Balance" at bounding box center [325, 195] width 180 height 9
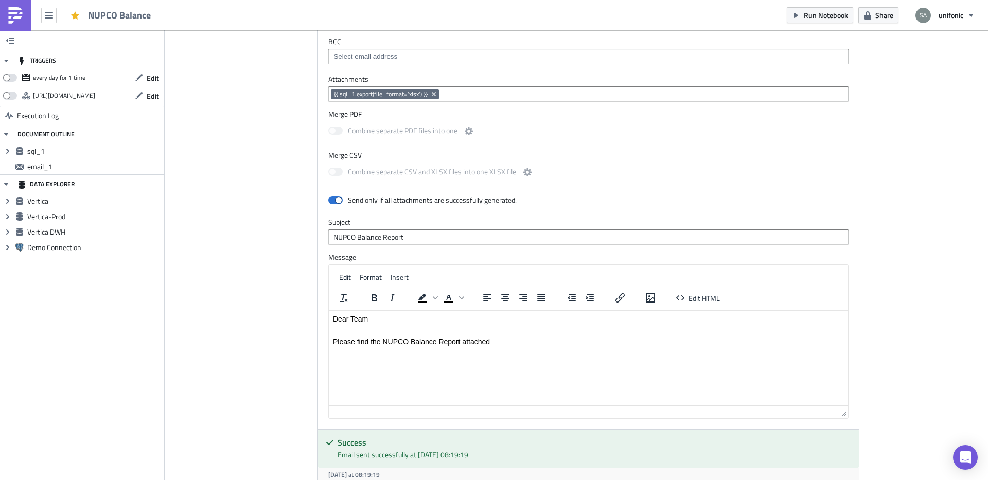
scroll to position [509, 0]
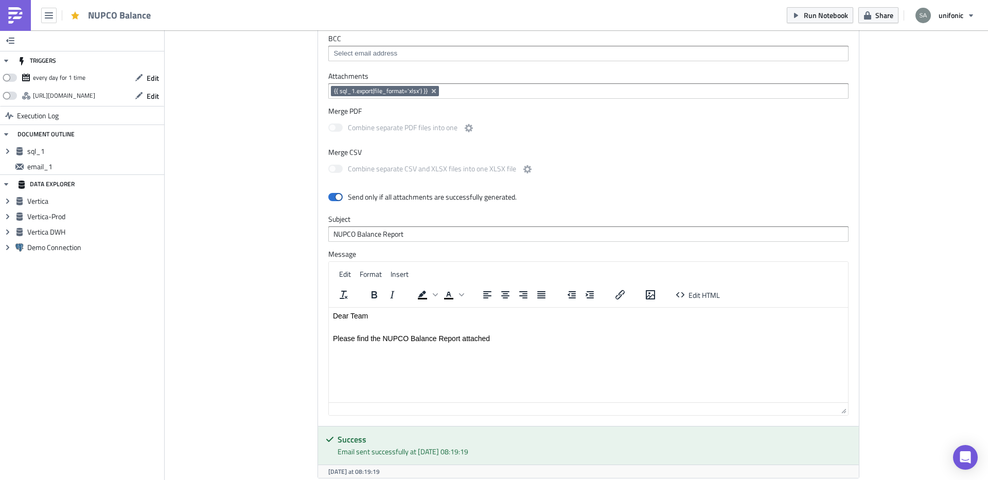
click at [495, 347] on html "Dear Team Please find the NUPCO Balance Report attached" at bounding box center [588, 327] width 519 height 39
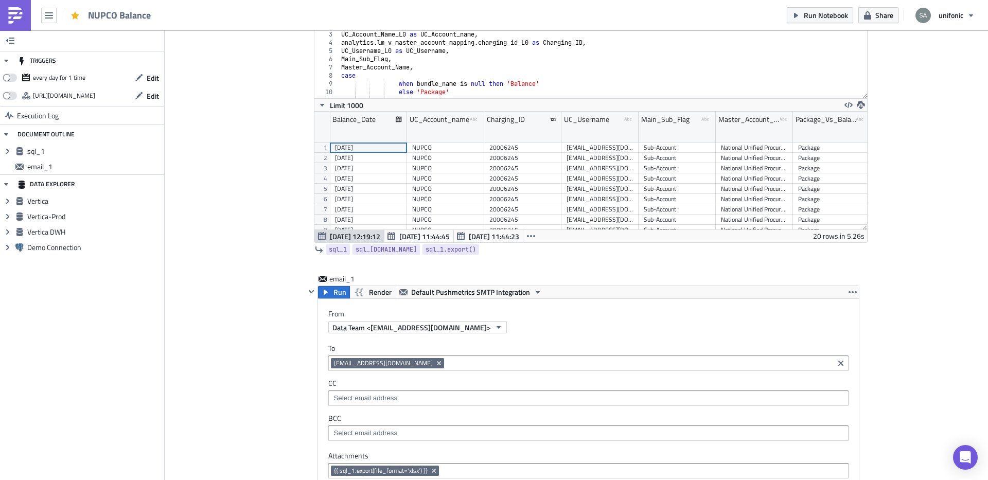
scroll to position [0, 0]
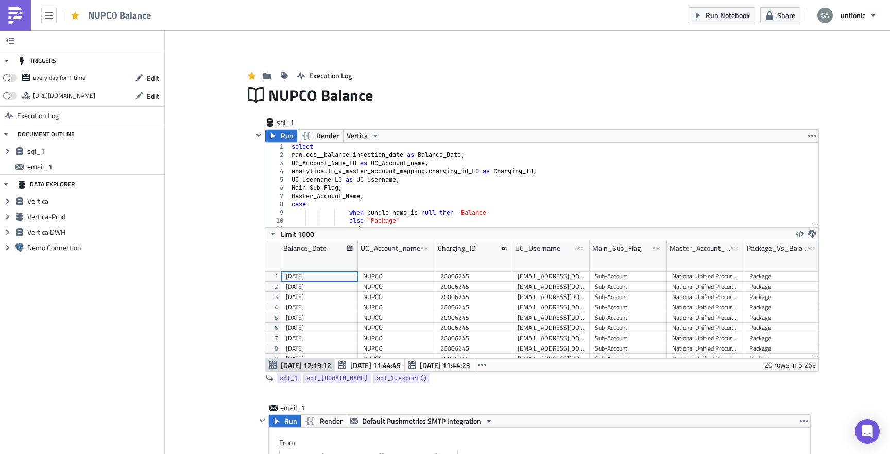
scroll to position [118, 553]
click at [160, 78] on button "Edit" at bounding box center [147, 78] width 34 height 16
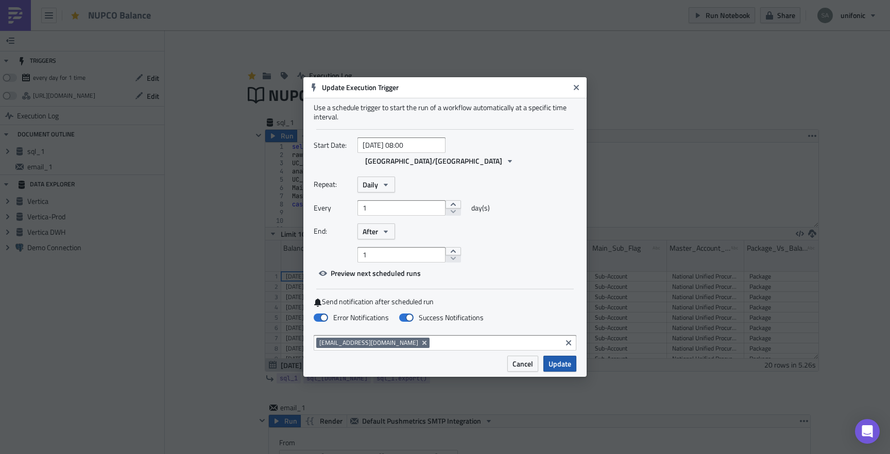
click at [552, 358] on span "Update" at bounding box center [559, 363] width 23 height 11
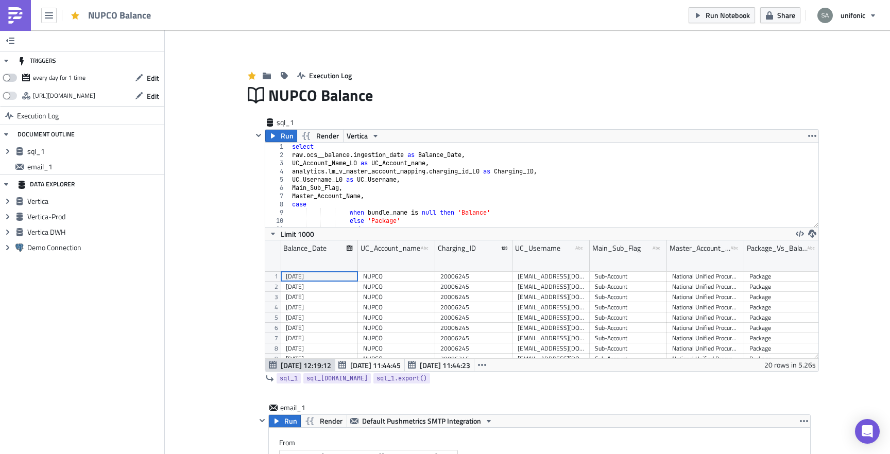
click at [11, 77] on span at bounding box center [10, 78] width 14 height 8
click at [11, 77] on input "checkbox" at bounding box center [8, 75] width 7 height 7
checkbox input "true"
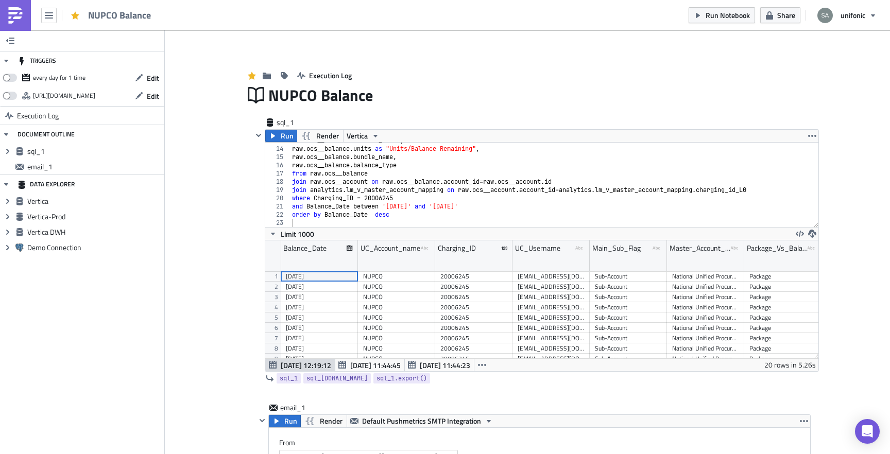
scroll to position [105, 0]
click at [413, 207] on div "raw . ocs__balance . initial_units , raw . ocs__balance . units as "Units/Balan…" at bounding box center [554, 186] width 528 height 101
click at [479, 203] on div "raw . ocs__balance . initial_units , raw . ocs__balance . units as "Units/Balan…" at bounding box center [554, 186] width 528 height 101
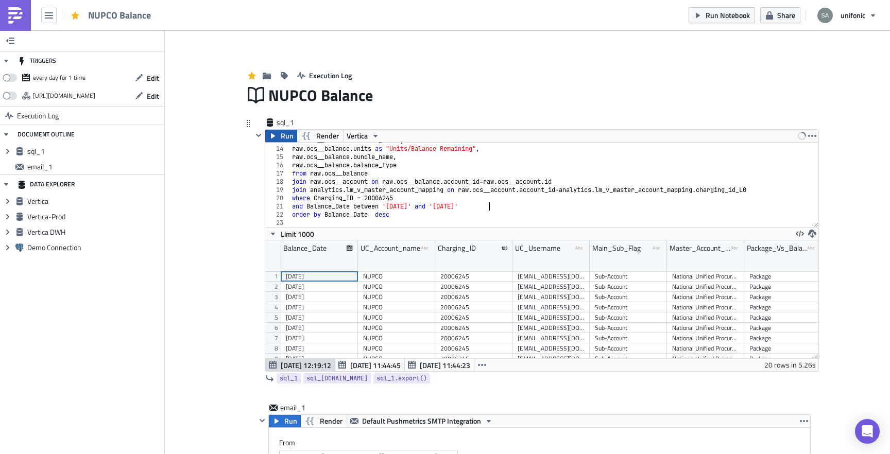
type textarea "and Balance_Date between '2025-09-01' and '2025-09-03'"
click at [279, 141] on button "Run" at bounding box center [281, 136] width 32 height 12
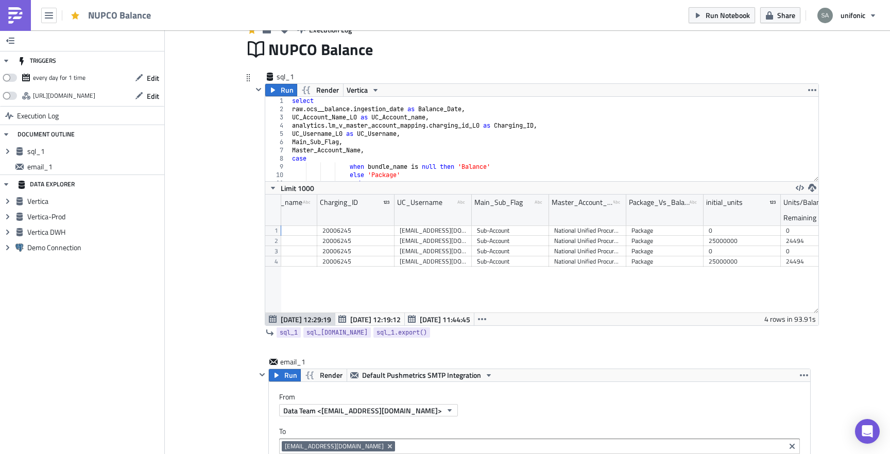
scroll to position [0, 0]
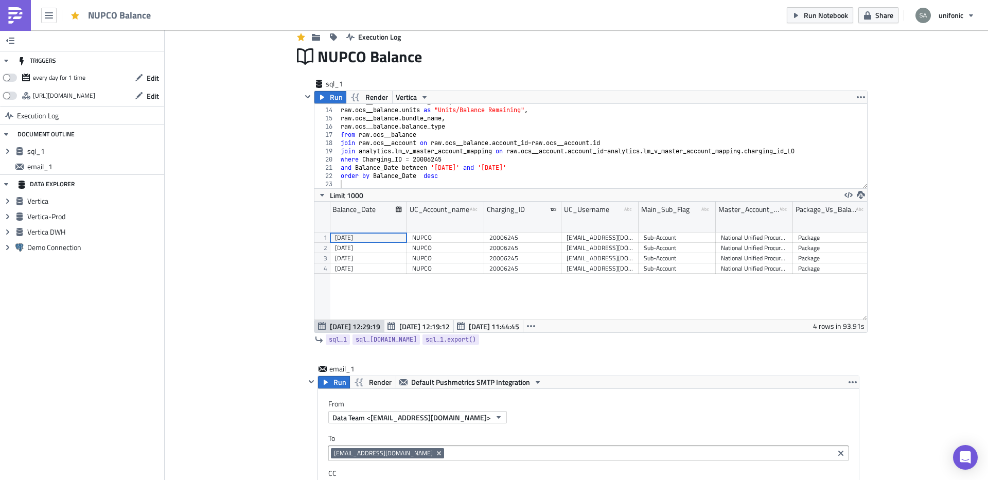
scroll to position [40, 0]
click at [51, 16] on icon "button" at bounding box center [49, 15] width 8 height 8
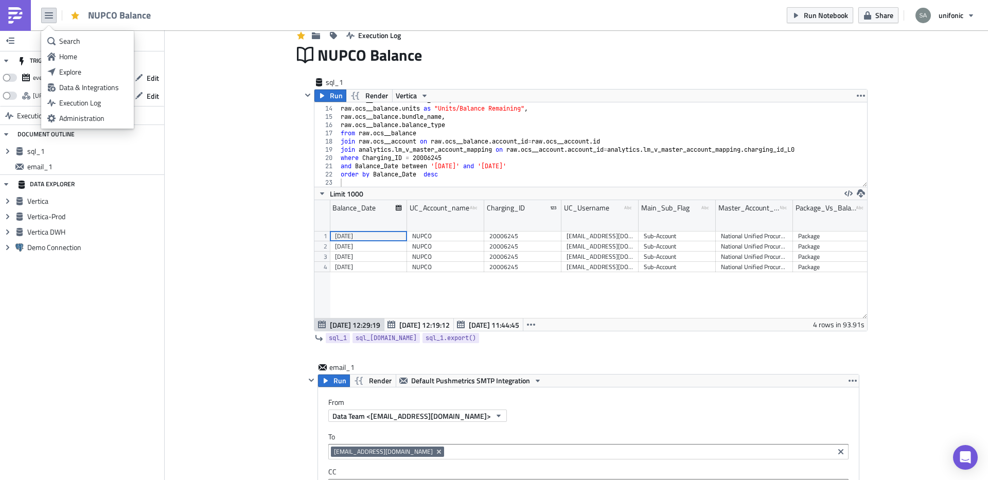
click at [51, 16] on icon "button" at bounding box center [49, 15] width 8 height 8
click at [69, 57] on div "Home" at bounding box center [93, 56] width 68 height 10
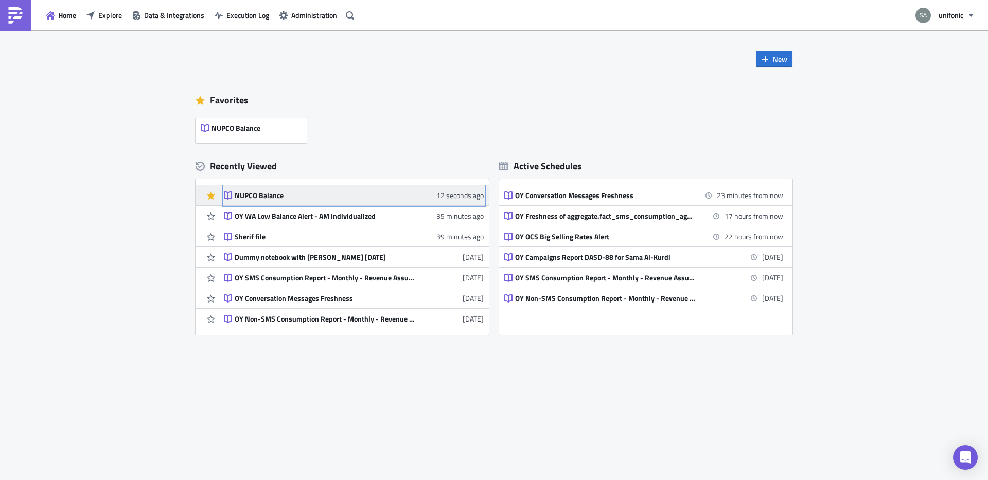
click at [259, 194] on div "NUPCO Balance" at bounding box center [325, 195] width 180 height 9
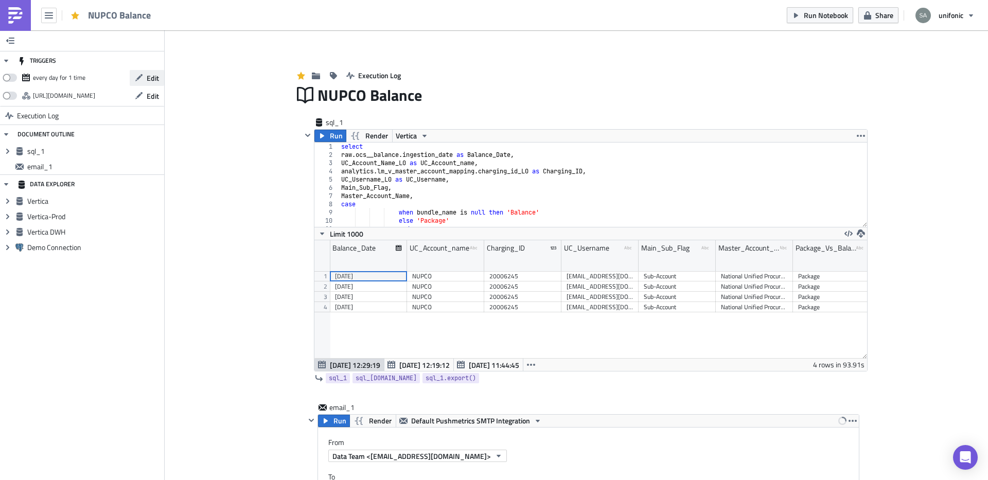
click at [159, 80] on span "Edit" at bounding box center [153, 78] width 12 height 11
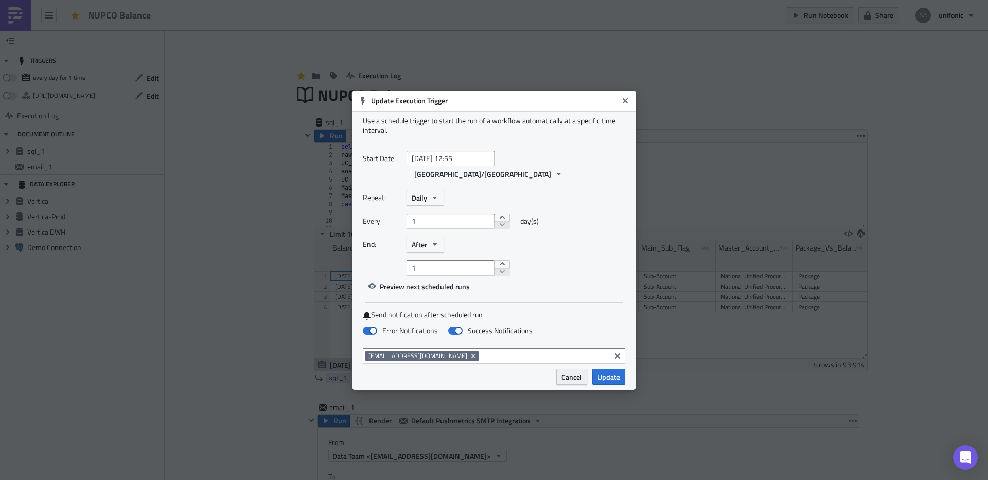
click at [567, 372] on span "Cancel" at bounding box center [572, 377] width 21 height 11
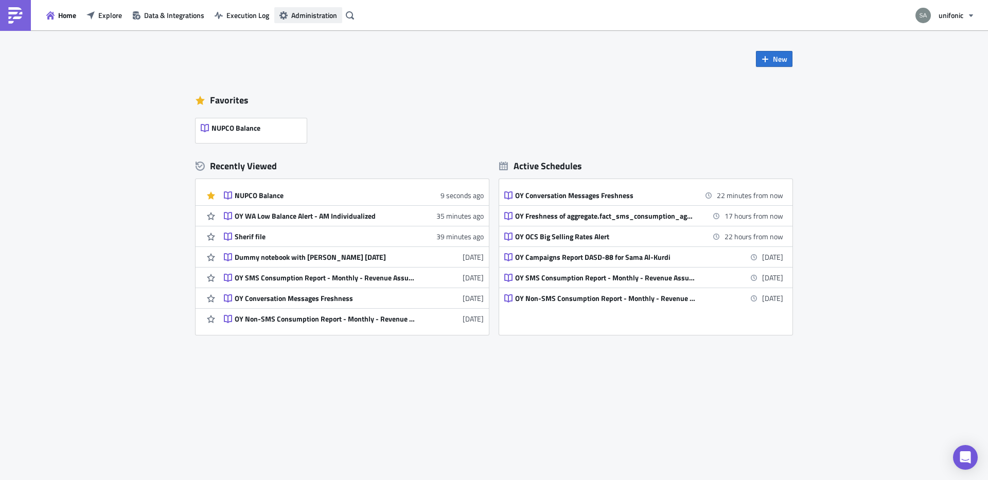
click at [328, 15] on span "Administration" at bounding box center [314, 15] width 46 height 11
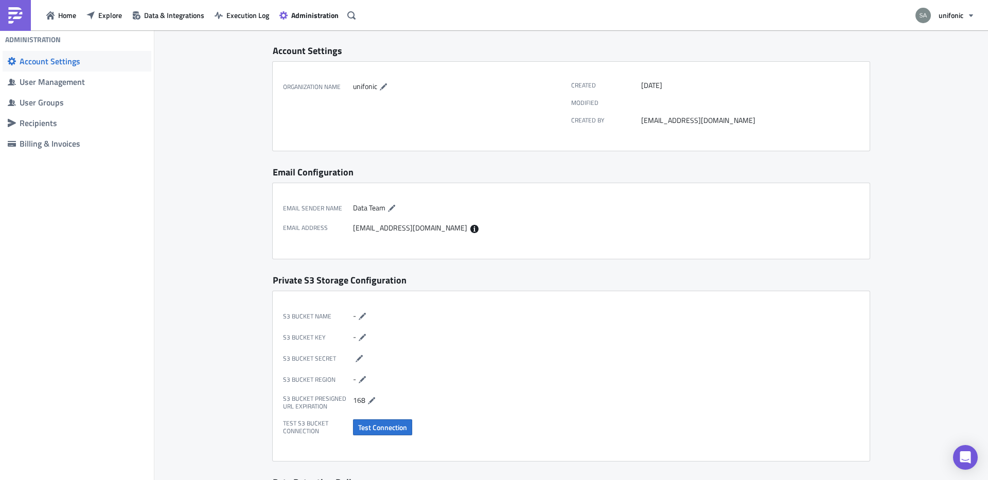
scroll to position [13, 0]
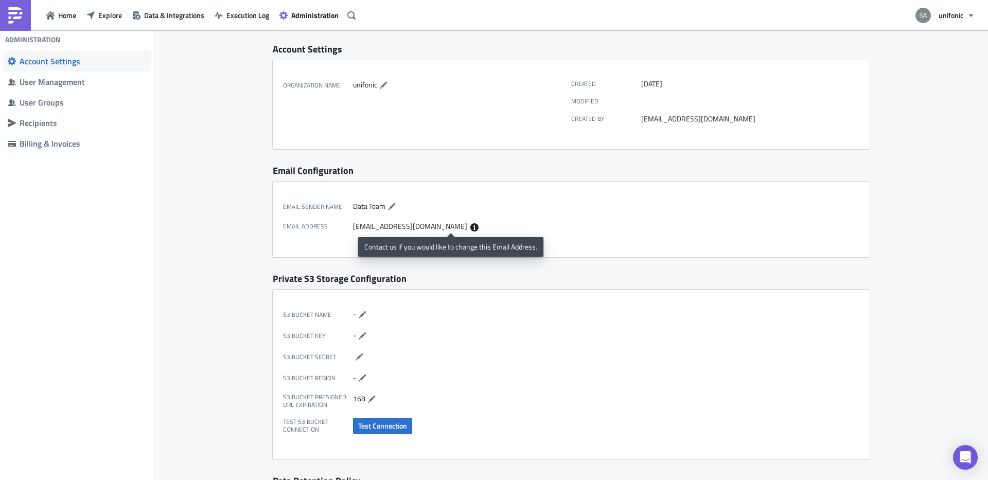
click at [471, 229] on icon at bounding box center [475, 227] width 8 height 8
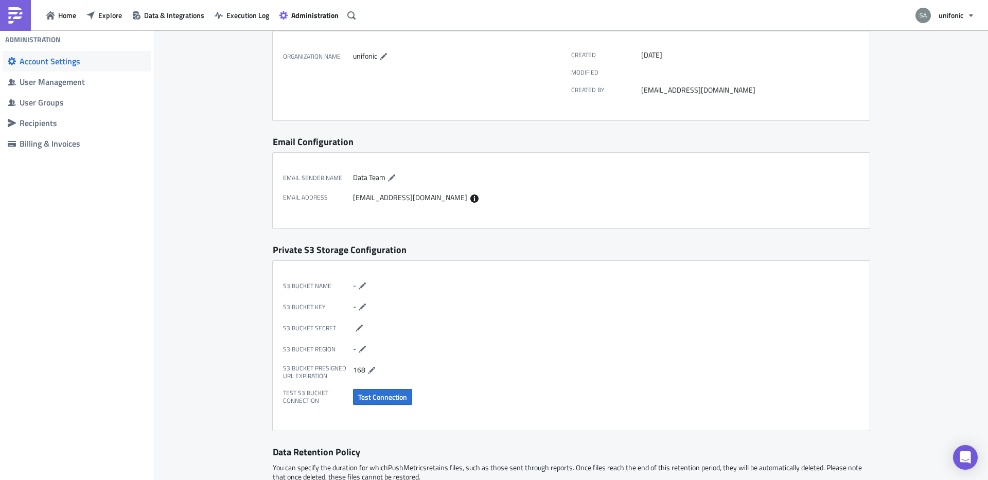
scroll to position [16, 0]
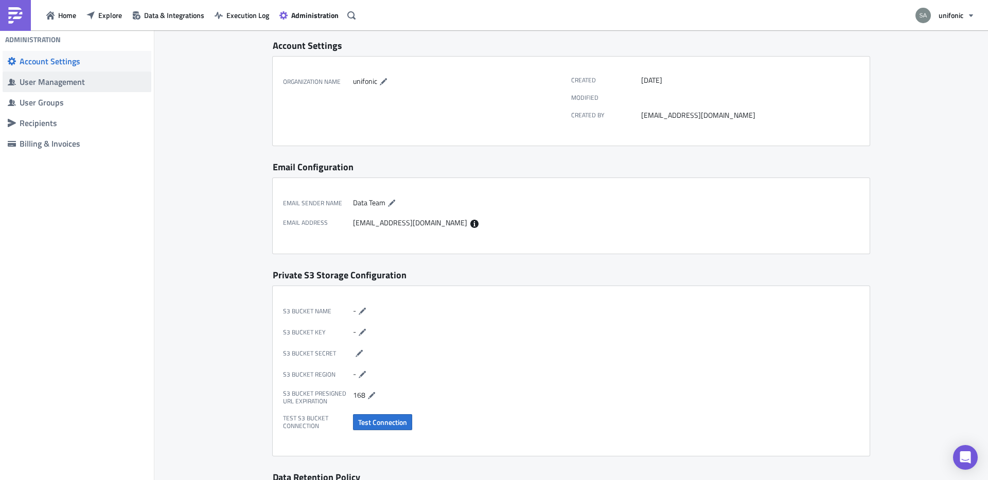
click at [84, 89] on span "User Management" at bounding box center [77, 82] width 149 height 21
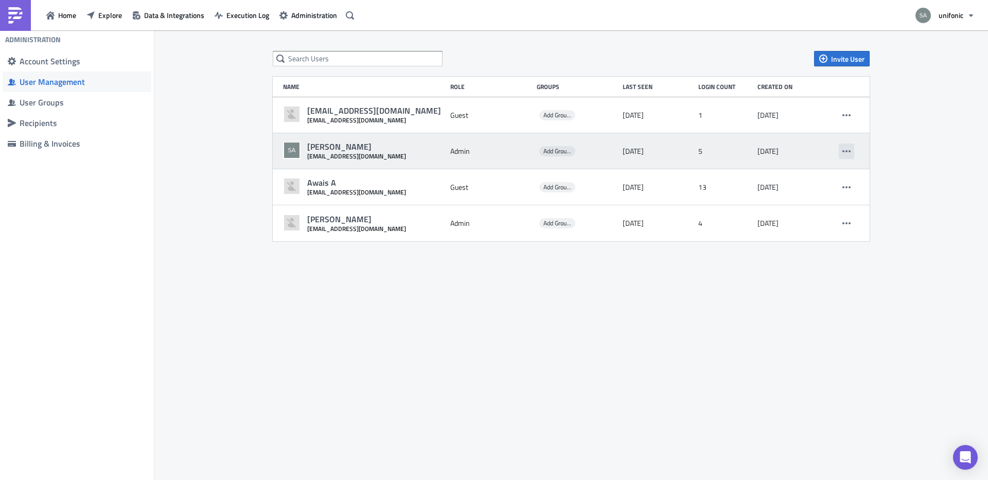
click at [854, 150] on button "button" at bounding box center [846, 151] width 15 height 15
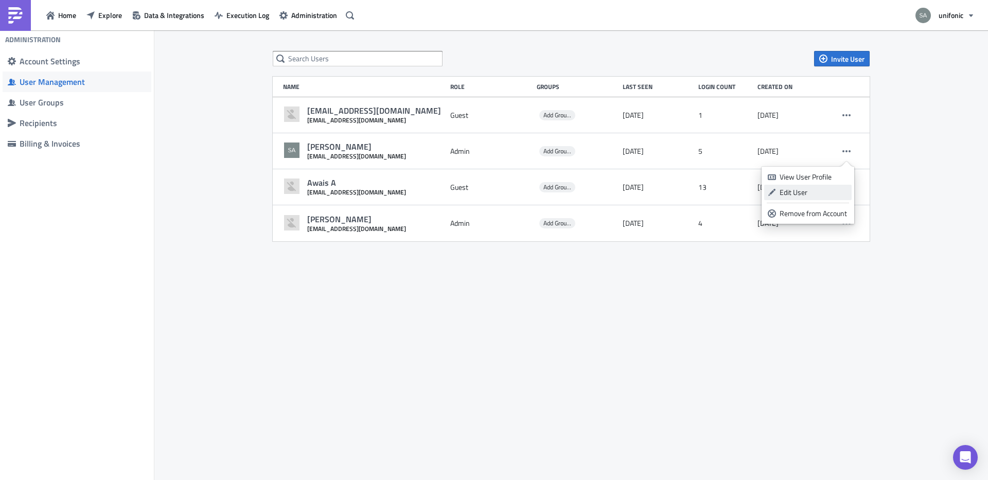
click at [793, 188] on div "Edit User" at bounding box center [814, 192] width 68 height 10
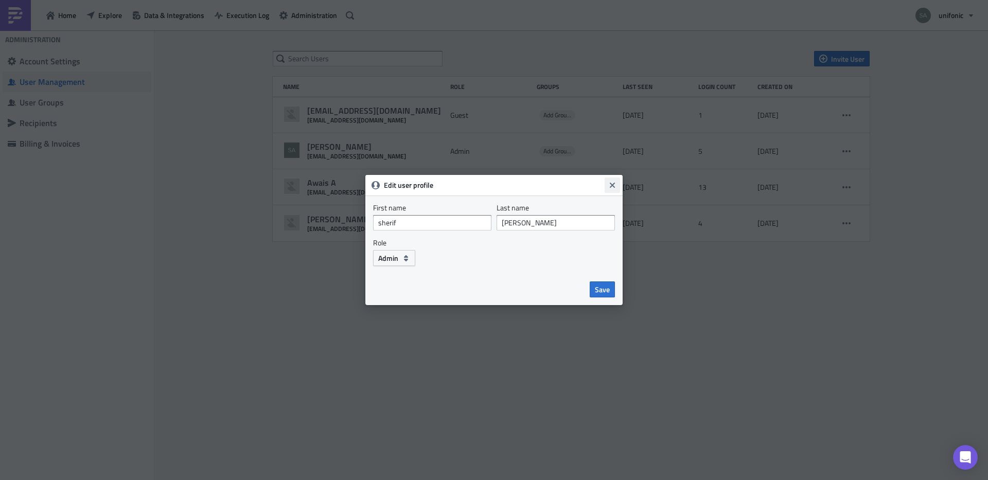
click at [611, 190] on button "Close" at bounding box center [612, 185] width 15 height 15
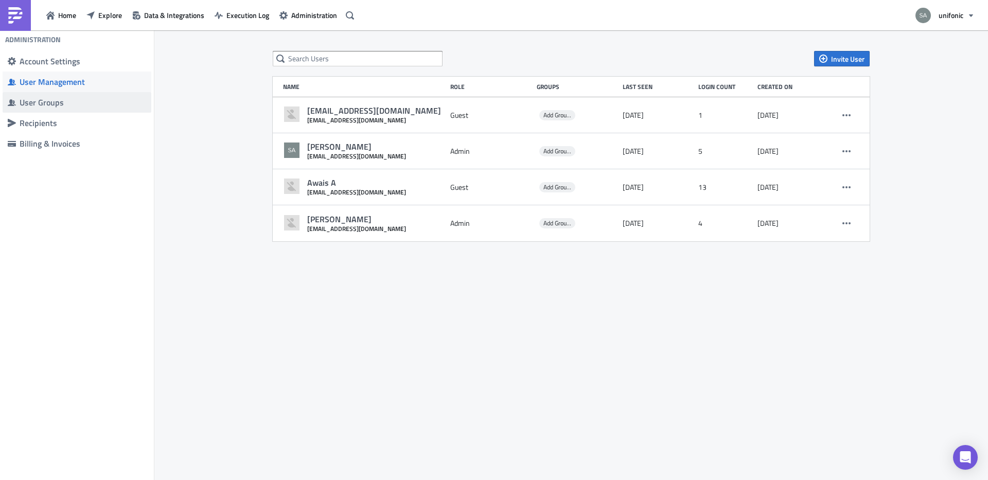
click at [65, 102] on div "User Groups" at bounding box center [83, 102] width 127 height 10
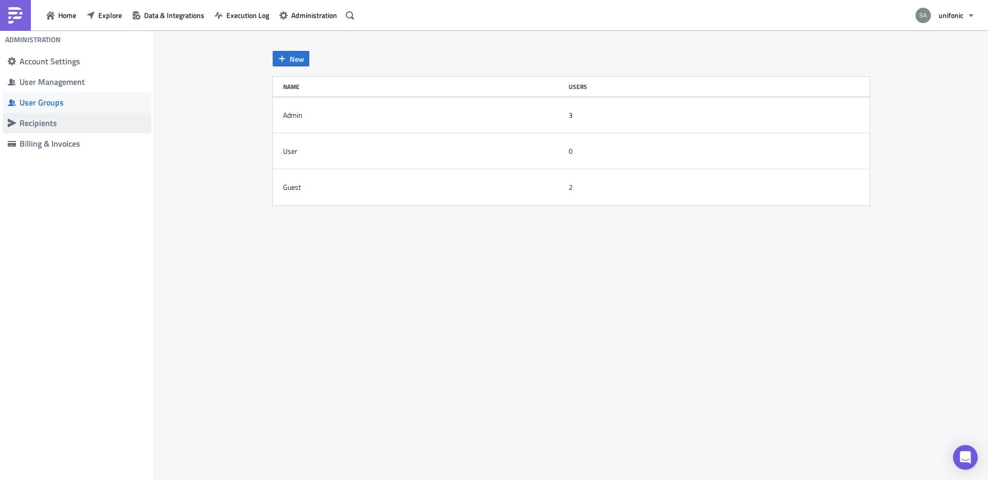
click at [61, 125] on div "Recipients" at bounding box center [83, 123] width 127 height 10
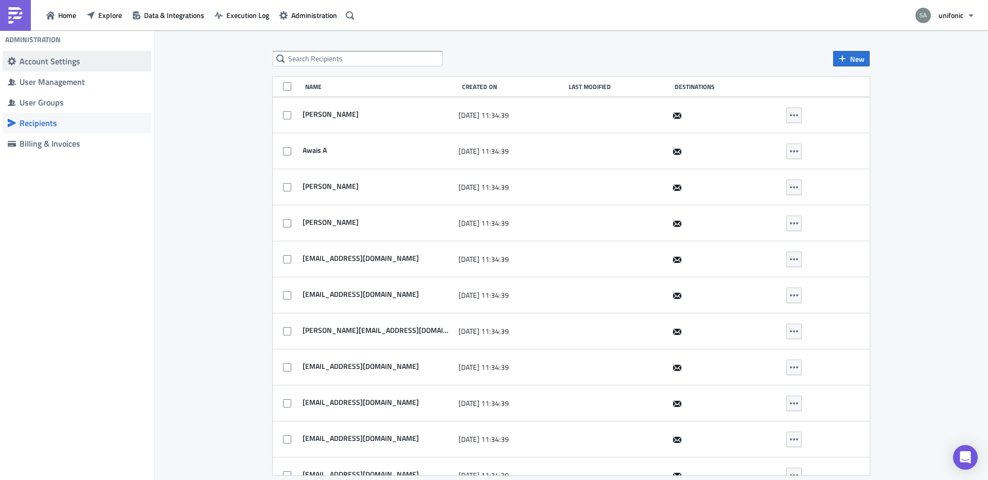
click at [53, 67] on span "Account Settings" at bounding box center [77, 61] width 149 height 21
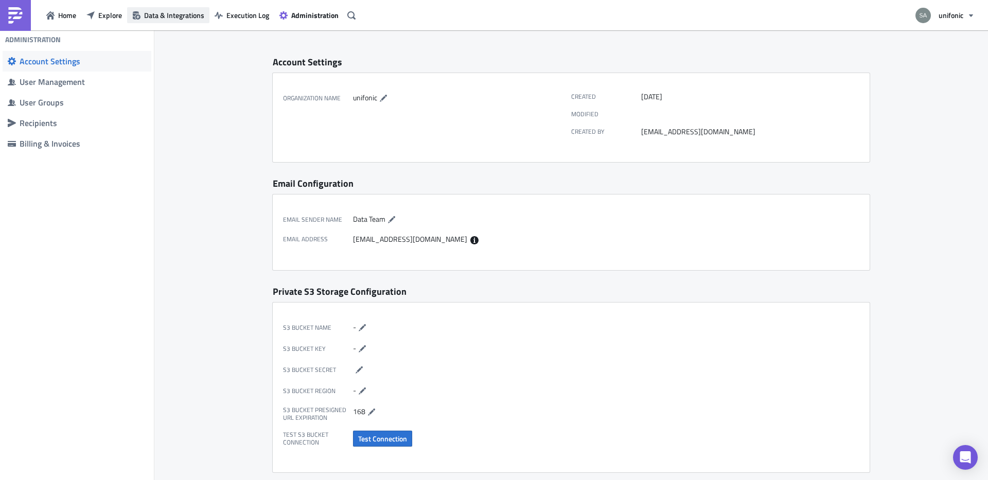
click at [182, 19] on span "Data & Integrations" at bounding box center [174, 15] width 60 height 11
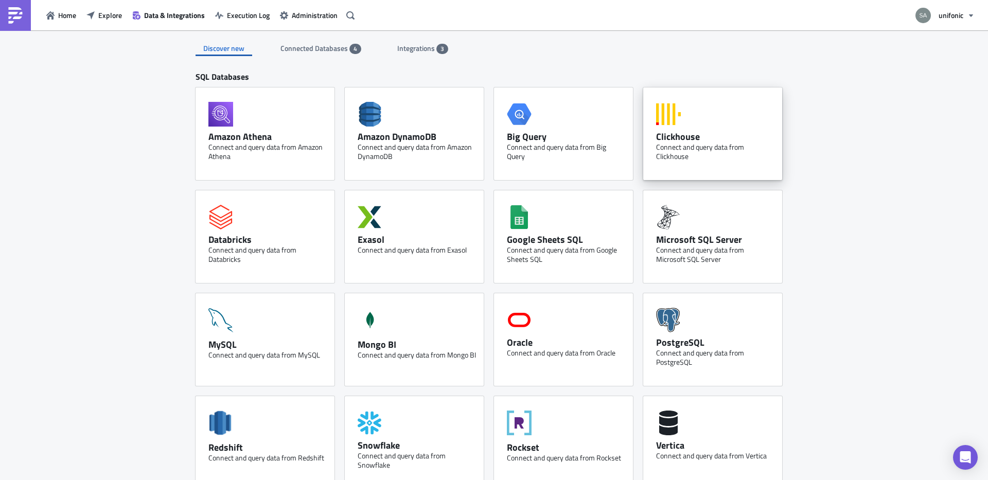
click at [669, 136] on div "Clickhouse" at bounding box center [715, 137] width 118 height 12
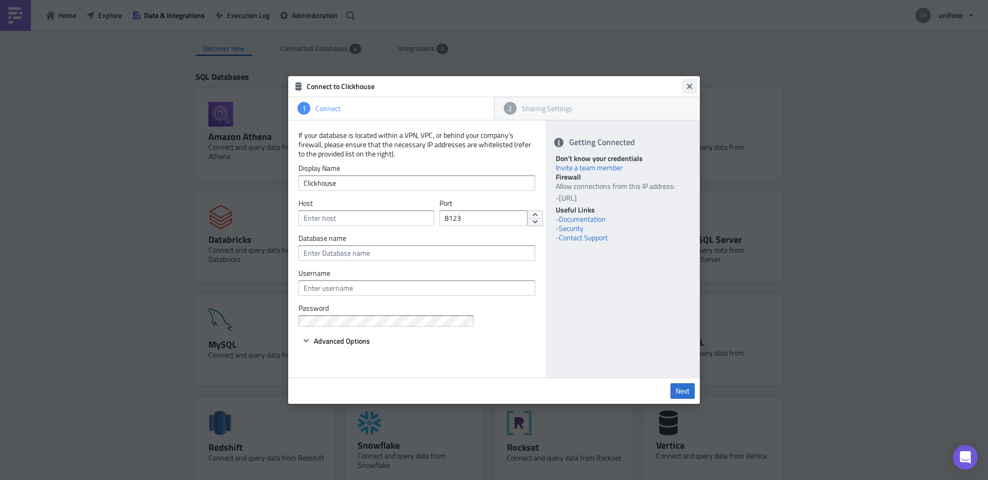
click at [694, 84] on button "Close" at bounding box center [689, 86] width 15 height 15
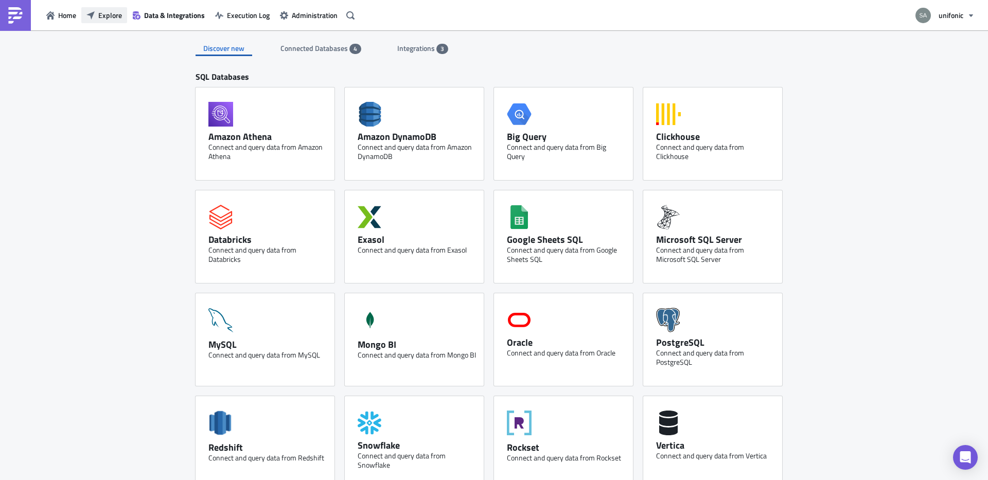
click at [108, 18] on span "Explore" at bounding box center [110, 15] width 24 height 11
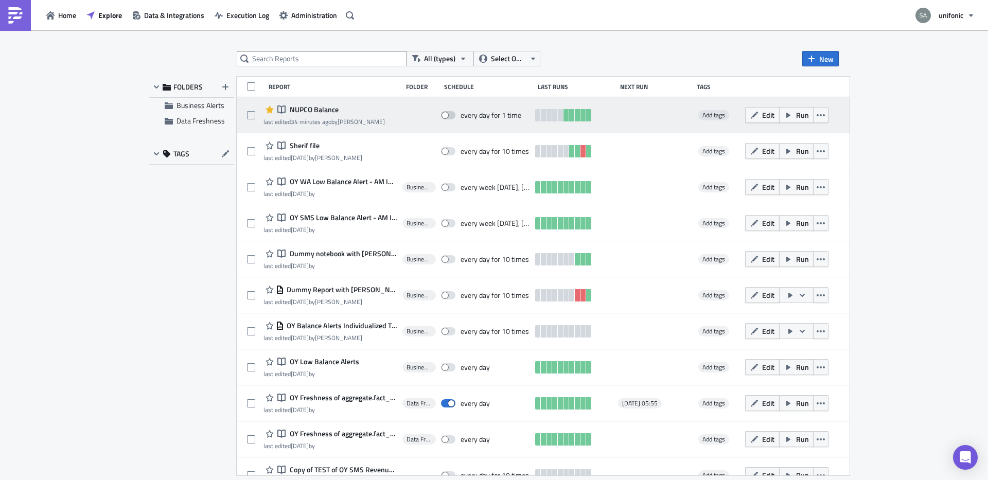
click at [456, 115] on span at bounding box center [448, 115] width 14 height 8
click at [450, 115] on input "checkbox" at bounding box center [446, 115] width 7 height 7
checkbox input "true"
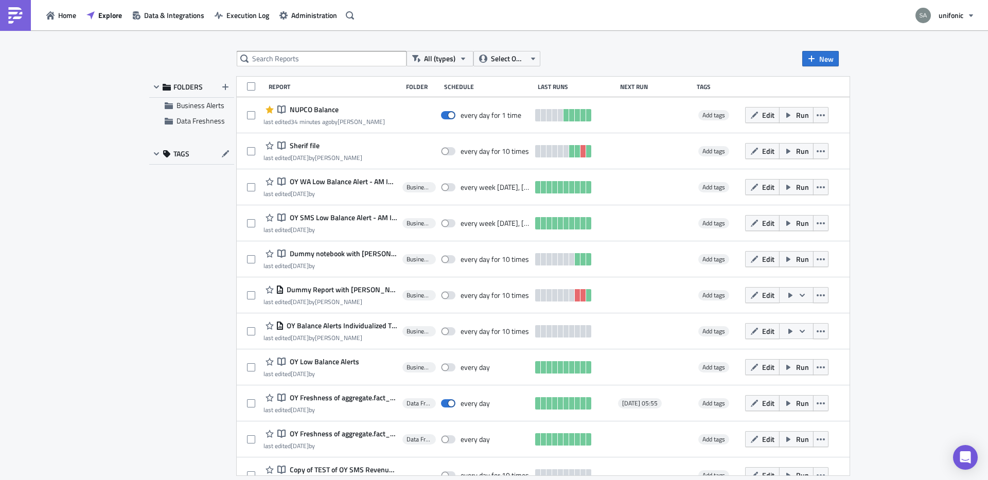
click at [911, 164] on div "All (types) Select Owner New FOLDERS Business Alerts Data Freshness TAGS Report…" at bounding box center [494, 255] width 988 height 451
click at [89, 93] on div "All (types) Select Owner New FOLDERS Business Alerts Data Freshness TAGS Report…" at bounding box center [494, 255] width 988 height 451
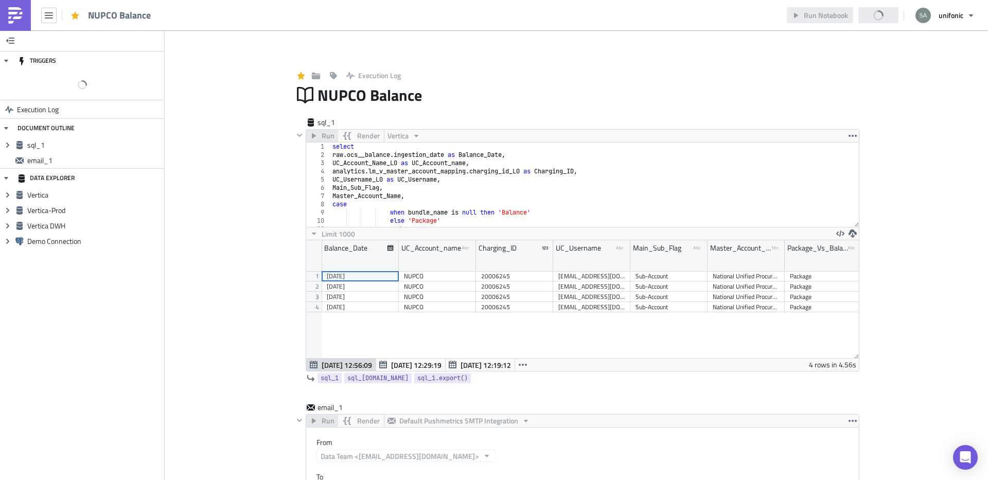
scroll to position [118, 553]
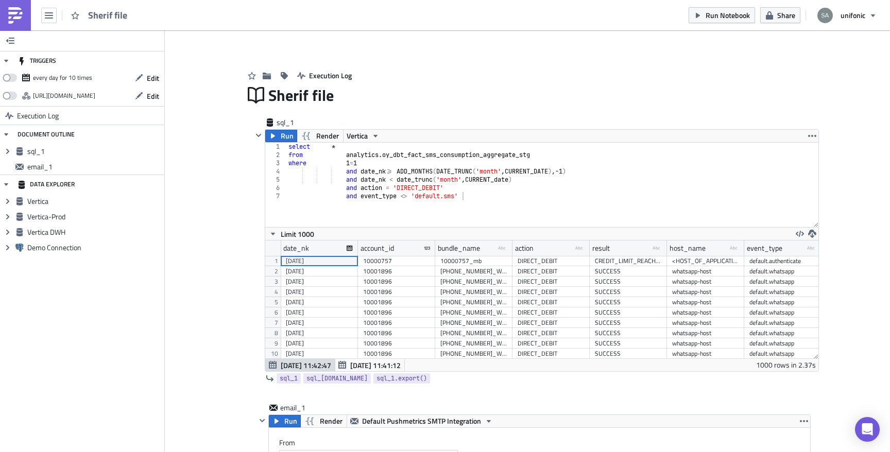
scroll to position [118, 553]
